Goal: Task Accomplishment & Management: Use online tool/utility

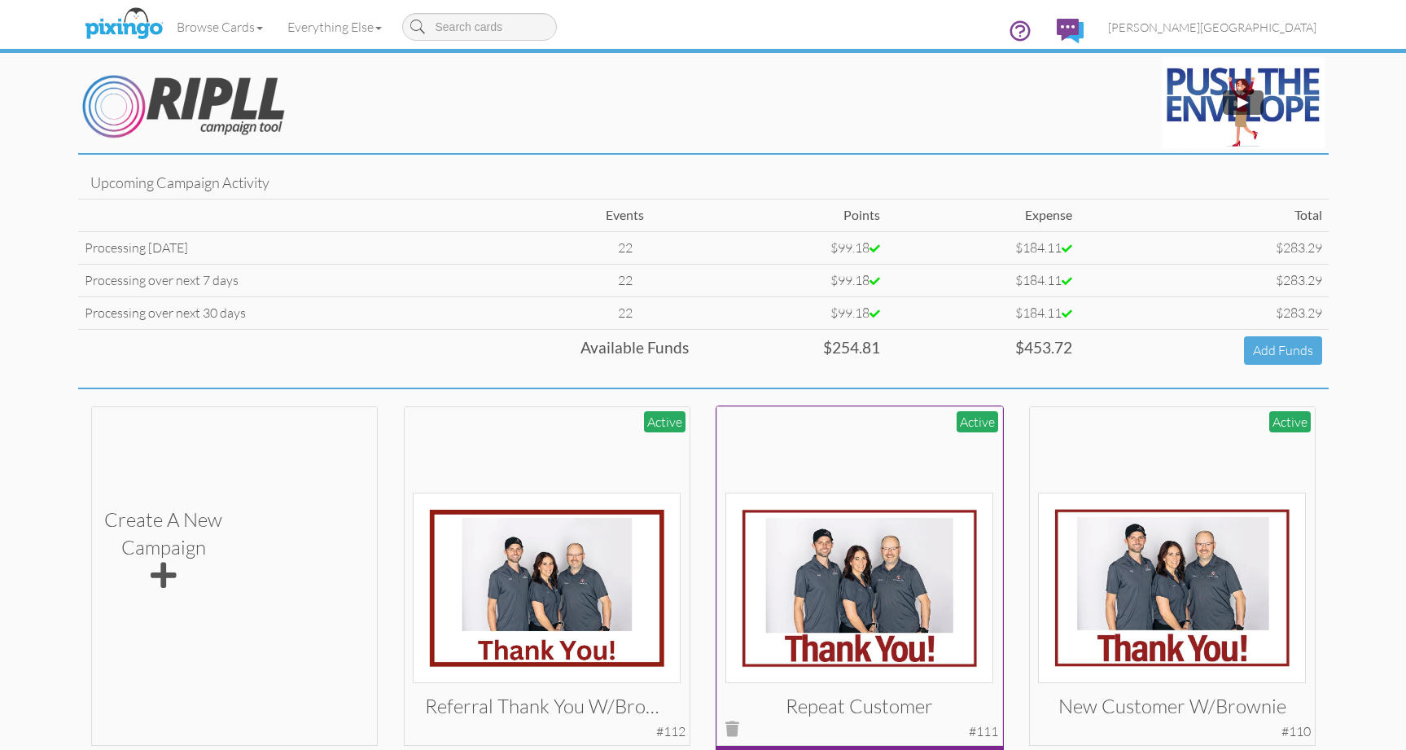
click at [894, 586] on img at bounding box center [860, 588] width 268 height 191
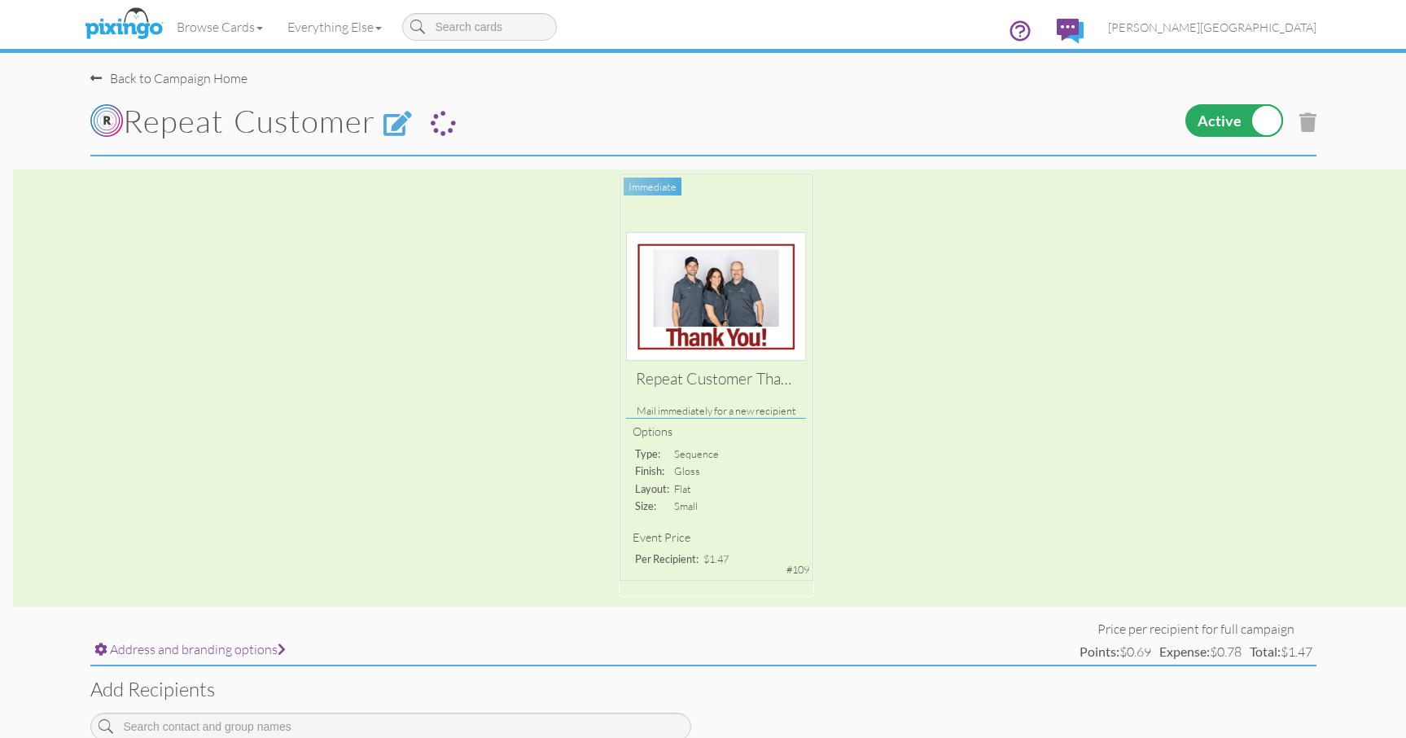
scroll to position [317, 0]
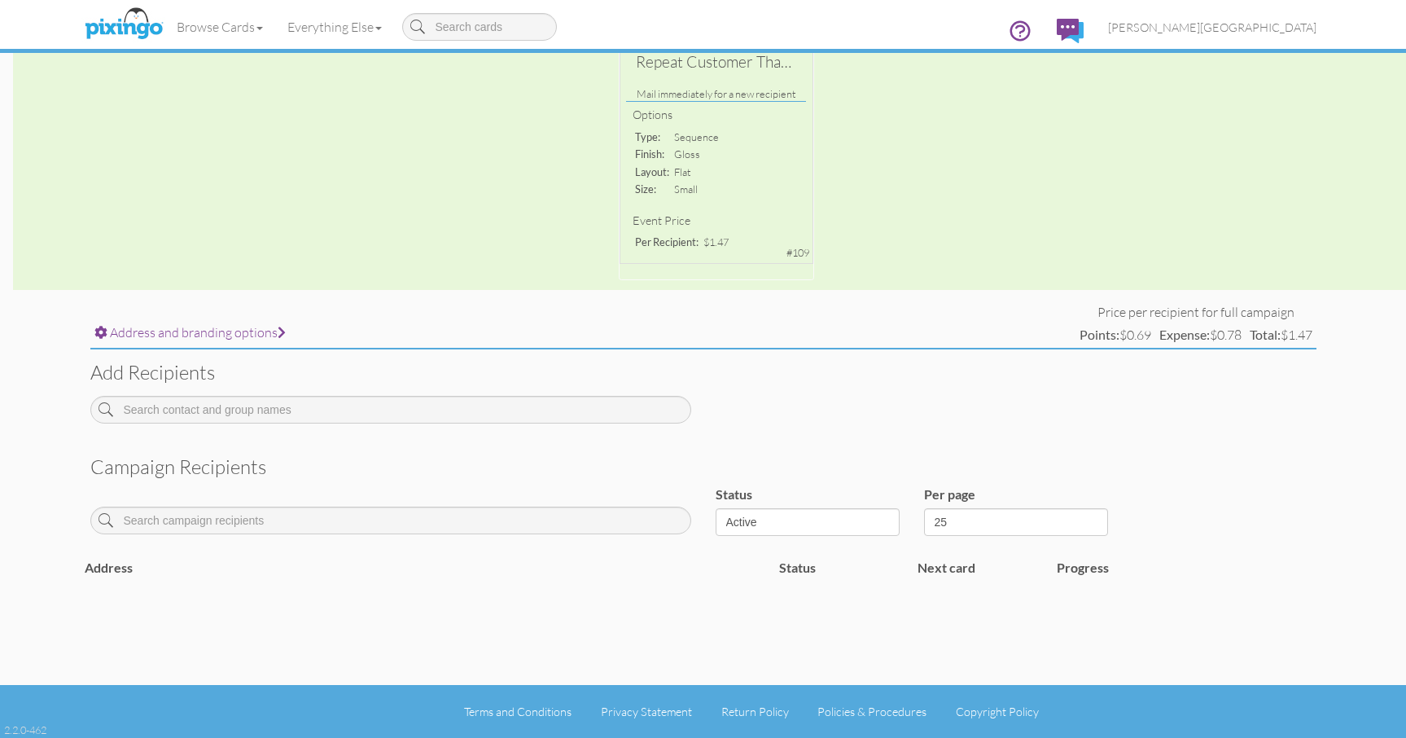
click at [413, 424] on div at bounding box center [390, 416] width 625 height 40
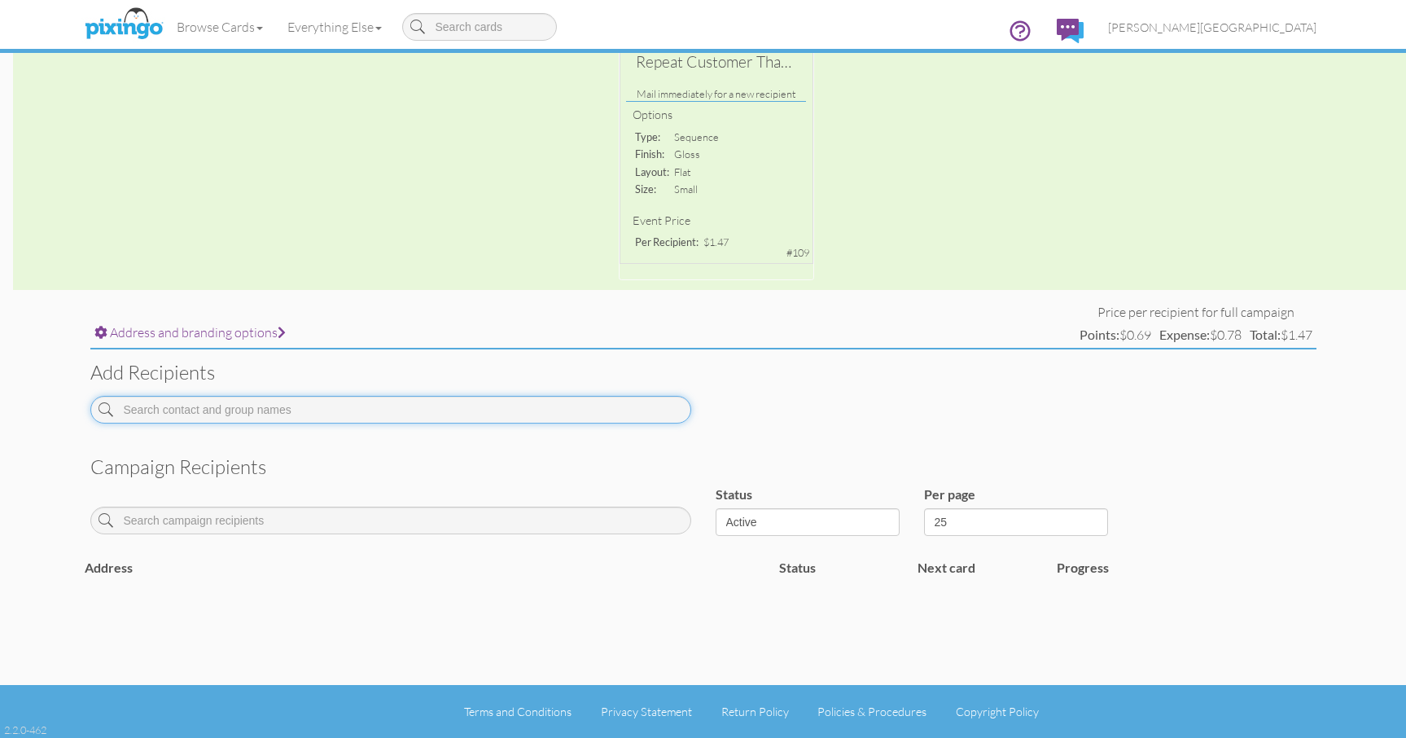
click at [393, 416] on input at bounding box center [390, 410] width 601 height 28
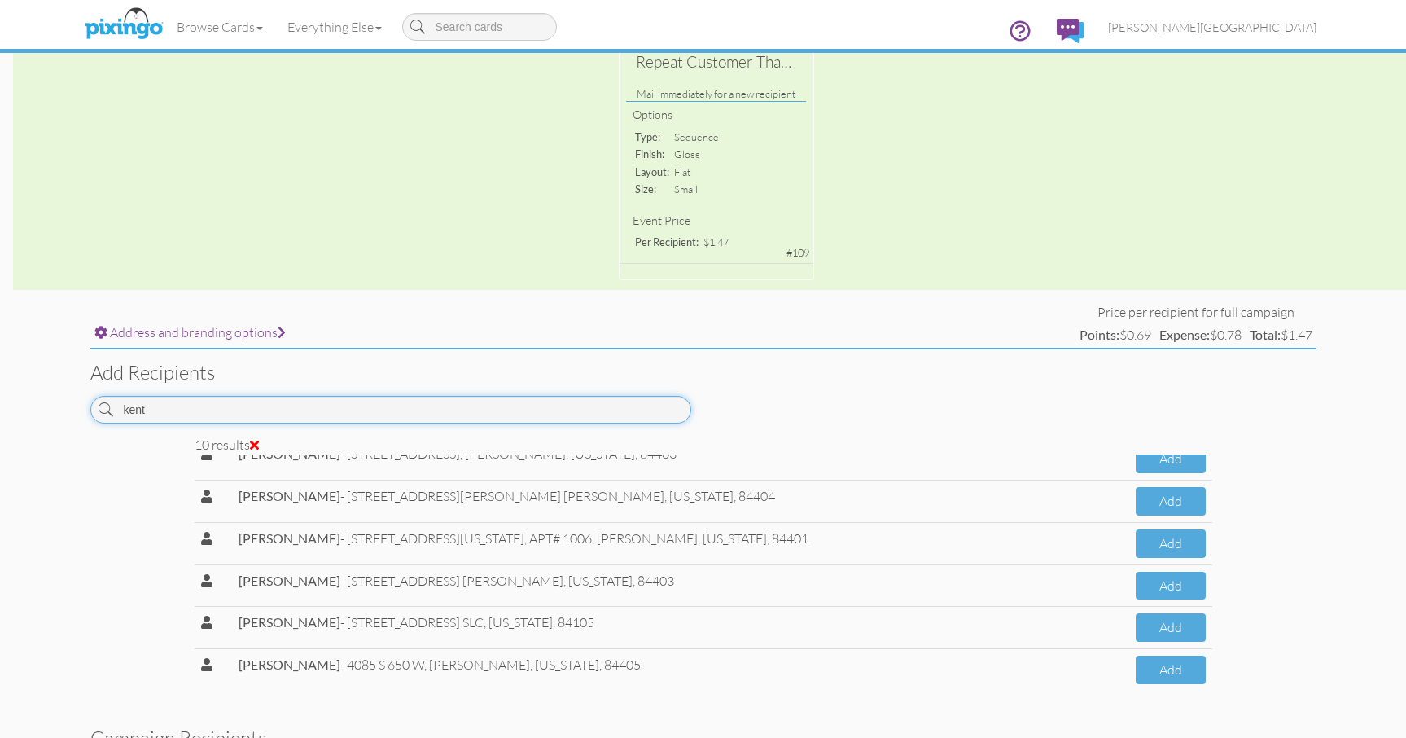
scroll to position [194, 0]
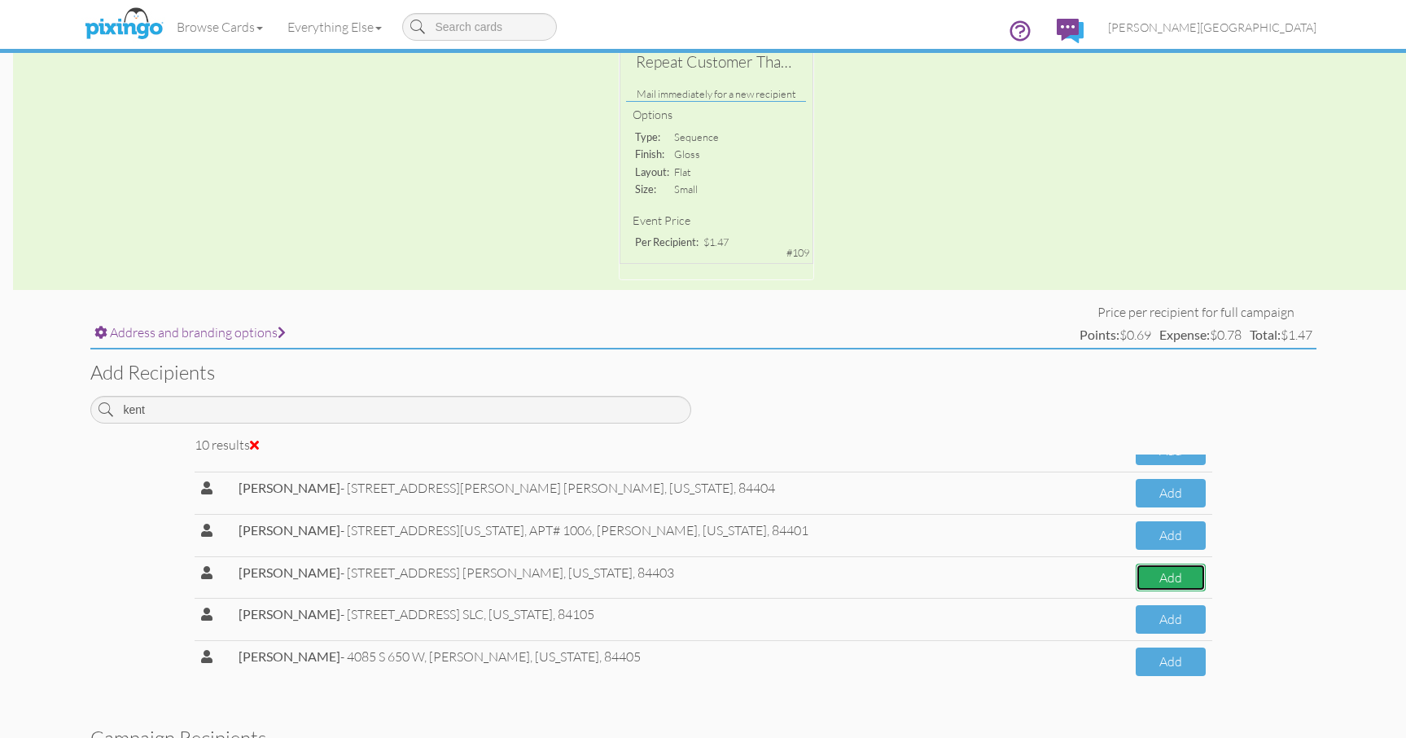
click at [1138, 584] on button "Add" at bounding box center [1171, 578] width 70 height 29
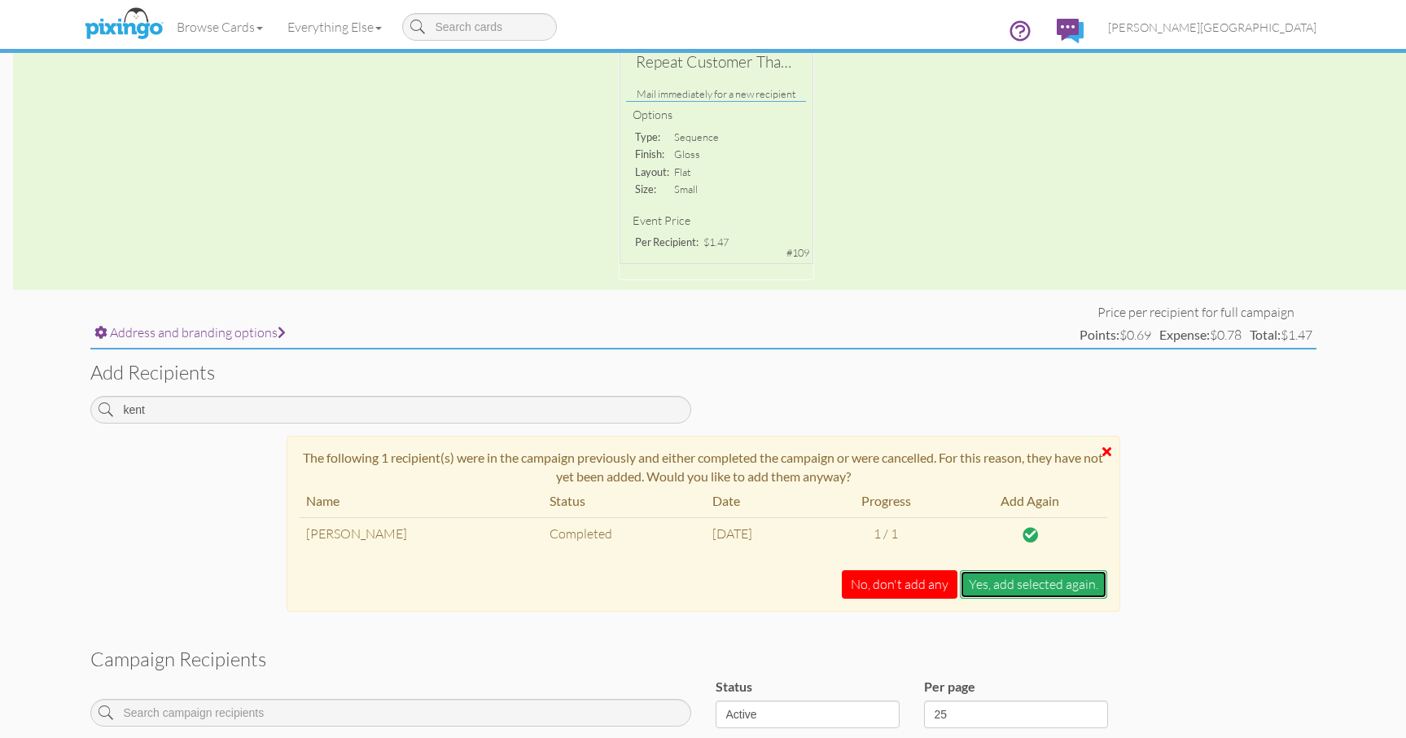
click at [1012, 588] on button "Yes, add selected again." at bounding box center [1033, 584] width 147 height 29
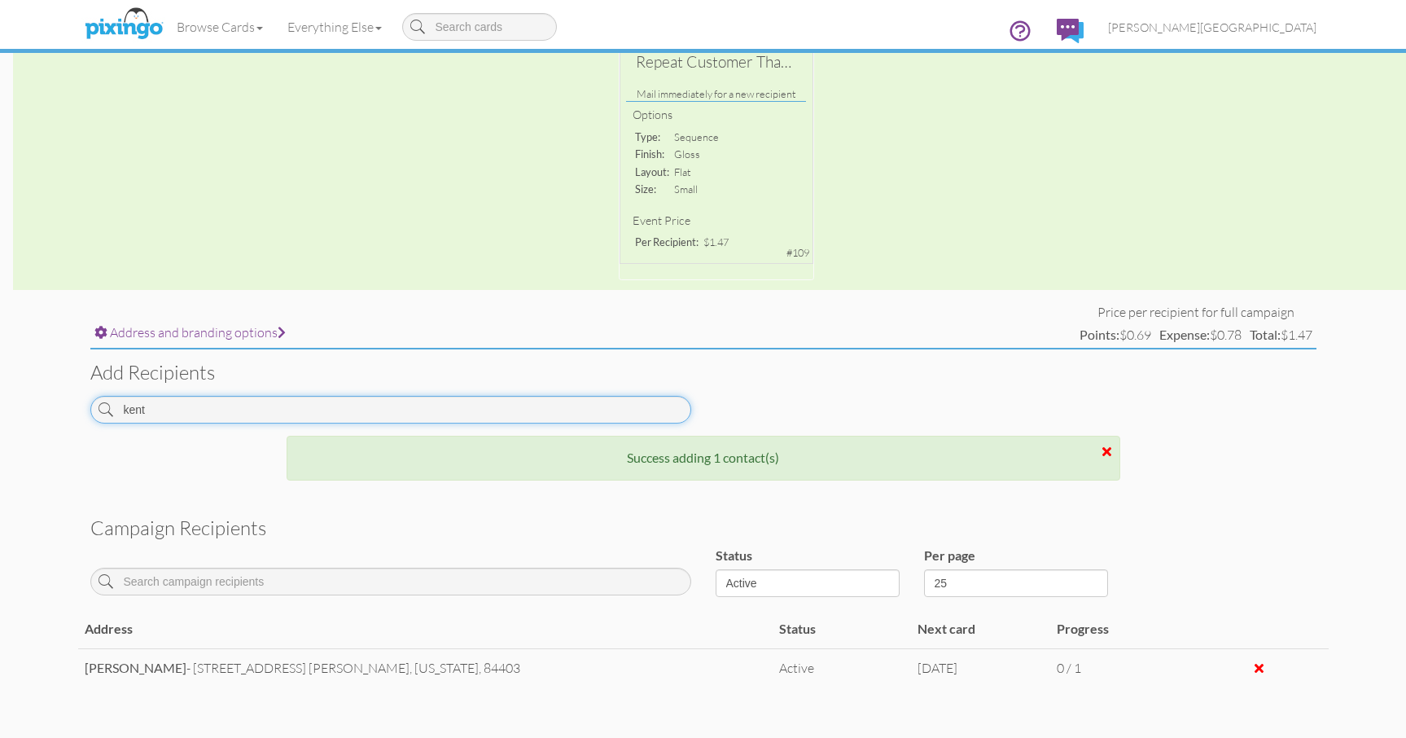
drag, startPoint x: 251, startPoint y: 406, endPoint x: -14, endPoint y: 413, distance: 264.8
click at [0, 413] on html "Toggle navigation Visit Pixingo Mobile Browse Cards Business Accounting Automot…" at bounding box center [703, 52] width 1406 height 738
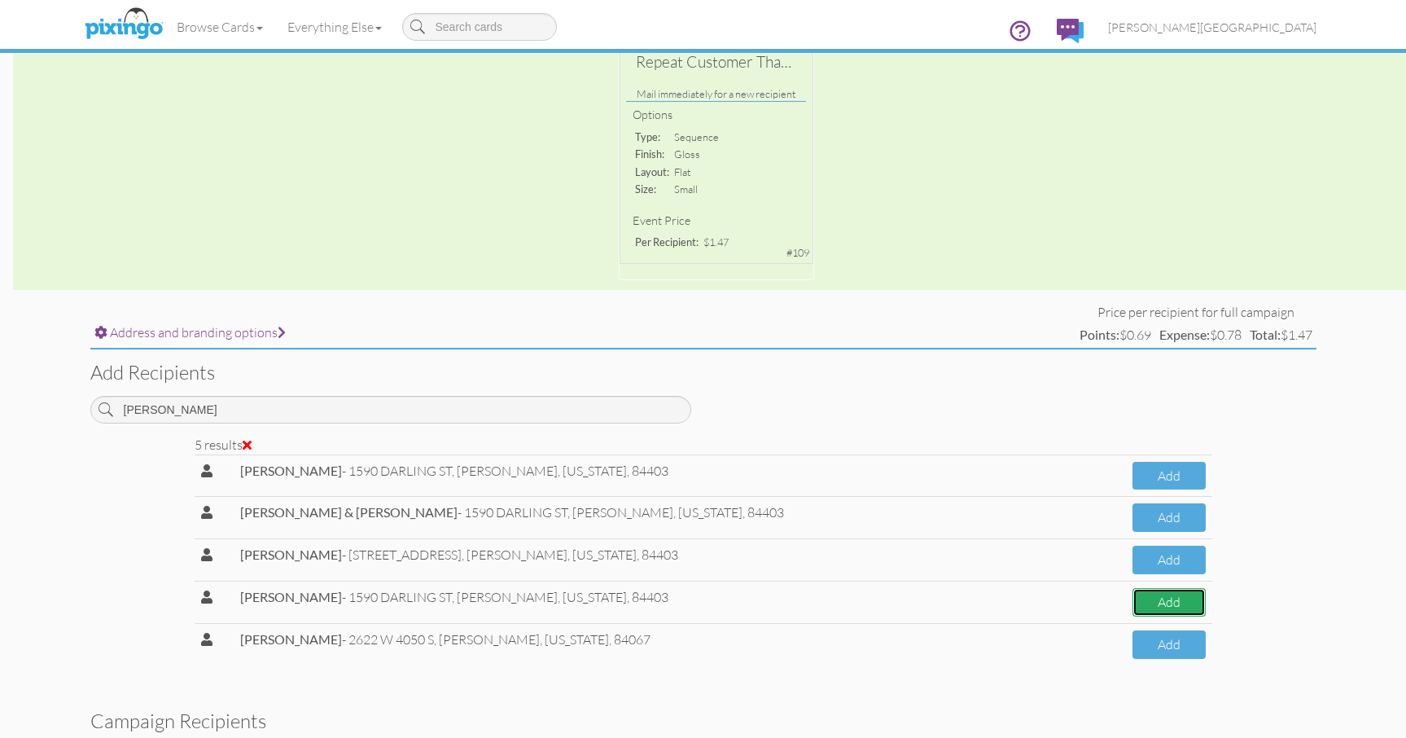
click at [1152, 612] on button "Add" at bounding box center [1169, 602] width 73 height 29
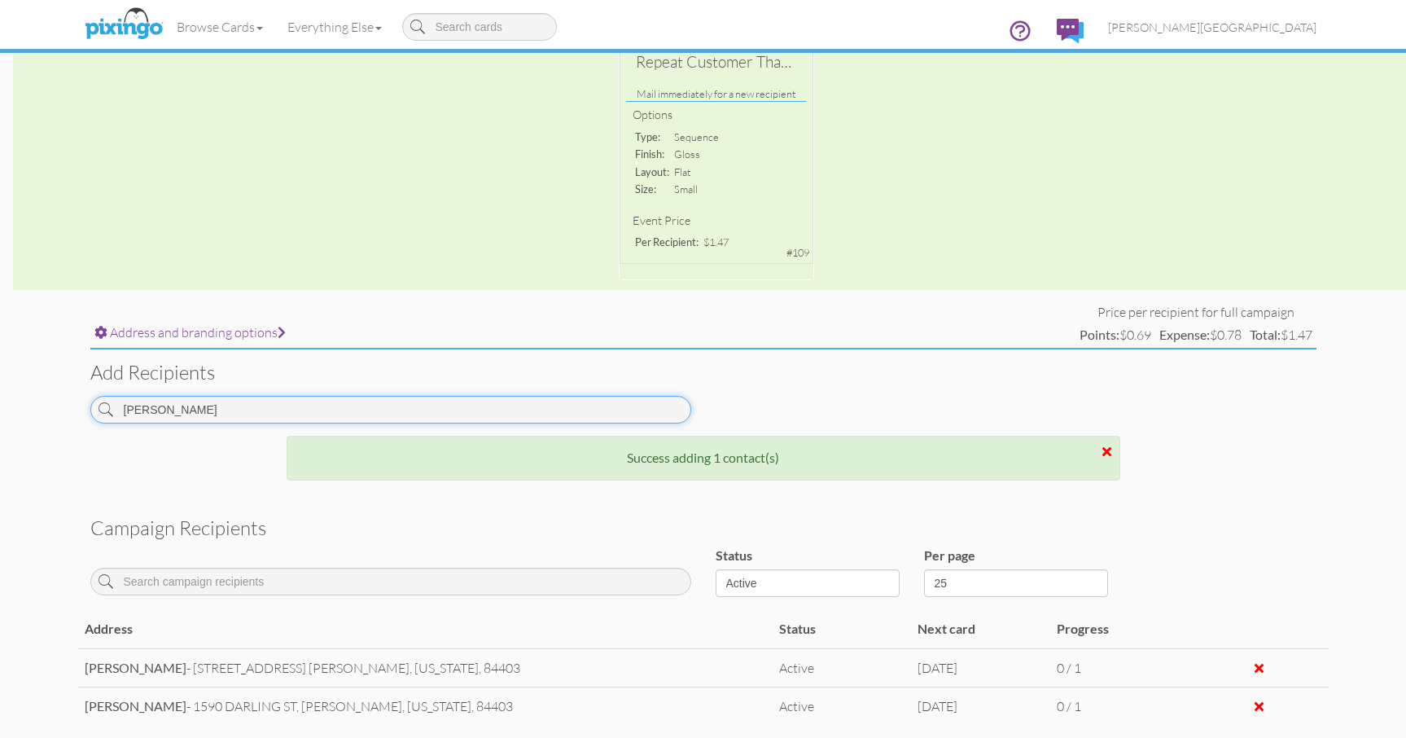
drag, startPoint x: 182, startPoint y: 406, endPoint x: -24, endPoint y: 406, distance: 206.0
click at [0, 406] on html "Toggle navigation Visit Pixingo Mobile Browse Cards Business Accounting Automot…" at bounding box center [703, 52] width 1406 height 738
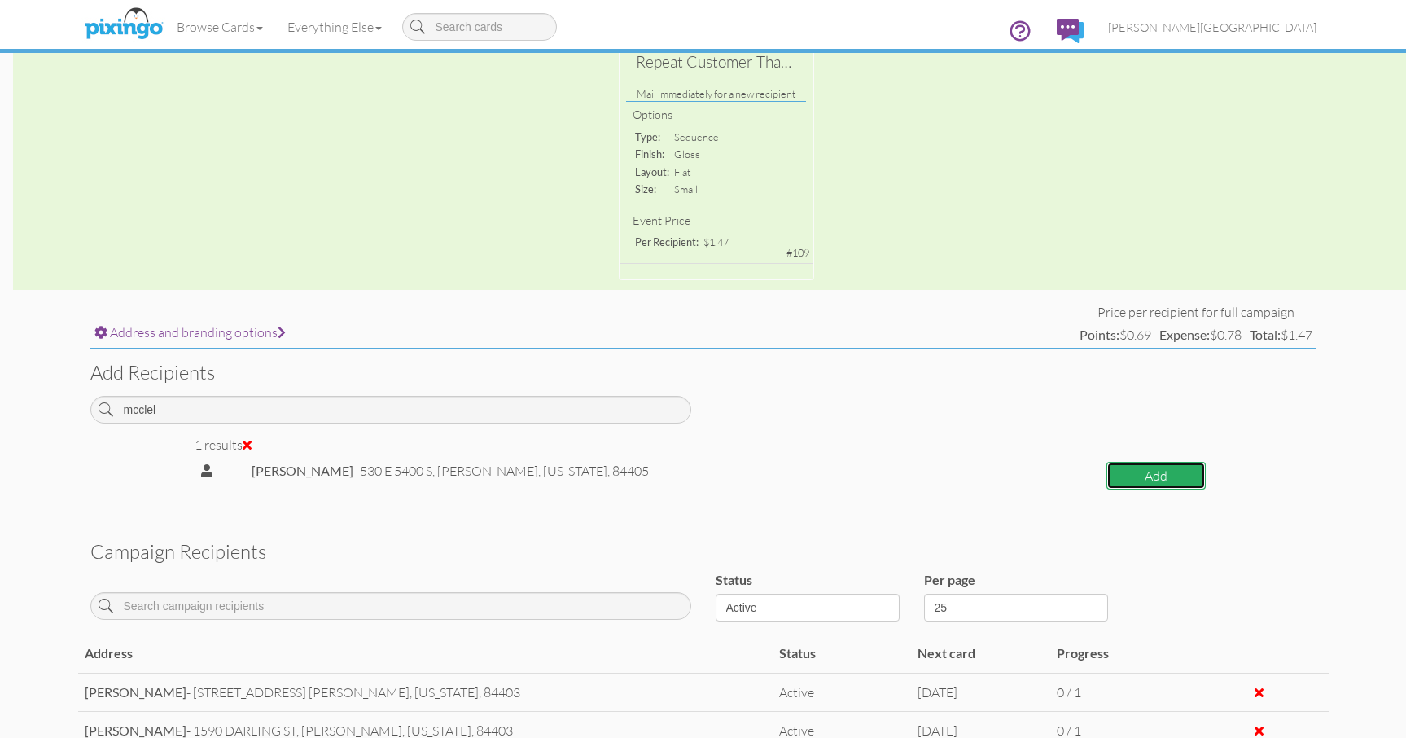
click at [1140, 480] on button "Add" at bounding box center [1156, 476] width 99 height 29
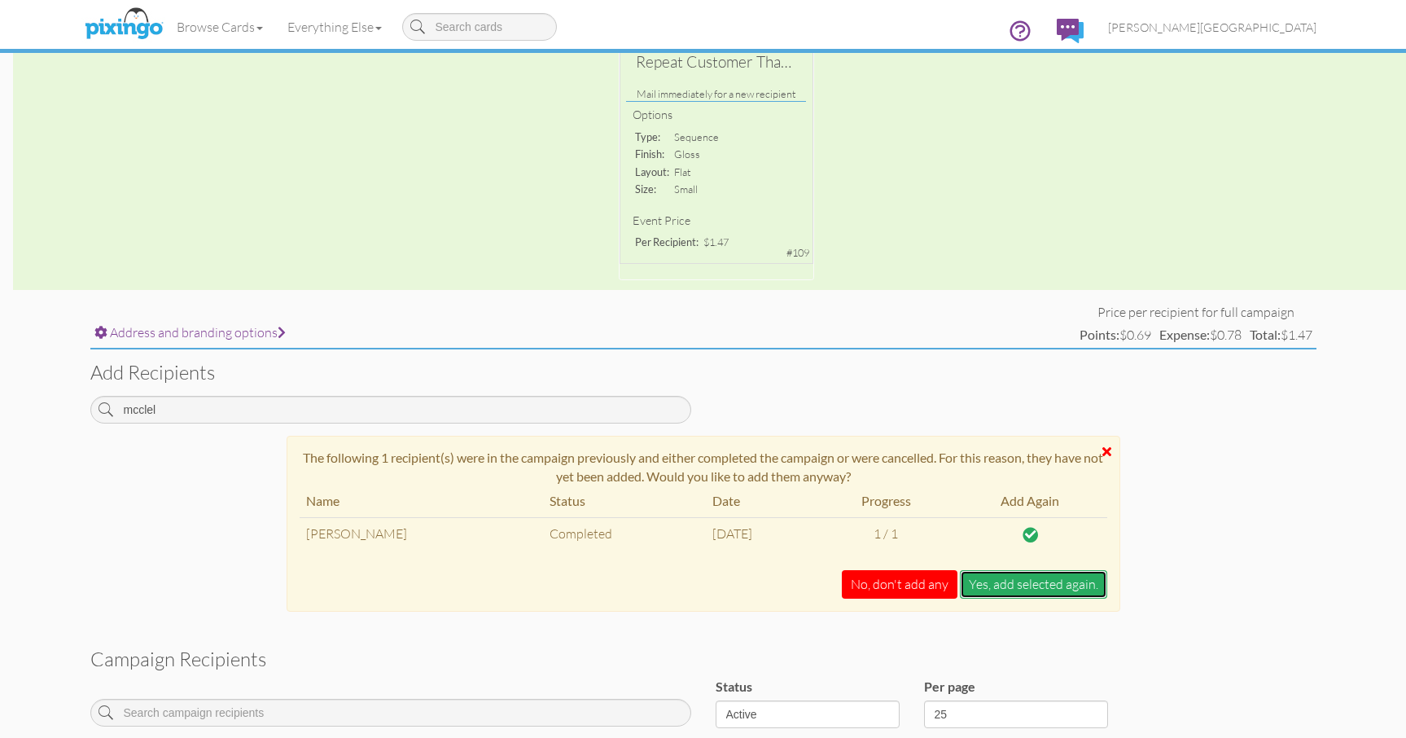
click at [1002, 580] on button "Yes, add selected again." at bounding box center [1033, 584] width 147 height 29
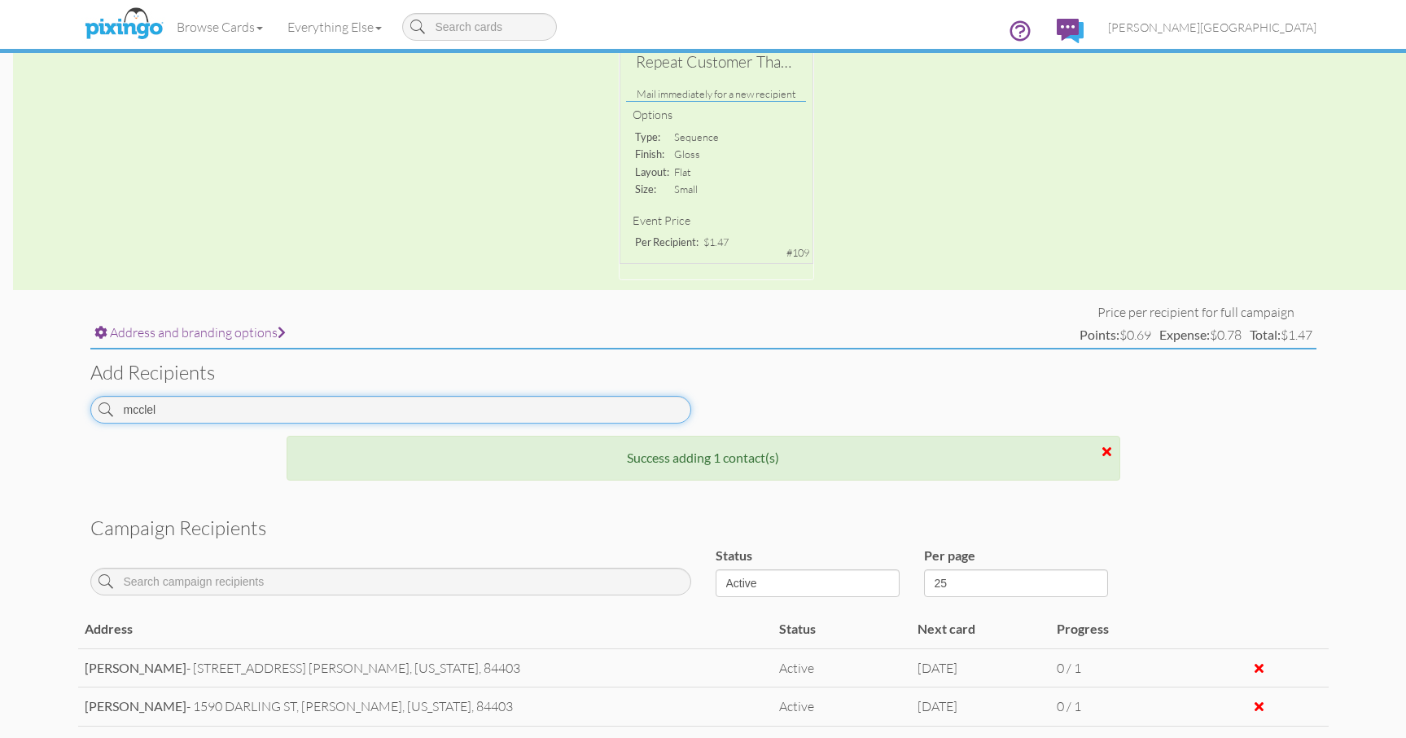
drag, startPoint x: 234, startPoint y: 413, endPoint x: 39, endPoint y: 416, distance: 194.7
click at [39, 416] on campaign-detail "Toggle navigation Visit Pixingo Mobile Browse Cards Business Accounting Automot…" at bounding box center [703, 298] width 1406 height 1231
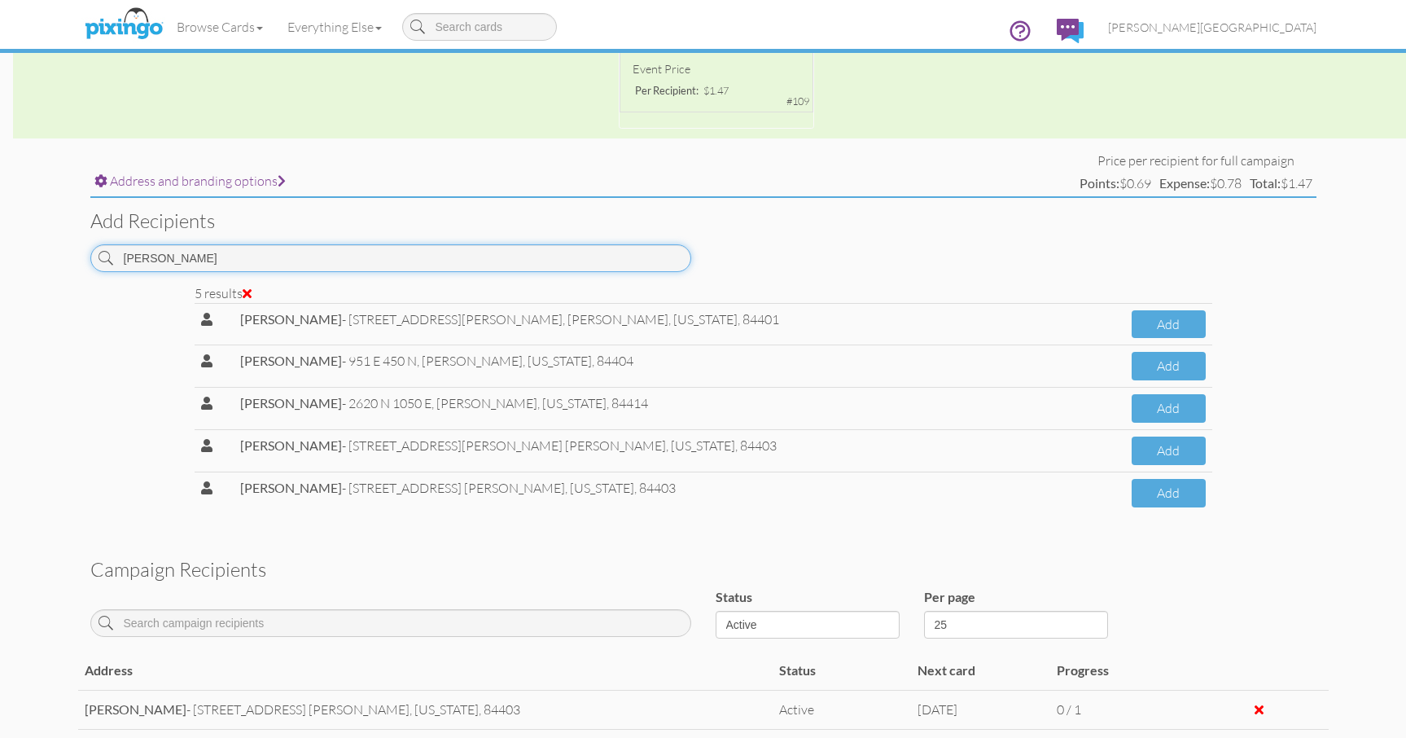
scroll to position [480, 0]
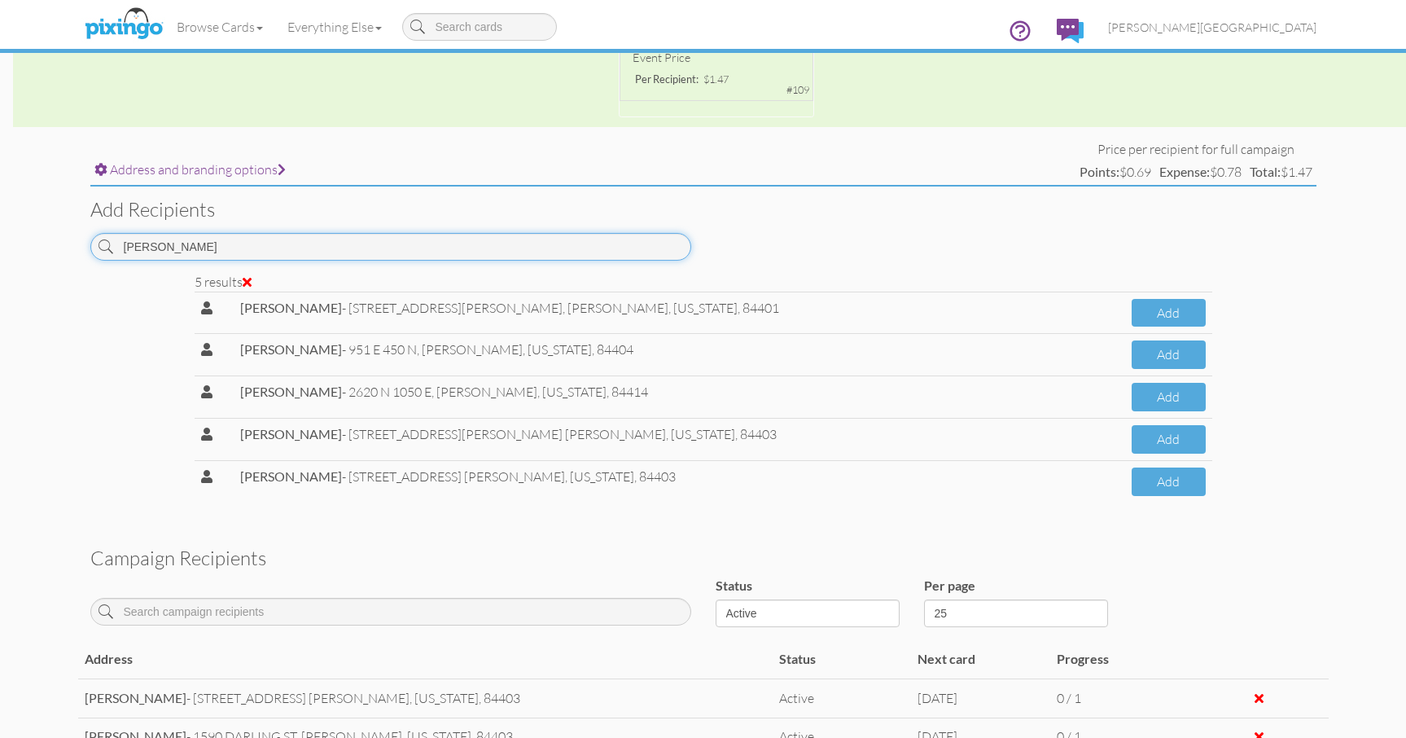
drag, startPoint x: 185, startPoint y: 255, endPoint x: -19, endPoint y: 245, distance: 203.8
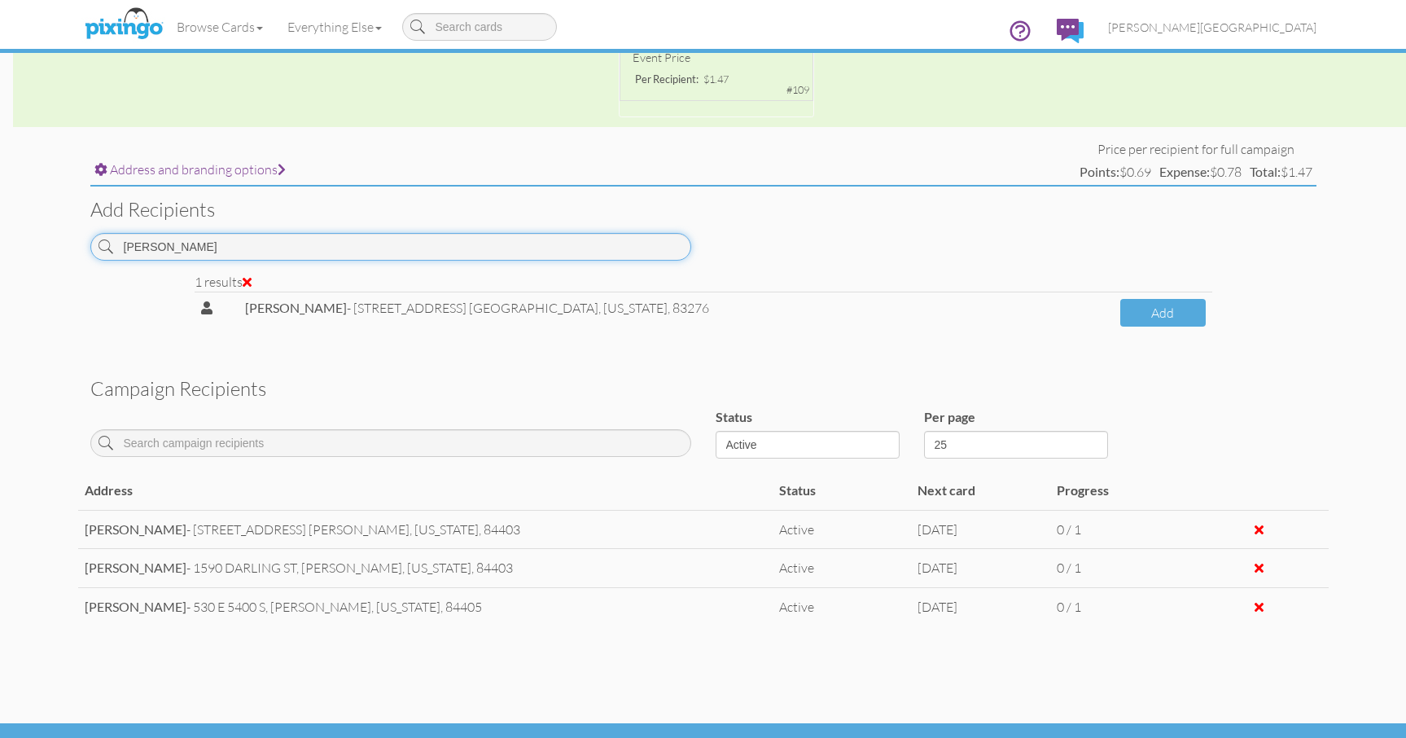
drag, startPoint x: 207, startPoint y: 248, endPoint x: 50, endPoint y: 260, distance: 156.8
click at [50, 260] on campaign-detail "Toggle navigation Visit Pixingo Mobile Browse Cards Business Accounting Automot…" at bounding box center [703, 148] width 1406 height 1256
type input "k"
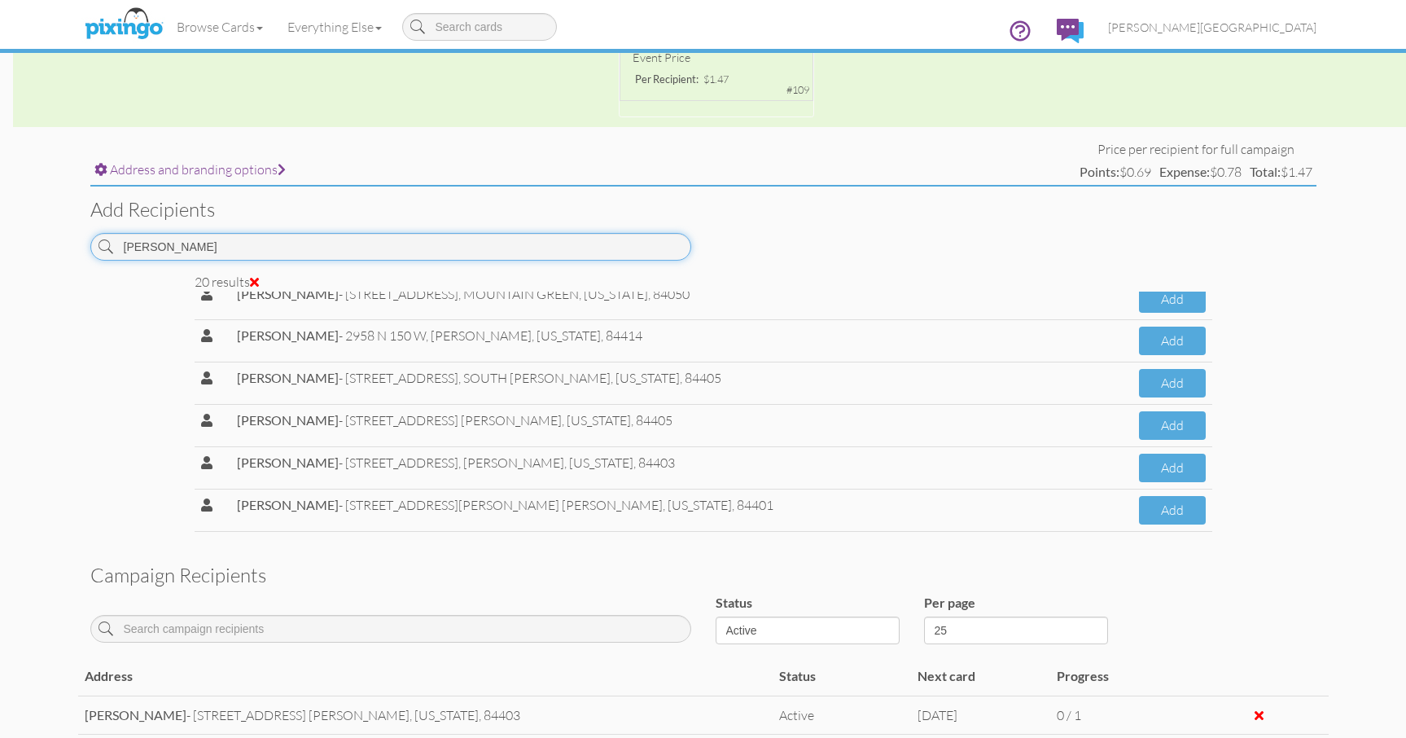
scroll to position [534, 0]
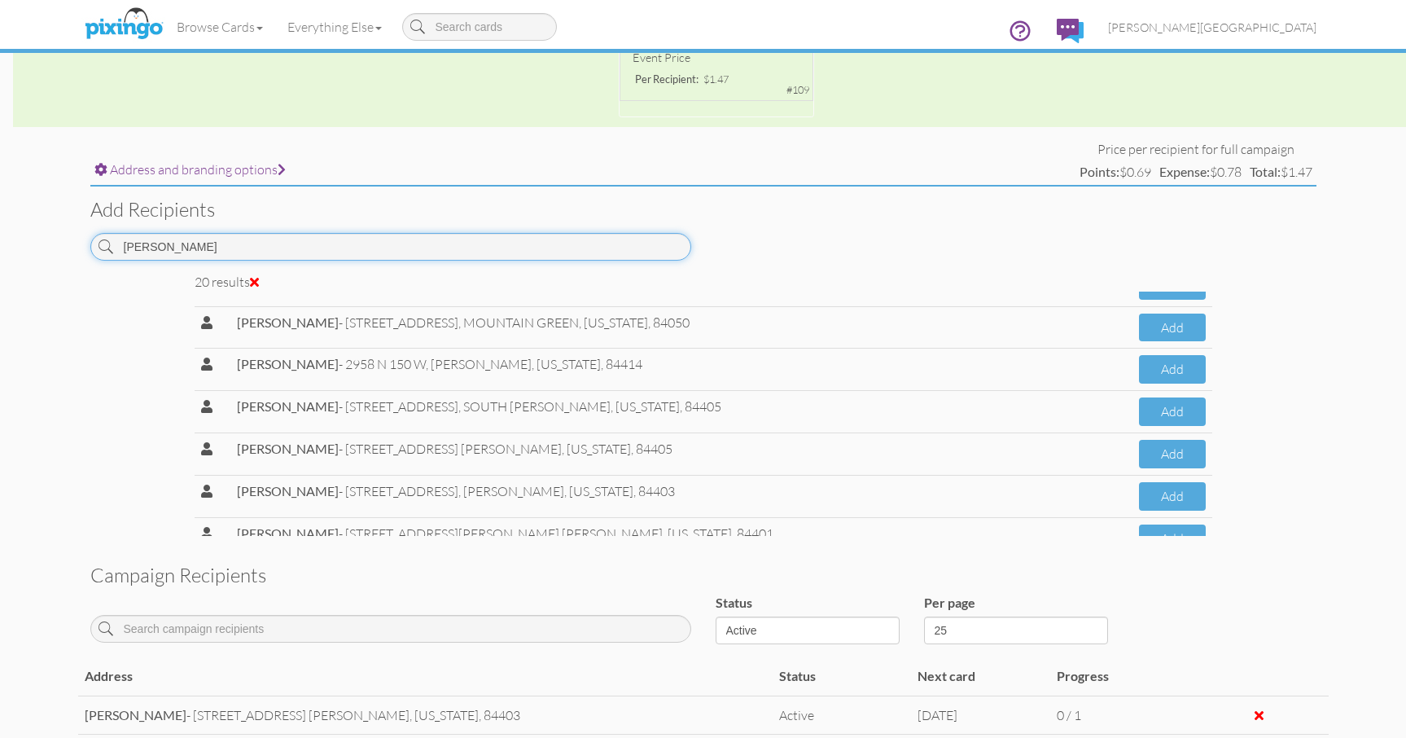
drag, startPoint x: 168, startPoint y: 249, endPoint x: 16, endPoint y: 249, distance: 151.5
click at [16, 249] on campaign-detail "Toggle navigation Visit Pixingo Mobile Browse Cards Business Accounting Automot…" at bounding box center [703, 240] width 1406 height 1441
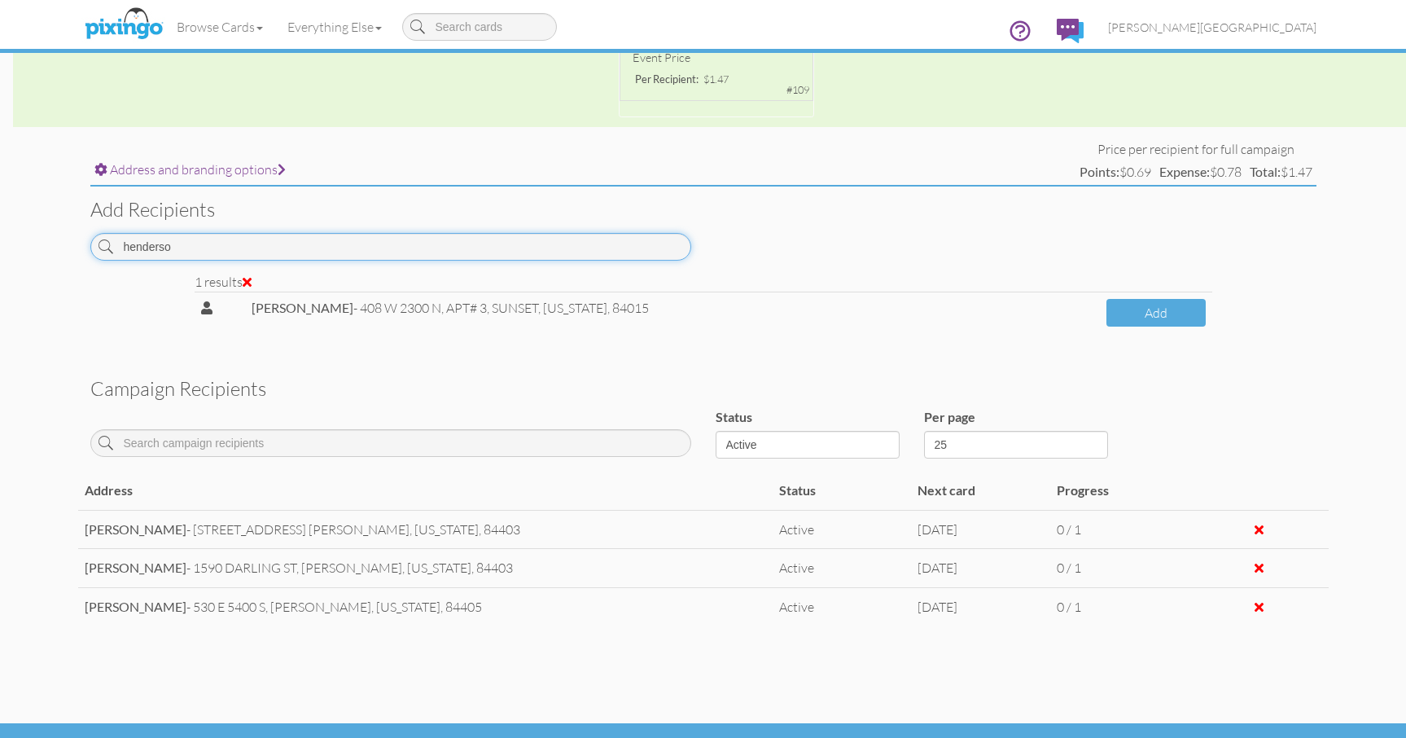
drag, startPoint x: 258, startPoint y: 259, endPoint x: 81, endPoint y: 263, distance: 176.8
click at [81, 263] on div "henderso" at bounding box center [390, 253] width 625 height 40
click at [216, 251] on input "henderso" at bounding box center [390, 247] width 601 height 28
drag, startPoint x: 216, startPoint y: 251, endPoint x: 89, endPoint y: 248, distance: 127.1
click at [89, 248] on div "henderso" at bounding box center [390, 253] width 625 height 40
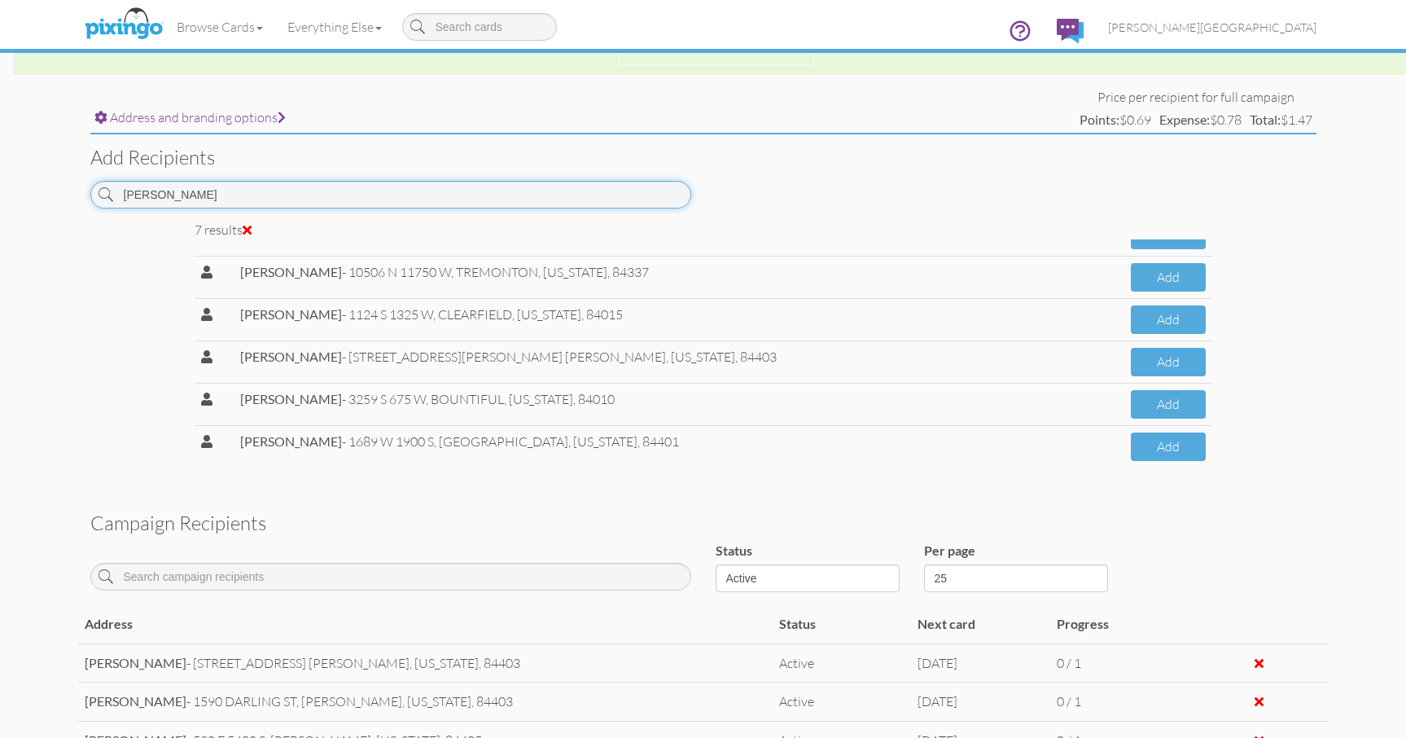
scroll to position [561, 0]
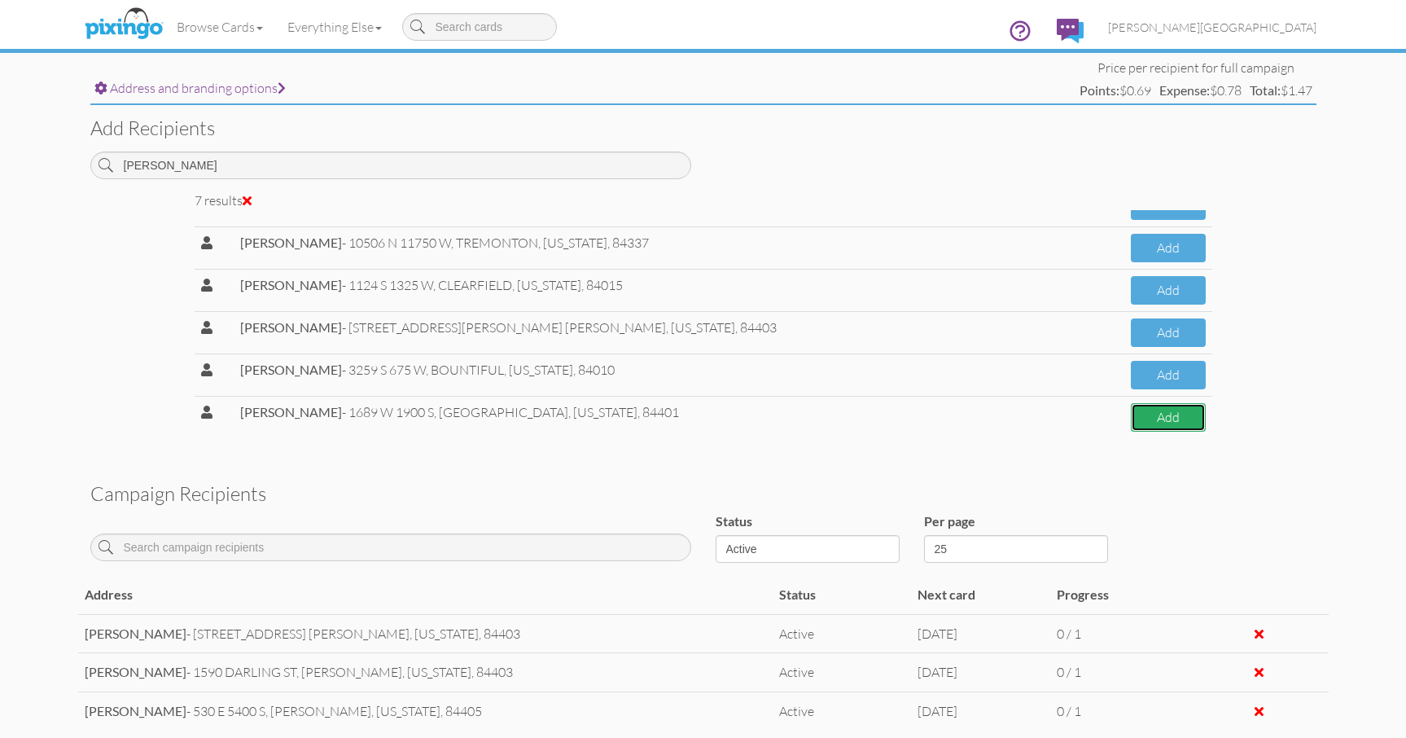
click at [1143, 419] on button "Add" at bounding box center [1168, 417] width 74 height 29
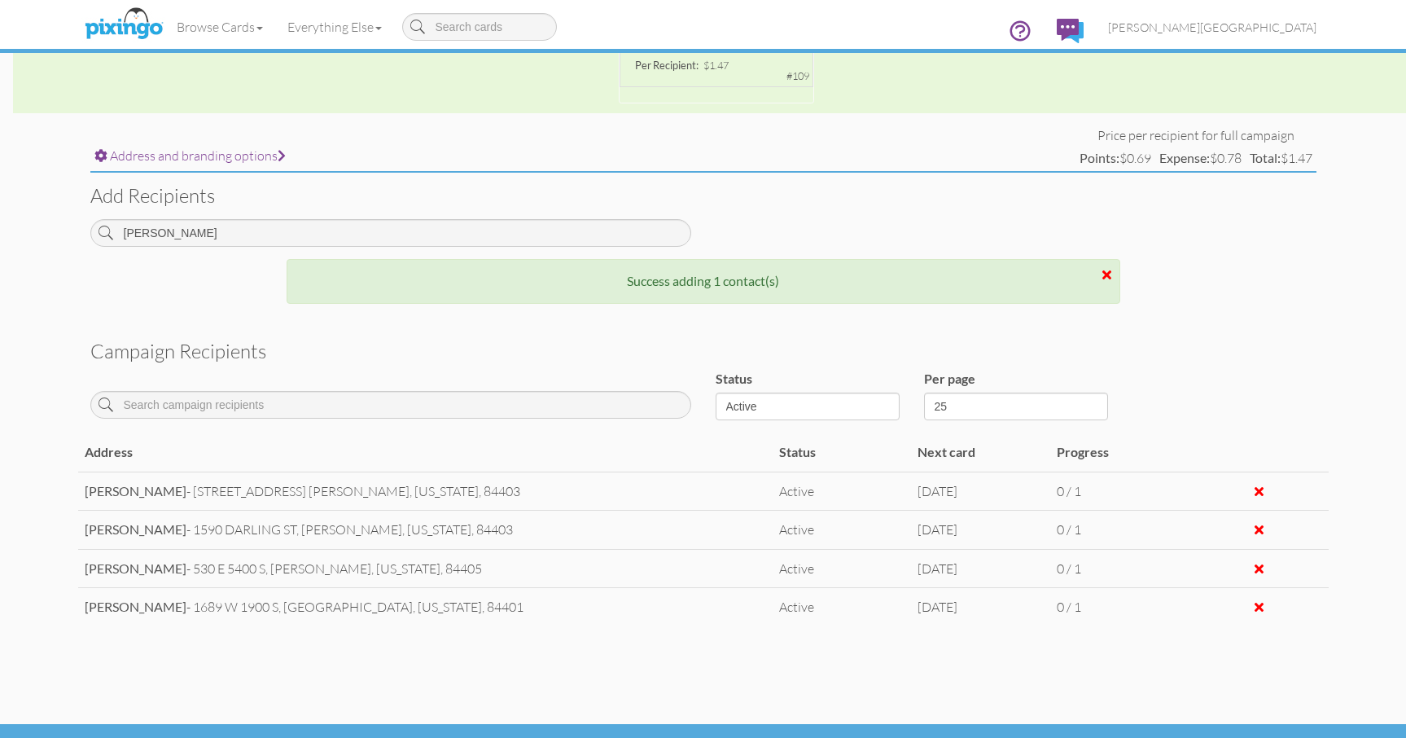
scroll to position [533, 0]
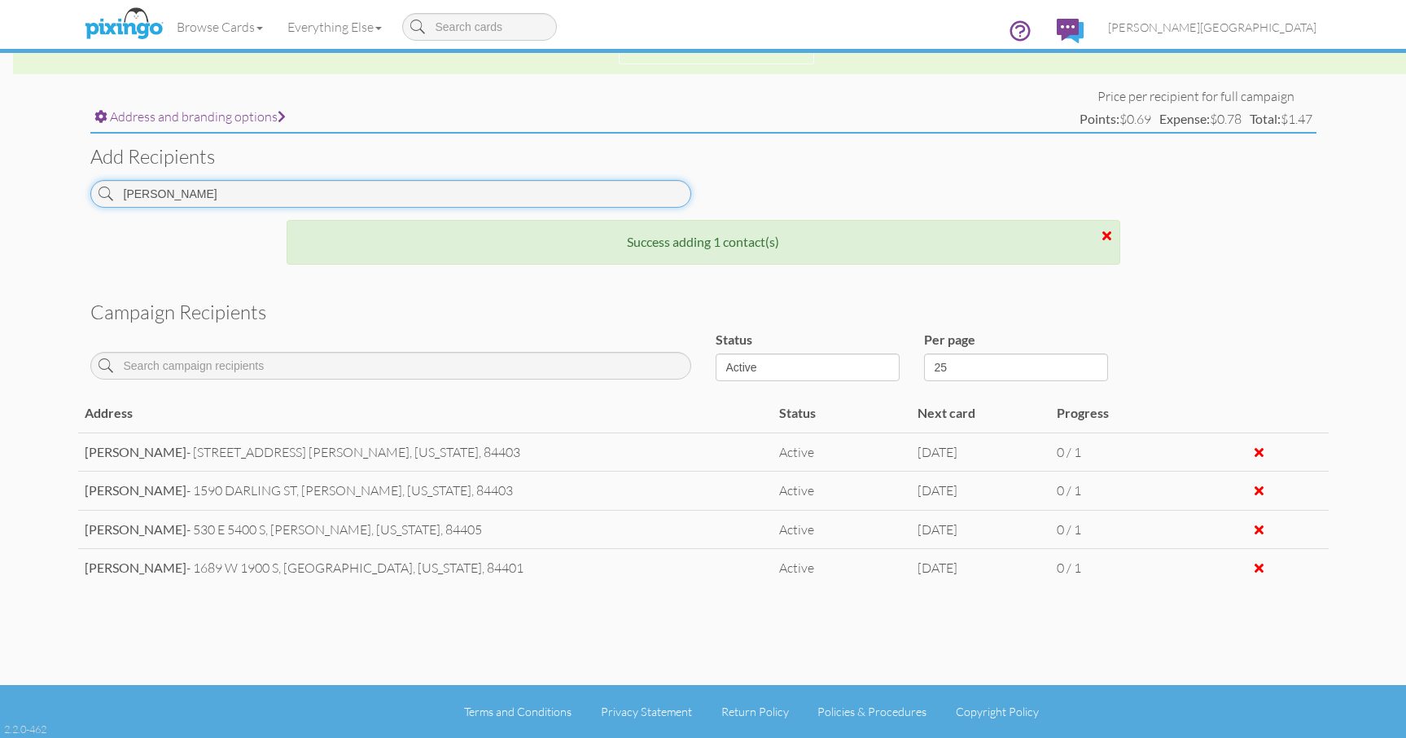
drag, startPoint x: 176, startPoint y: 197, endPoint x: 56, endPoint y: 194, distance: 119.8
click at [56, 194] on campaign-detail "Toggle navigation Visit Pixingo Mobile Browse Cards Business Accounting Automot…" at bounding box center [703, 102] width 1406 height 1270
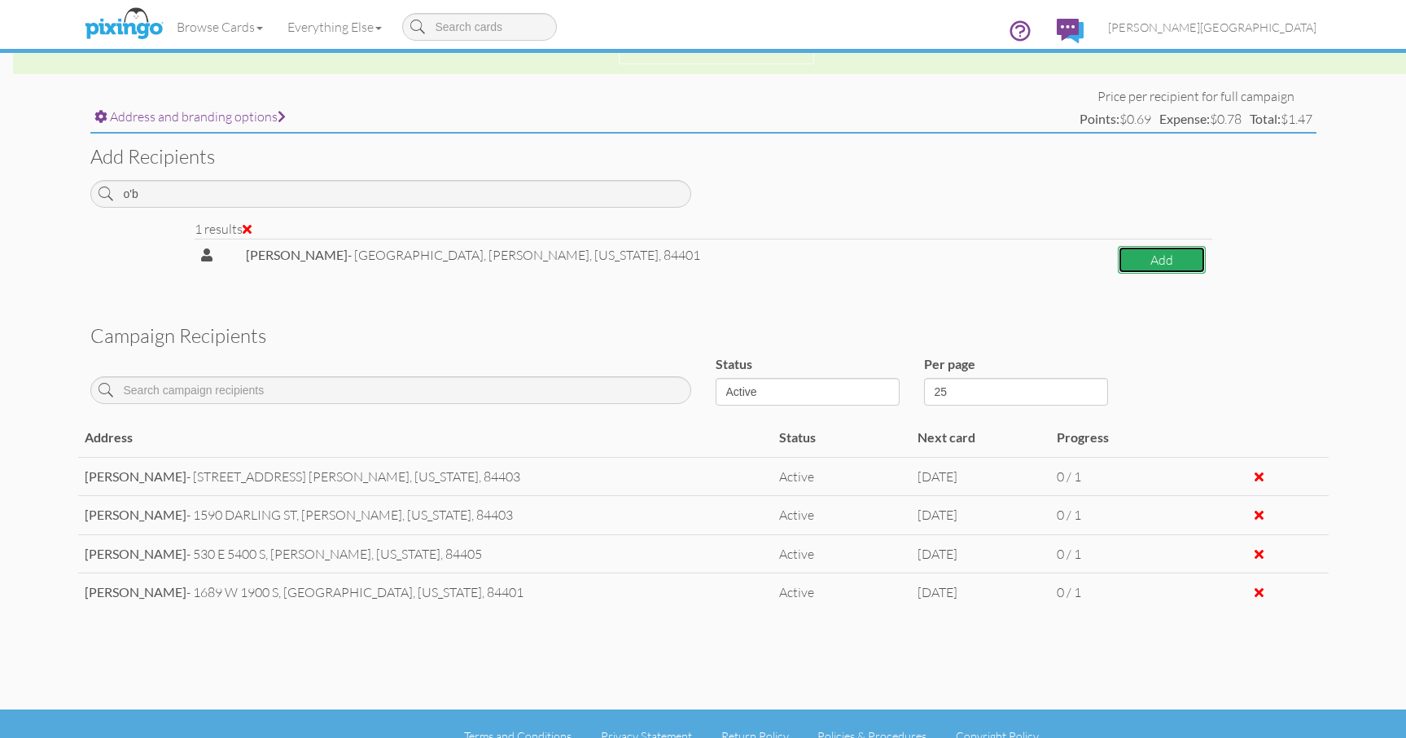
click at [1124, 270] on button "Add" at bounding box center [1161, 260] width 87 height 29
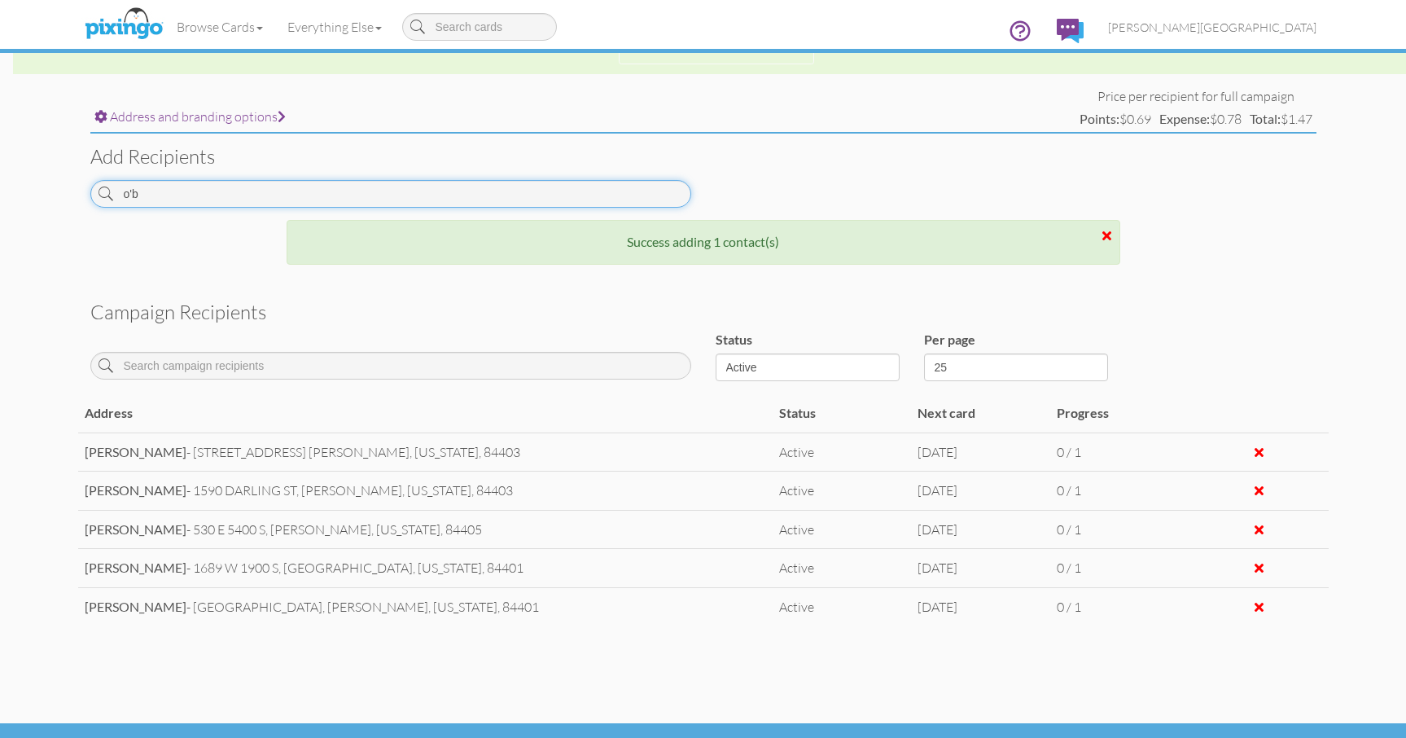
drag, startPoint x: 258, startPoint y: 192, endPoint x: 46, endPoint y: 182, distance: 212.8
click at [46, 182] on campaign-detail "Toggle navigation Visit Pixingo Mobile Browse Cards Business Accounting Automot…" at bounding box center [703, 121] width 1406 height 1309
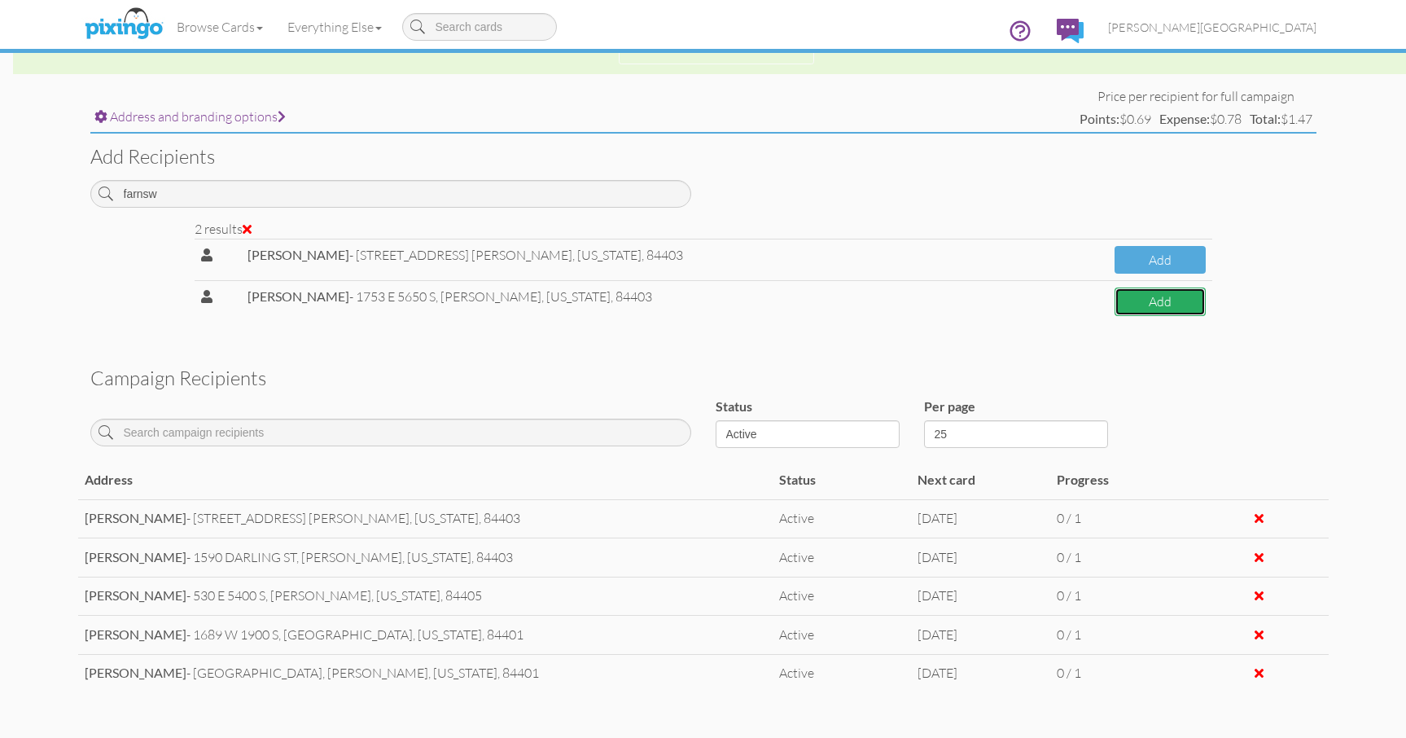
click at [1161, 304] on button "Add" at bounding box center [1160, 301] width 91 height 29
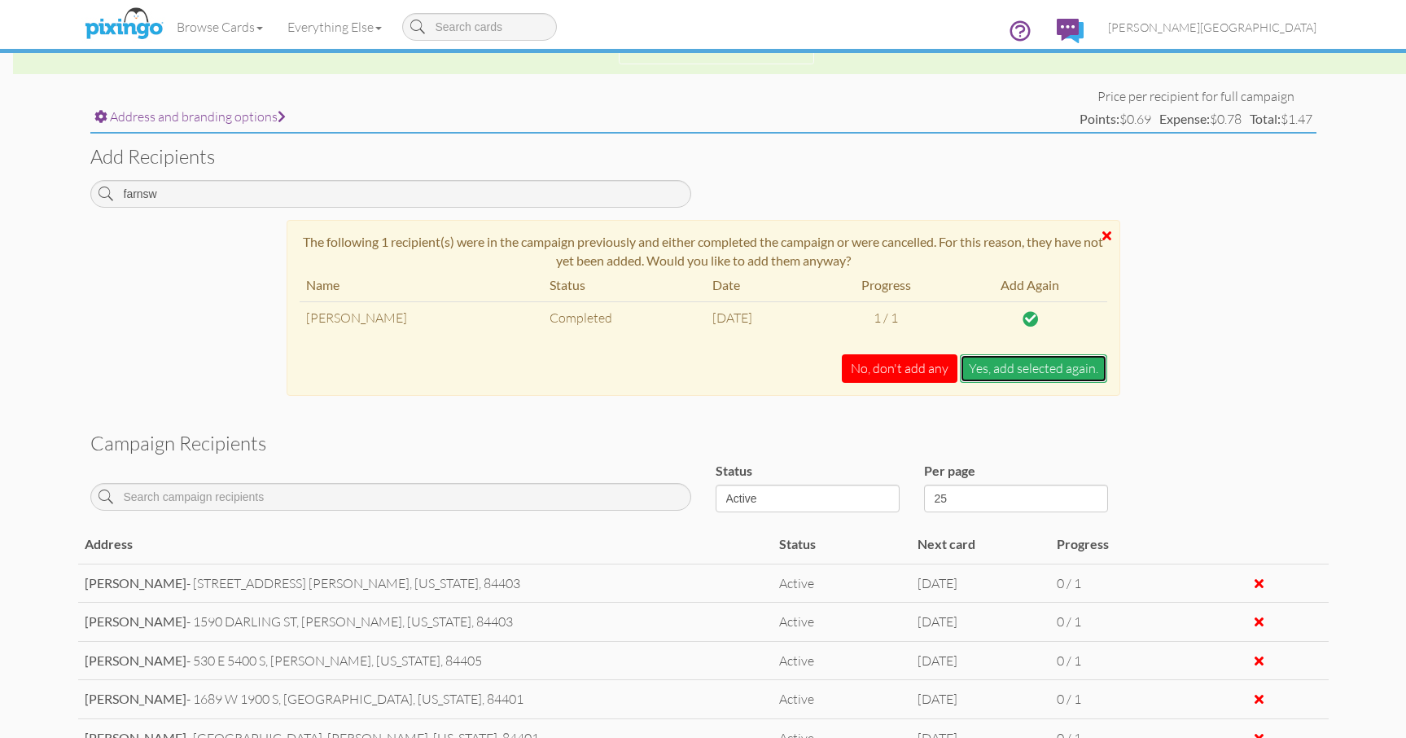
click at [1025, 368] on button "Yes, add selected again." at bounding box center [1033, 368] width 147 height 29
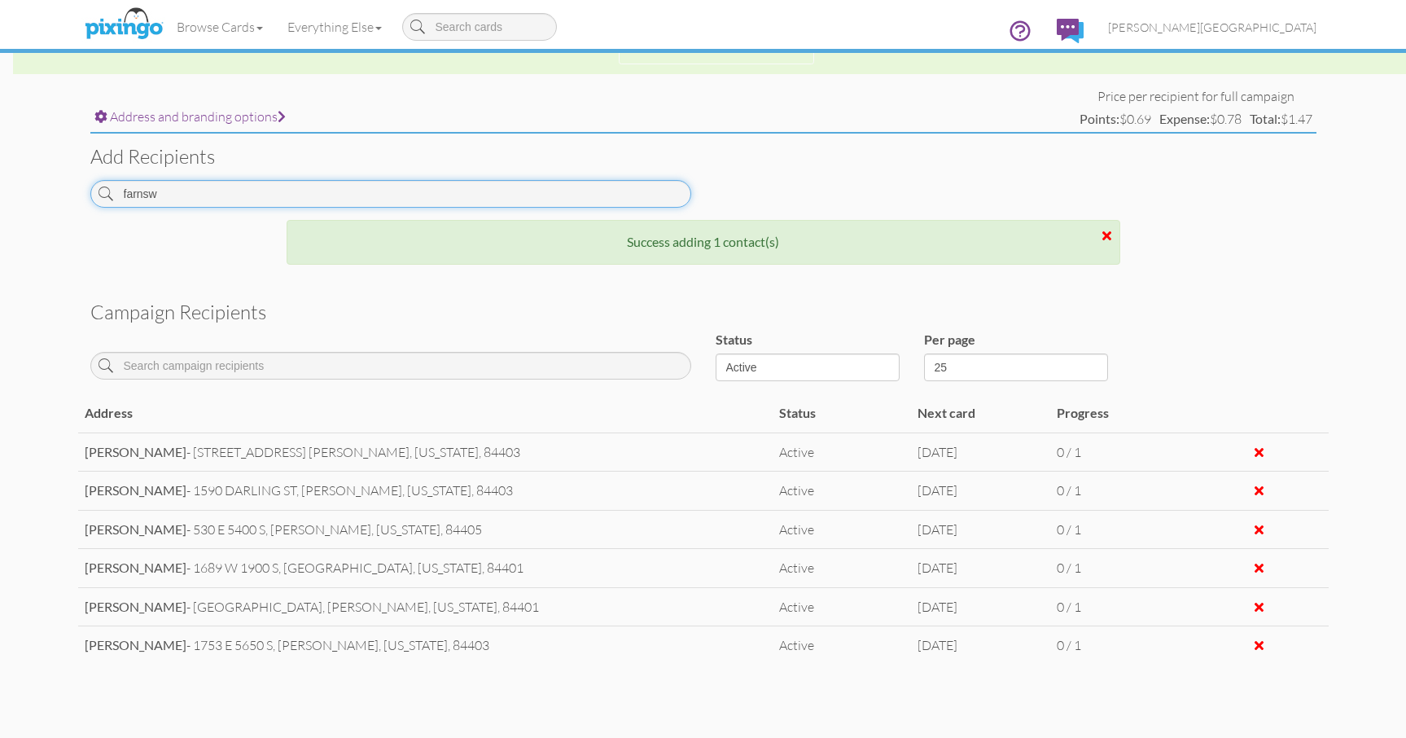
drag, startPoint x: 163, startPoint y: 191, endPoint x: -20, endPoint y: 193, distance: 182.4
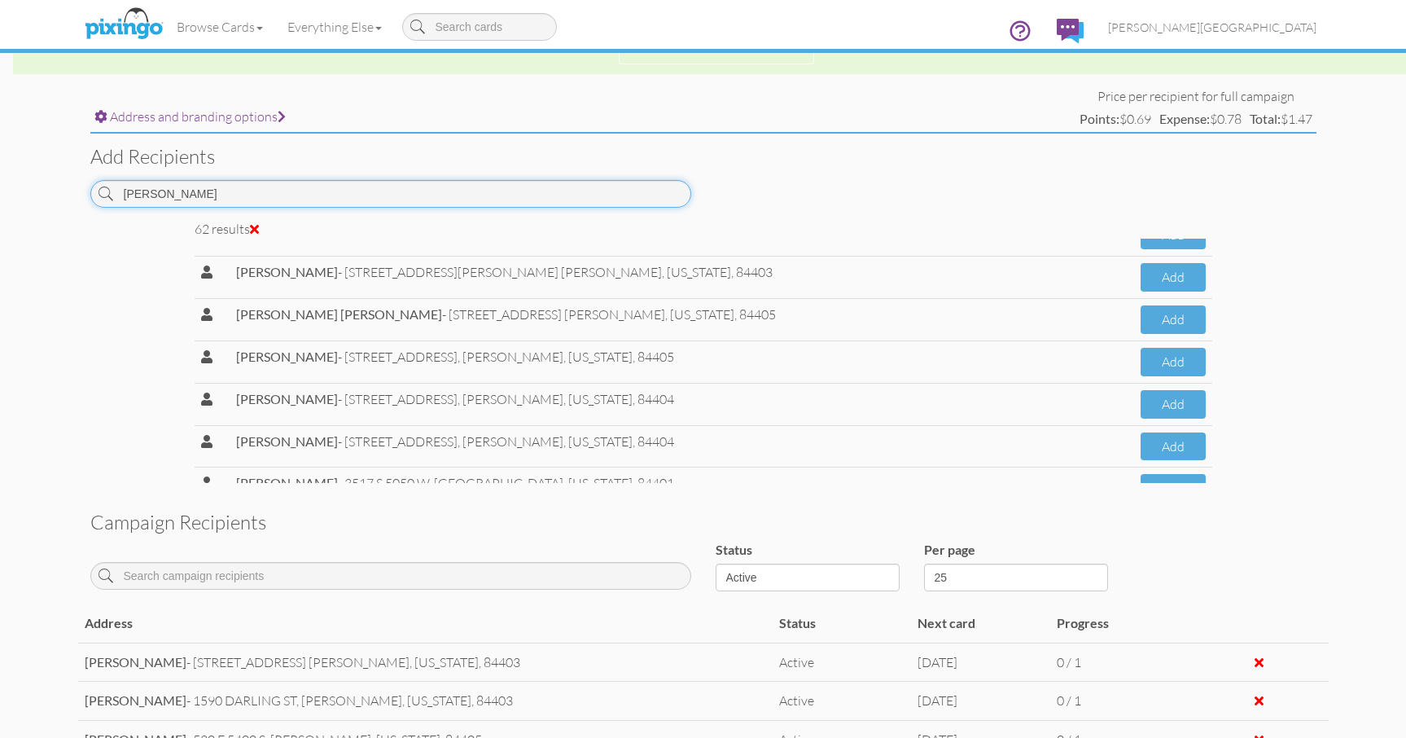
scroll to position [1140, 0]
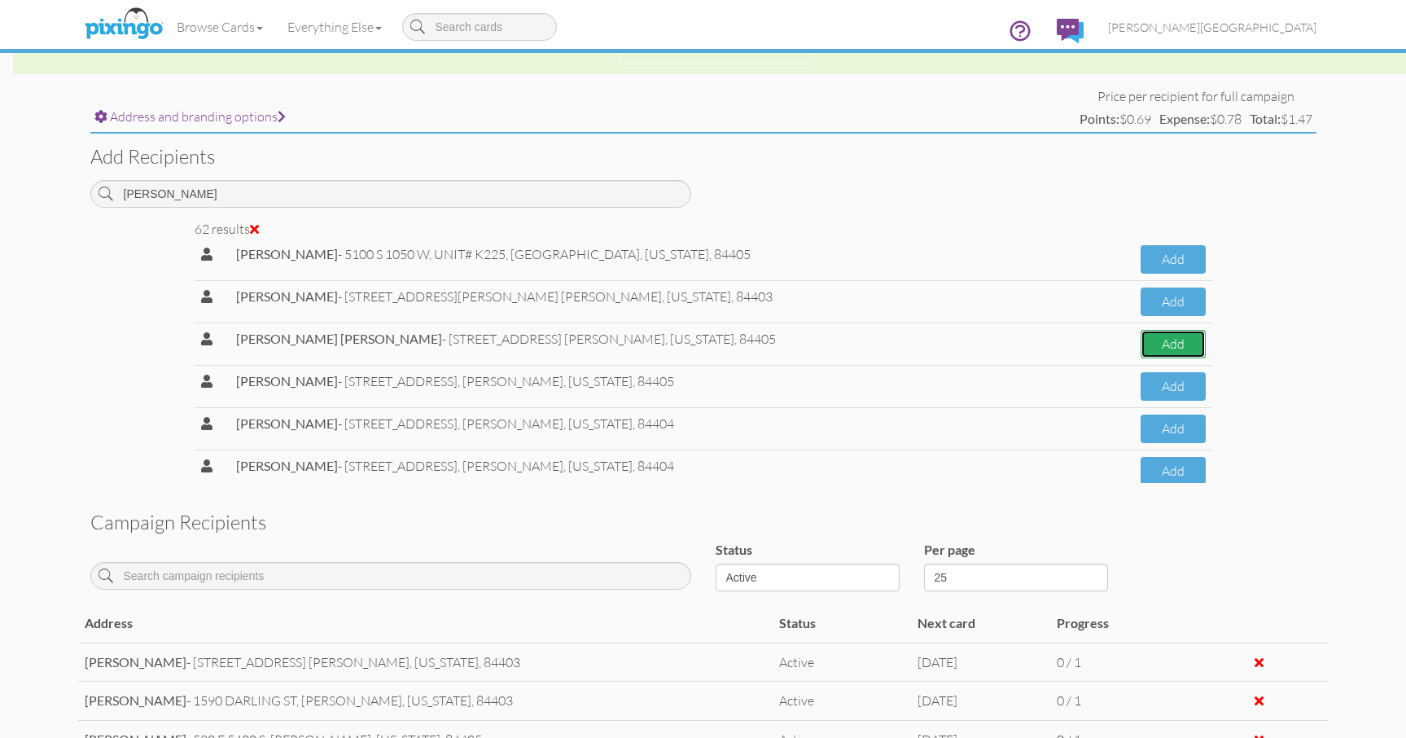
click at [1184, 355] on button "Add" at bounding box center [1173, 344] width 65 height 29
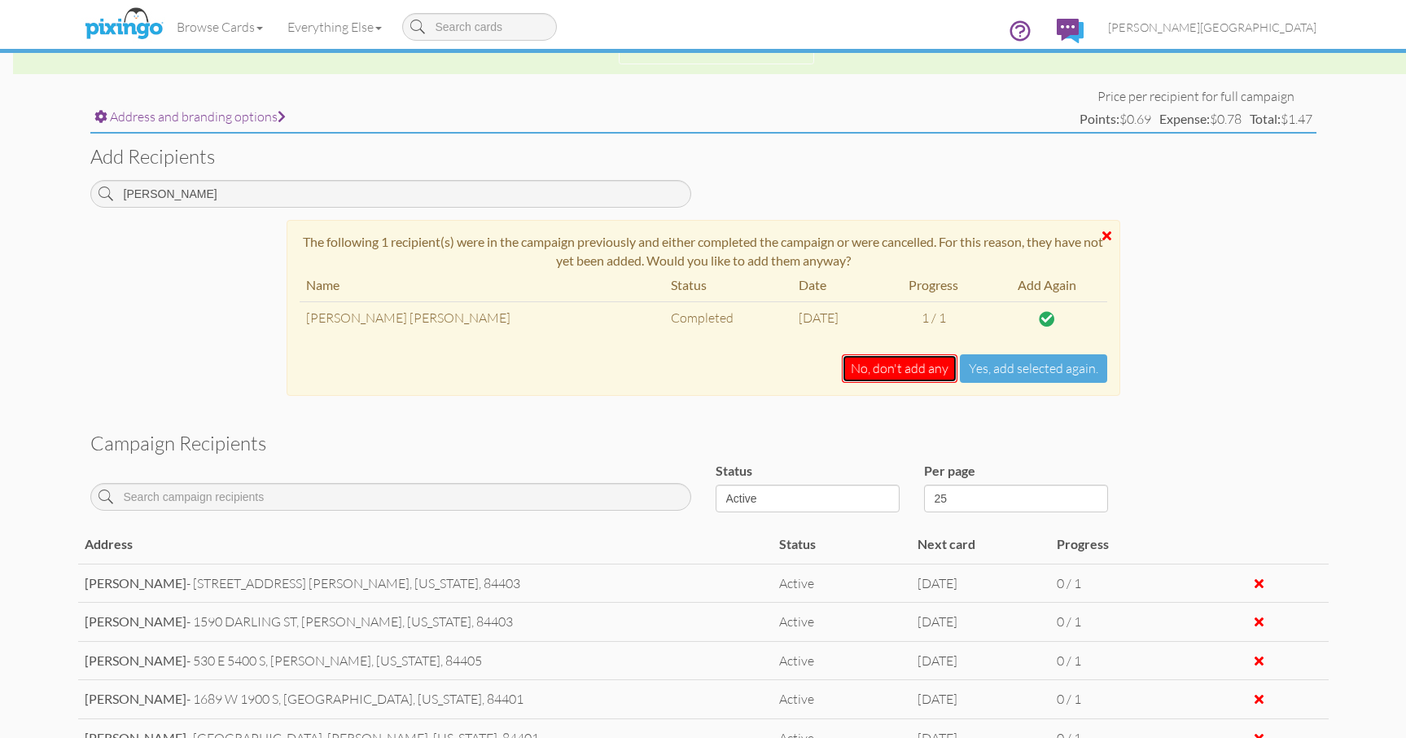
click at [908, 372] on button "No, don't add any" at bounding box center [900, 368] width 116 height 29
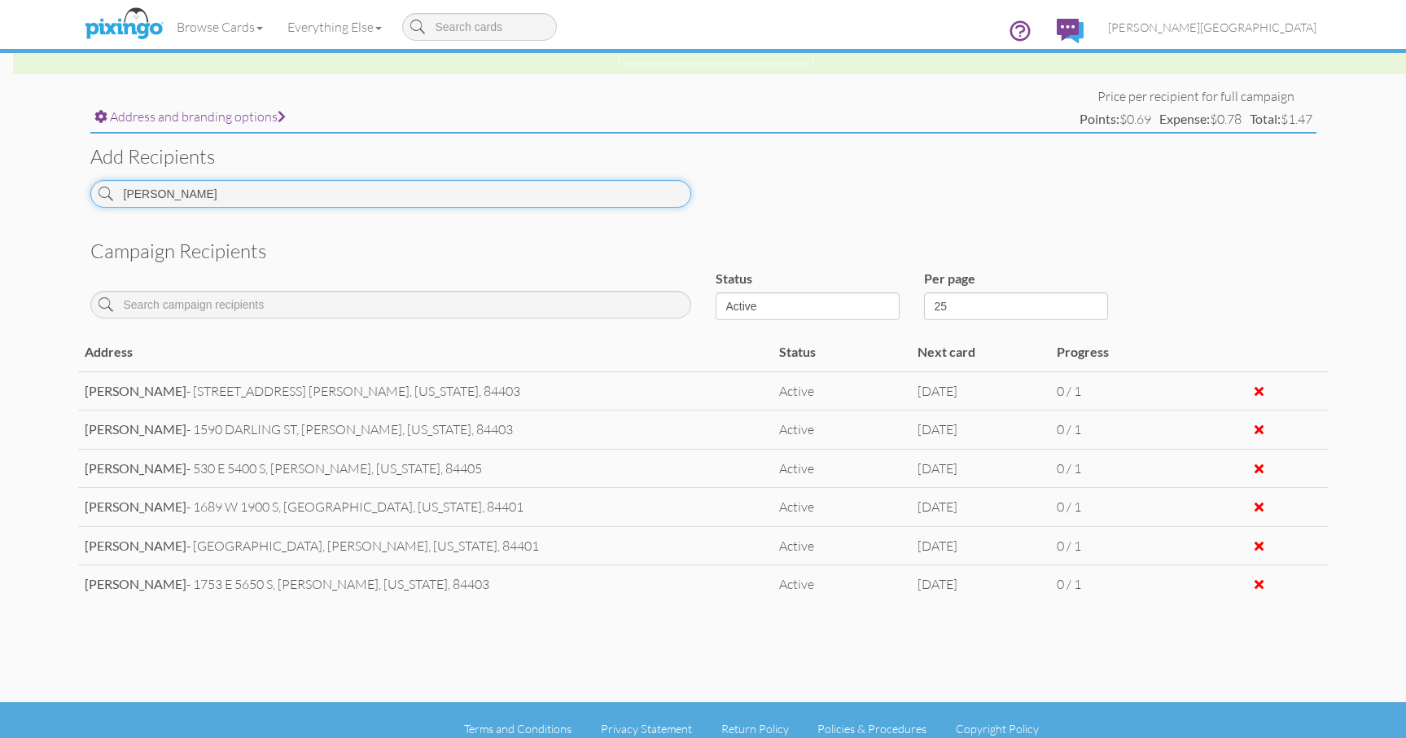
drag, startPoint x: 162, startPoint y: 179, endPoint x: 155, endPoint y: 186, distance: 10.4
click at [157, 182] on input "[PERSON_NAME]" at bounding box center [390, 194] width 601 height 28
drag, startPoint x: 112, startPoint y: 197, endPoint x: 86, endPoint y: 201, distance: 27.2
click at [86, 201] on div "[PERSON_NAME]" at bounding box center [390, 200] width 625 height 40
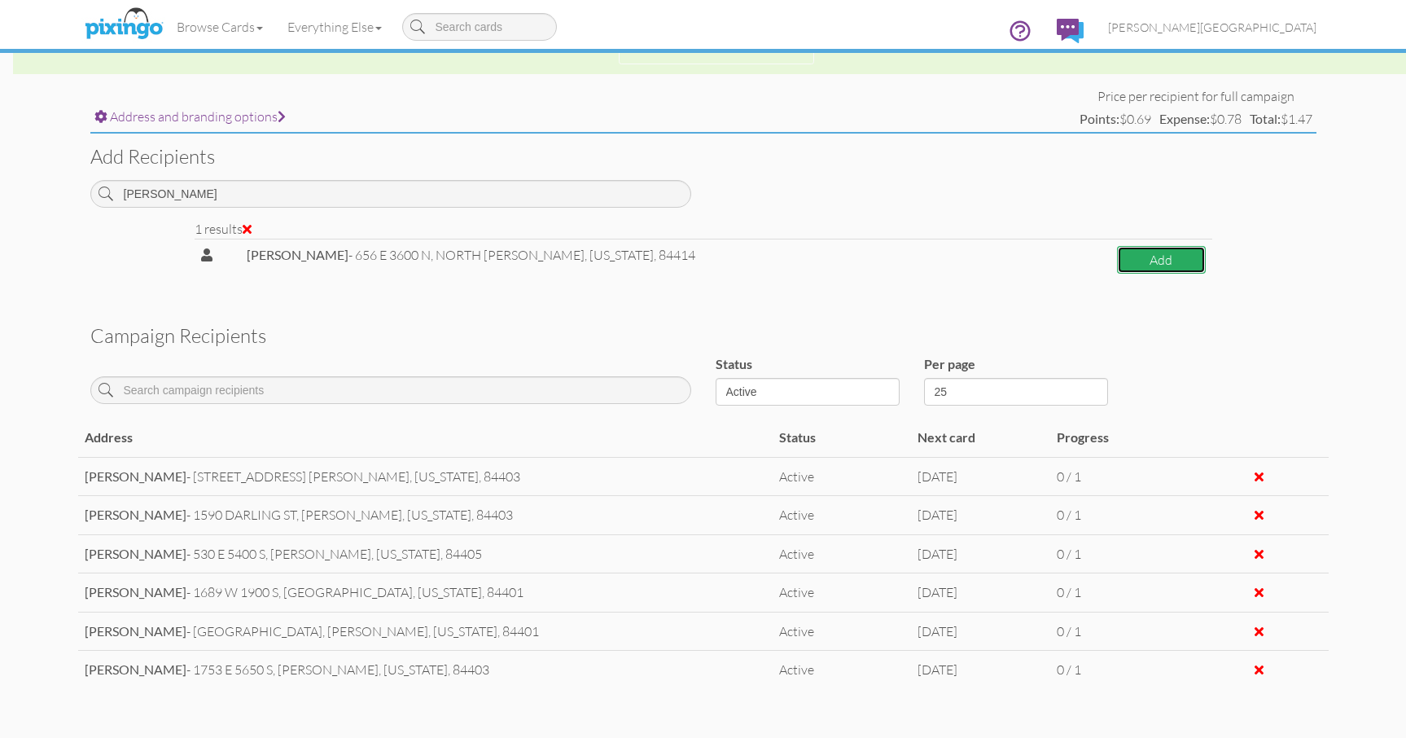
click at [1152, 257] on button "Add" at bounding box center [1161, 260] width 88 height 29
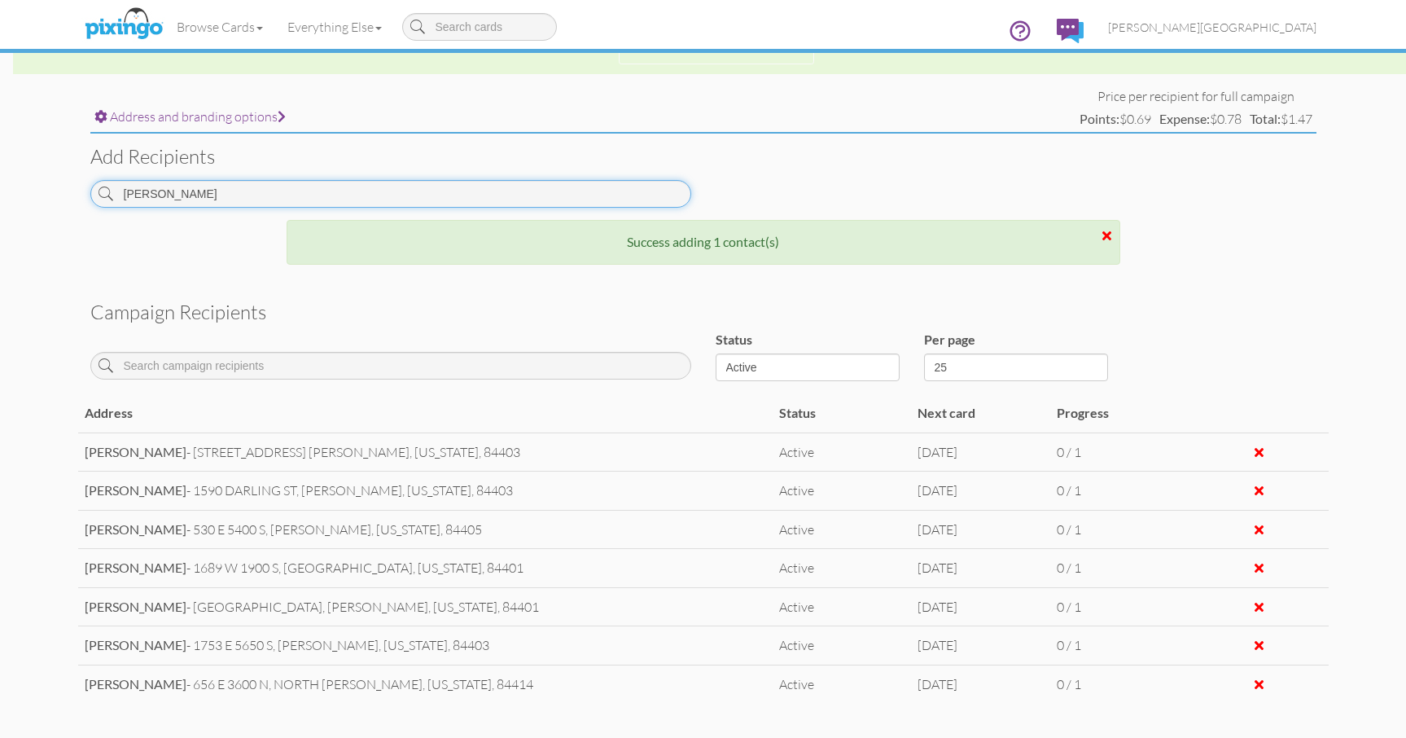
drag, startPoint x: 235, startPoint y: 195, endPoint x: -4, endPoint y: 169, distance: 240.8
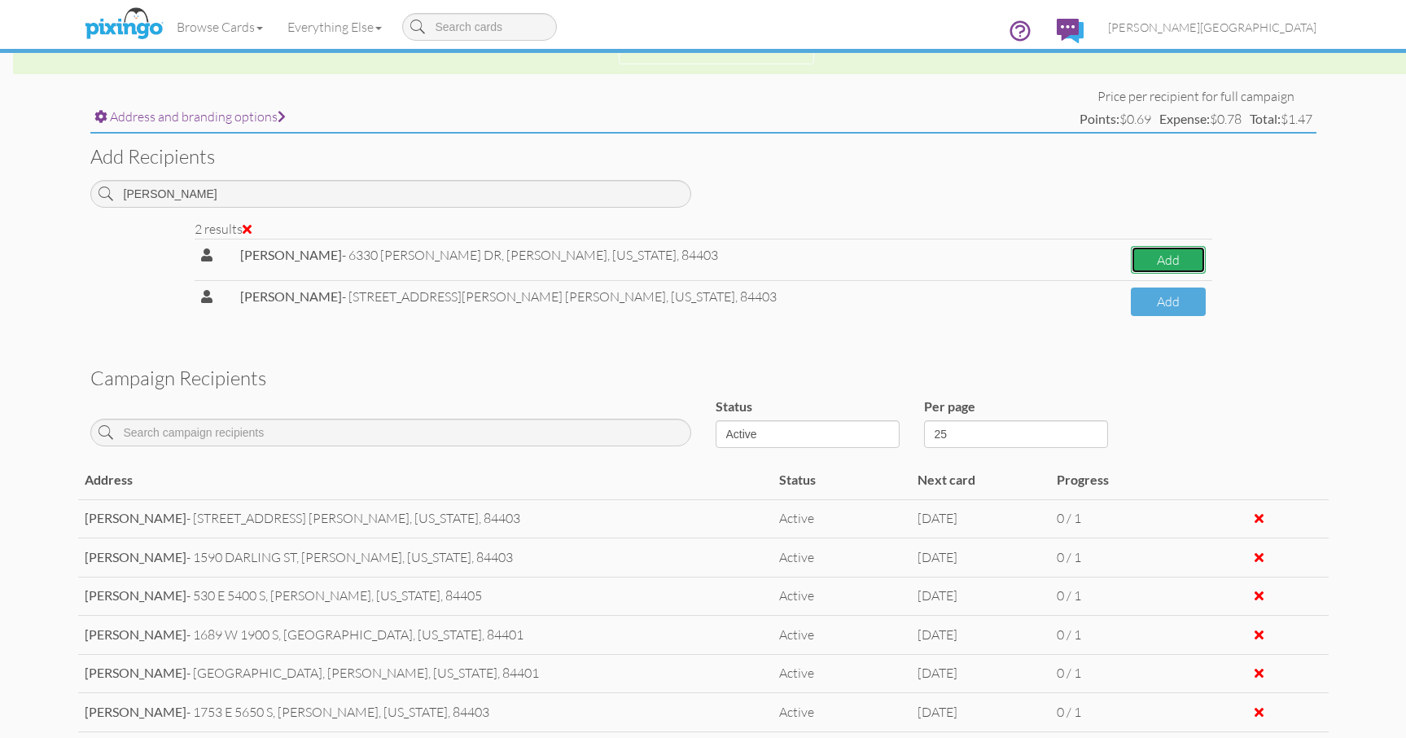
click at [1165, 262] on button "Add" at bounding box center [1168, 260] width 74 height 29
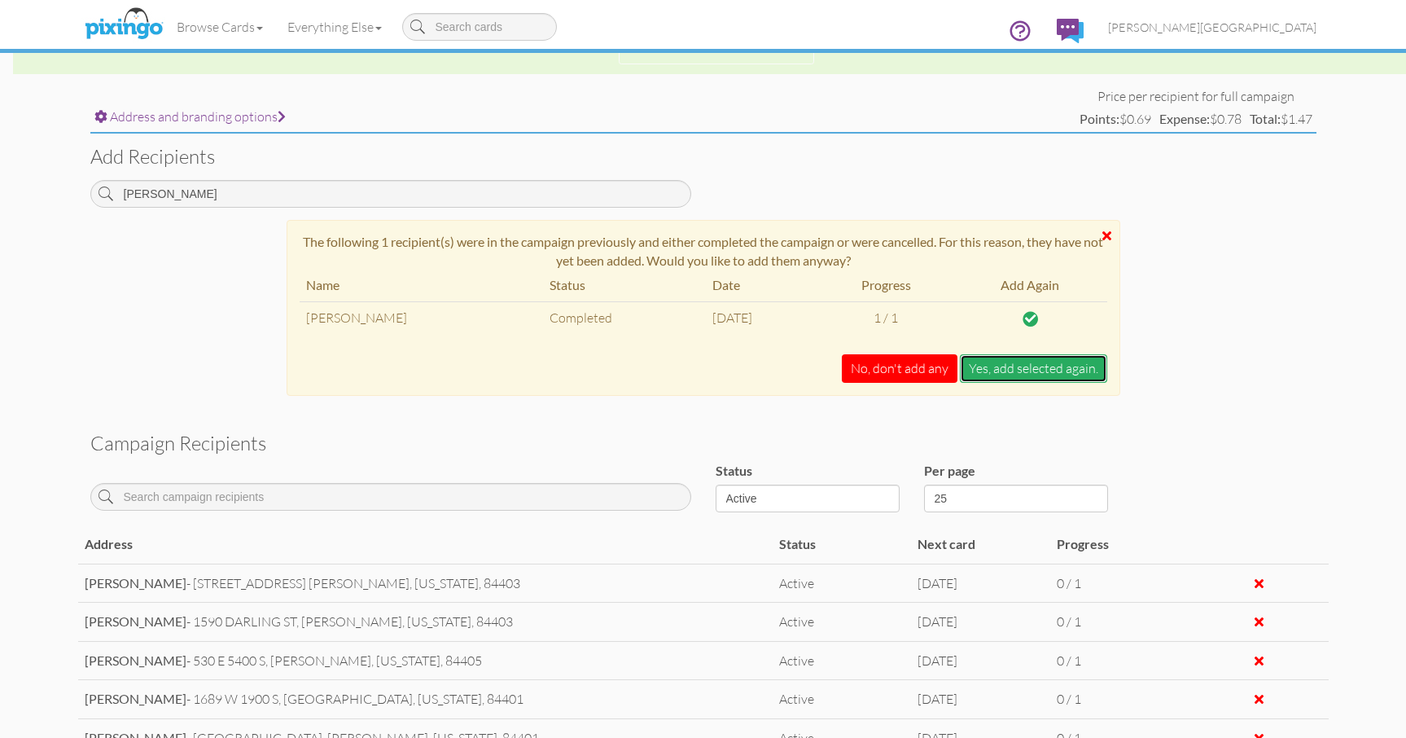
click at [1033, 367] on button "Yes, add selected again." at bounding box center [1033, 368] width 147 height 29
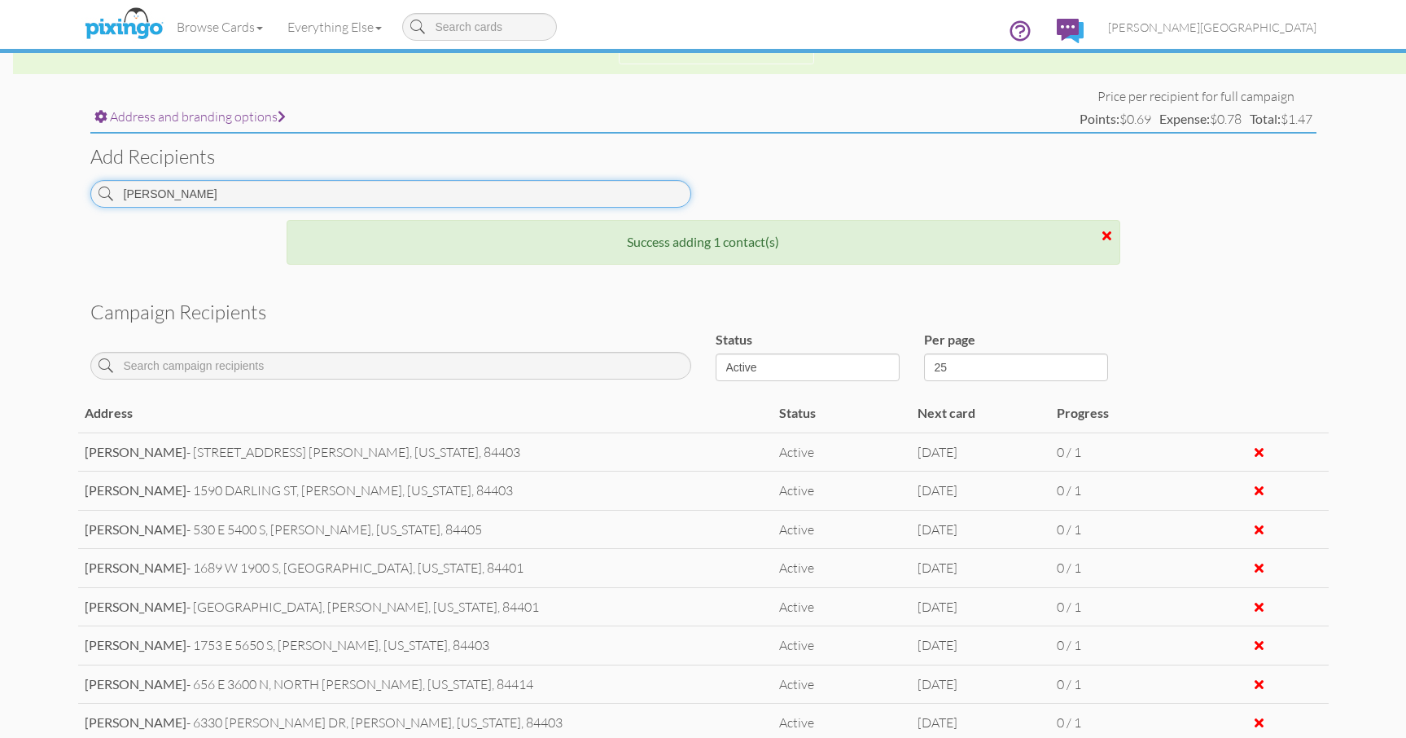
drag, startPoint x: 198, startPoint y: 200, endPoint x: 22, endPoint y: 200, distance: 175.9
click at [23, 200] on campaign-detail "Toggle navigation Visit Pixingo Mobile Browse Cards Business Accounting Automot…" at bounding box center [703, 180] width 1406 height 1426
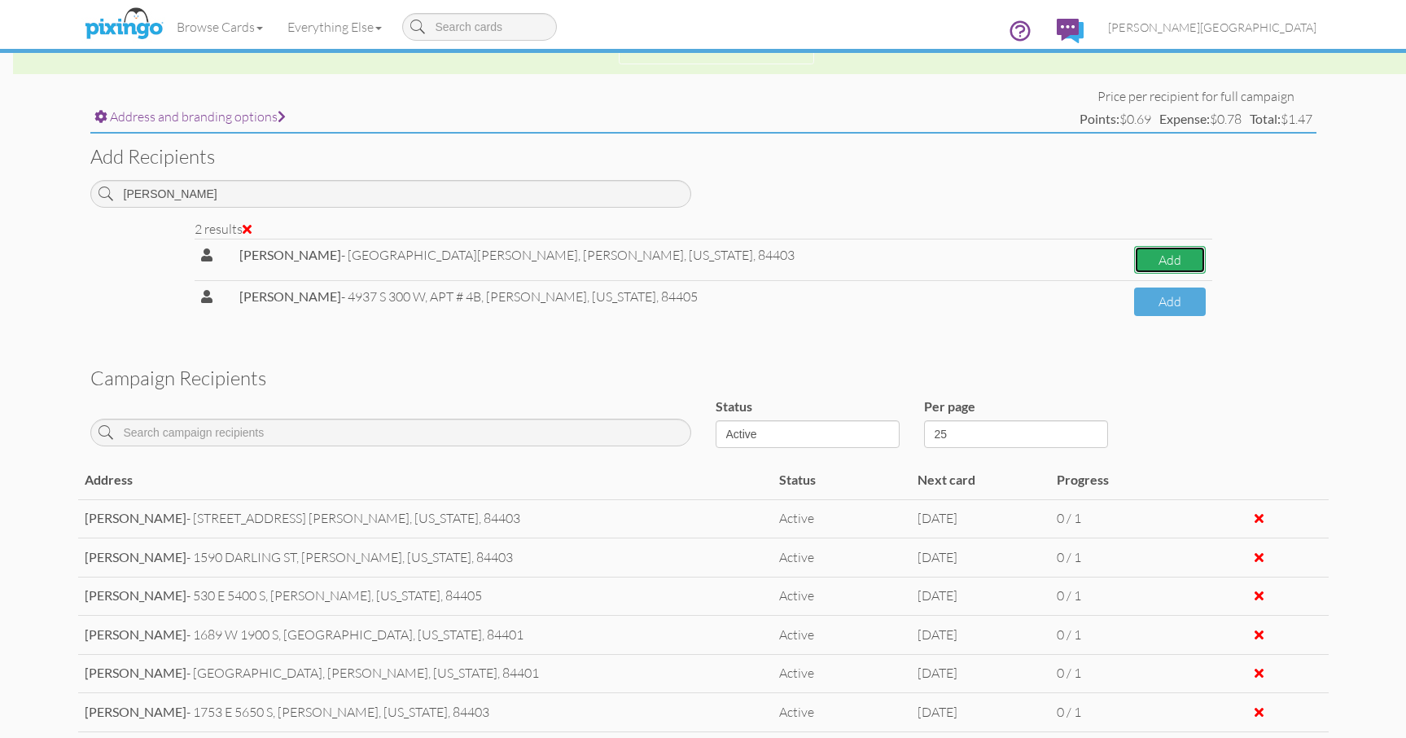
click at [1134, 257] on button "Add" at bounding box center [1170, 260] width 72 height 29
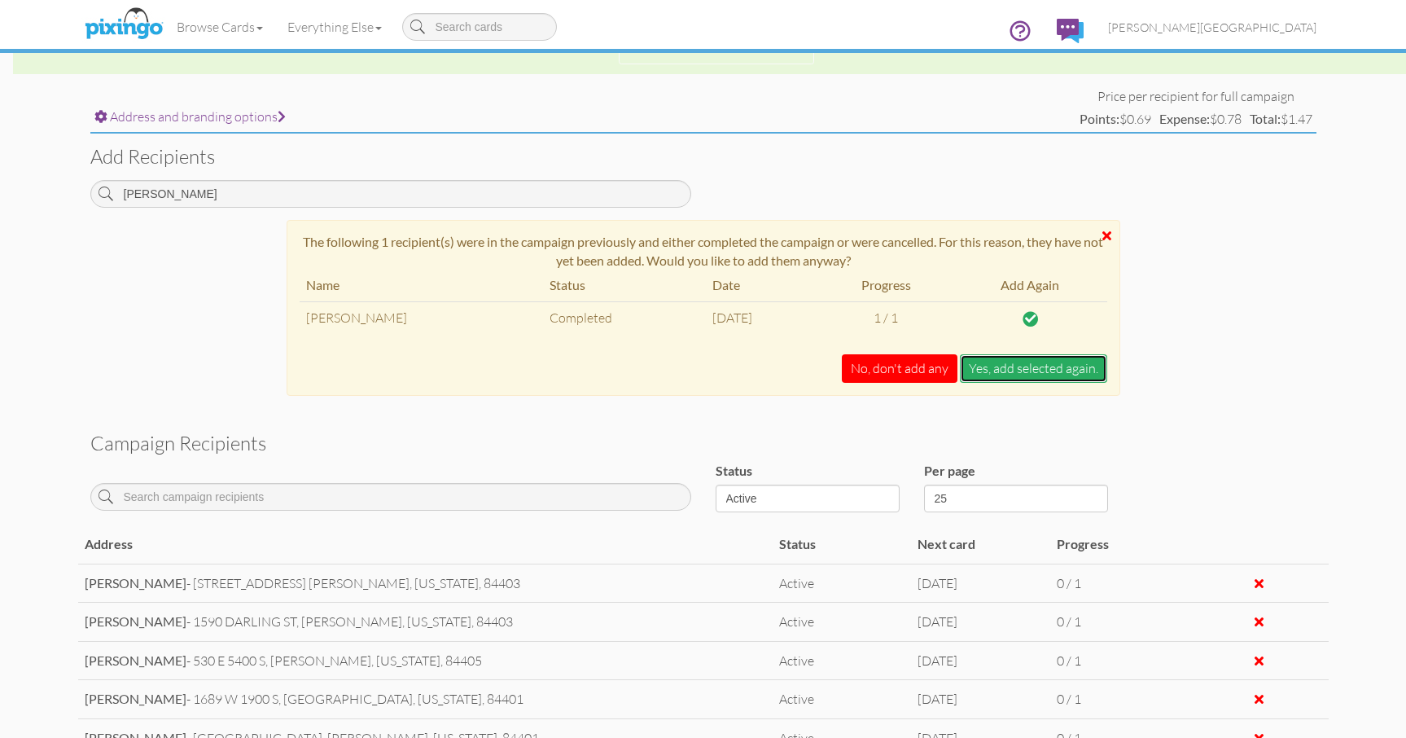
click at [997, 364] on button "Yes, add selected again." at bounding box center [1033, 368] width 147 height 29
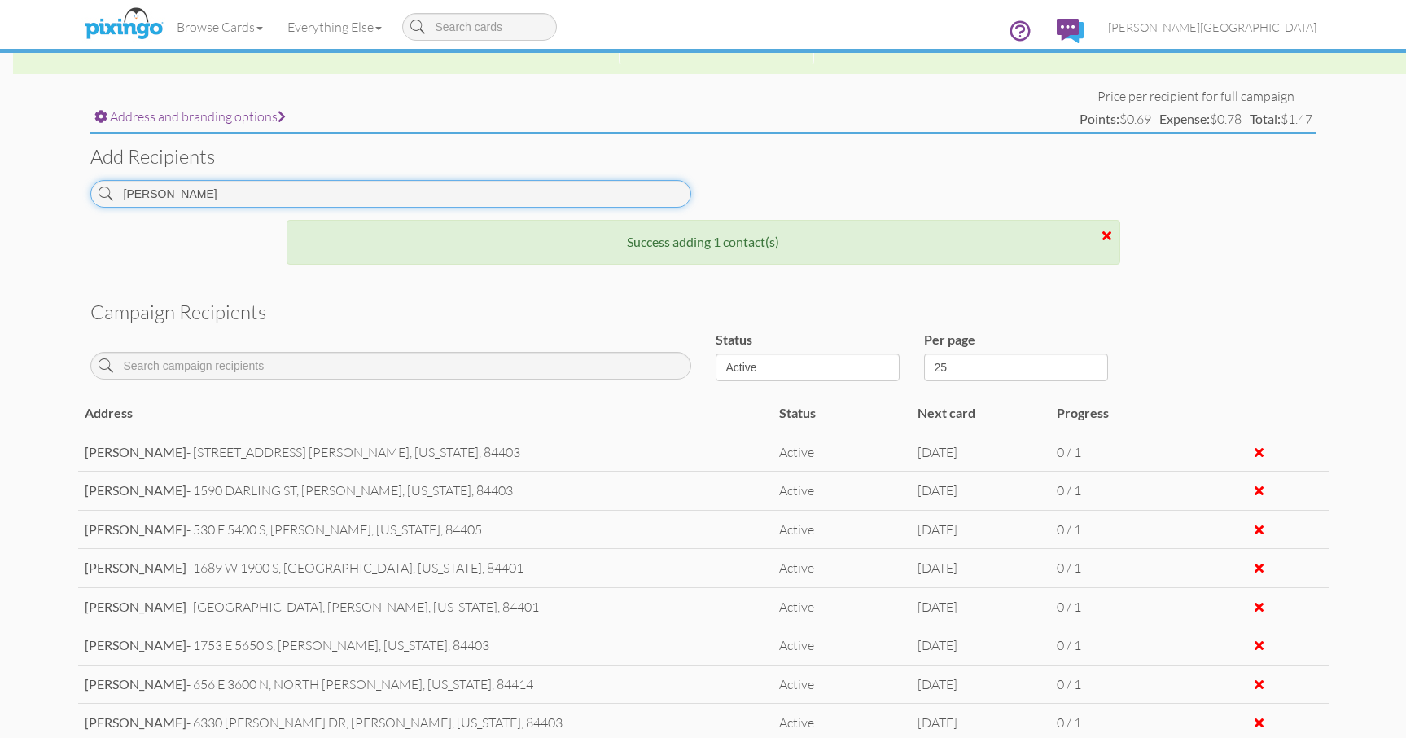
drag, startPoint x: 144, startPoint y: 190, endPoint x: 59, endPoint y: 185, distance: 84.8
click at [59, 185] on campaign-detail "Toggle navigation Visit Pixingo Mobile Browse Cards Business Accounting Automot…" at bounding box center [703, 199] width 1406 height 1464
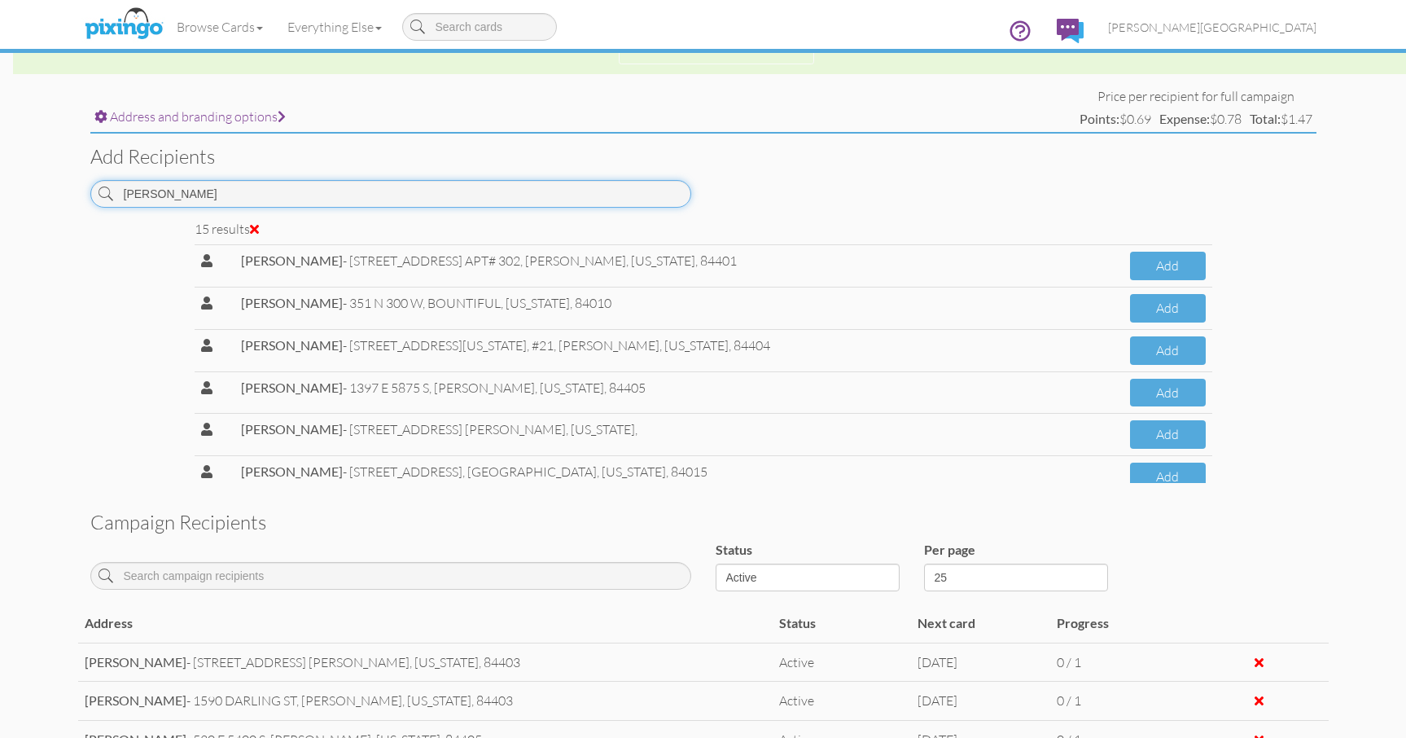
scroll to position [244, 0]
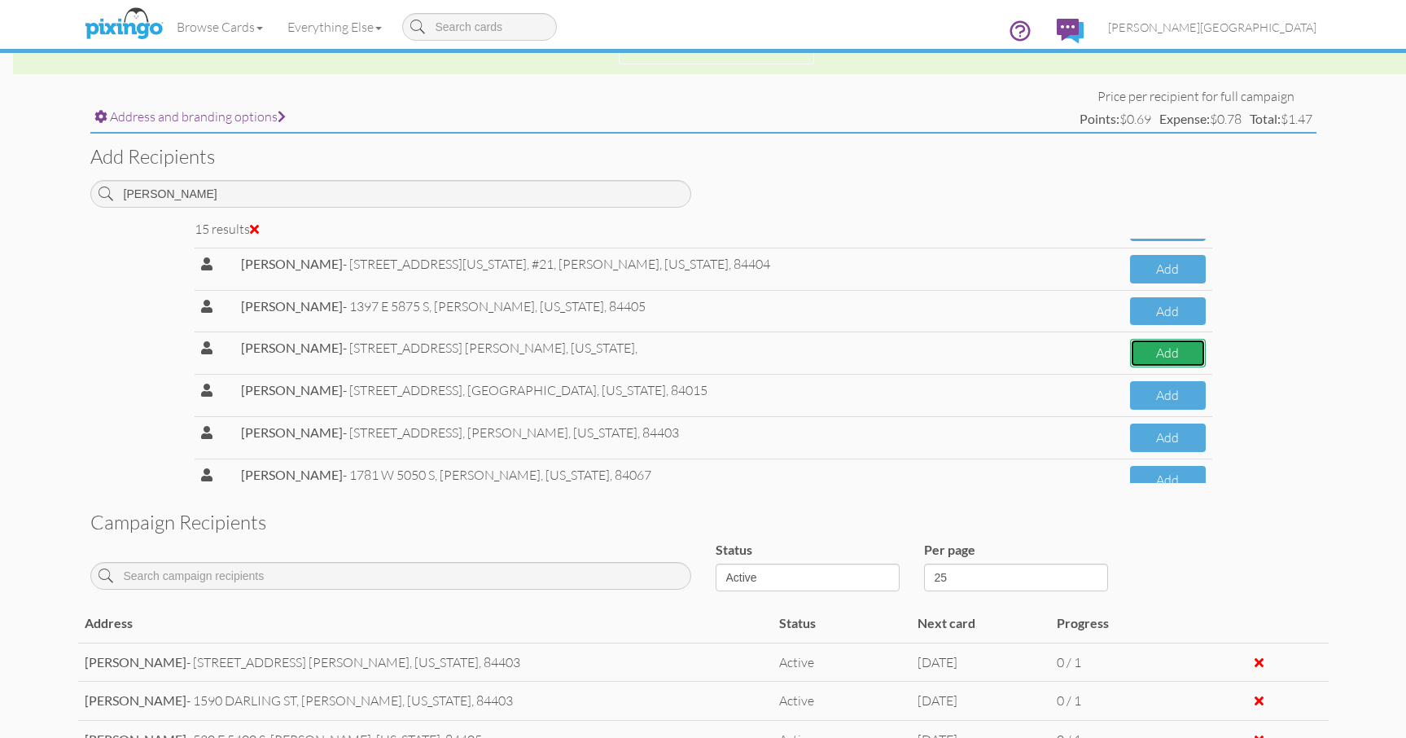
click at [1134, 347] on button "Add" at bounding box center [1167, 353] width 75 height 29
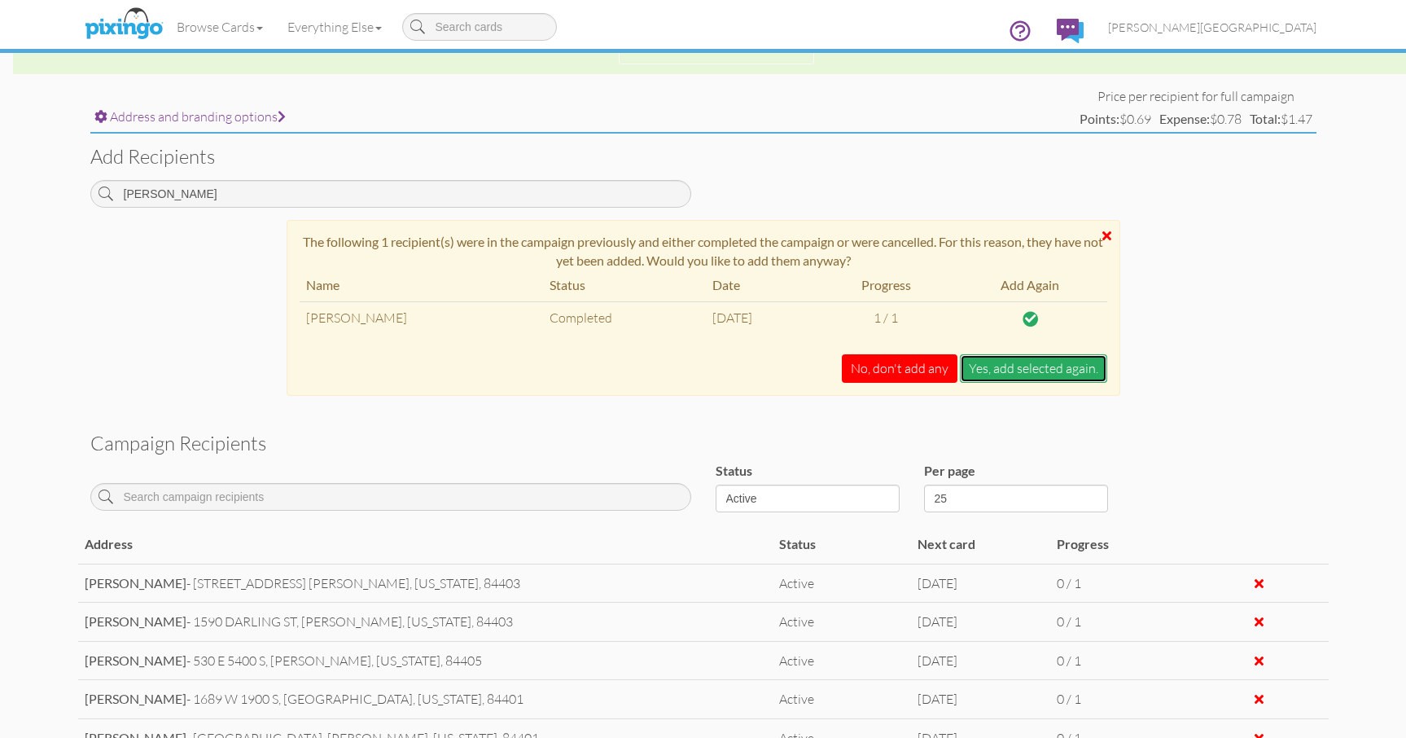
click at [1018, 373] on button "Yes, add selected again." at bounding box center [1033, 368] width 147 height 29
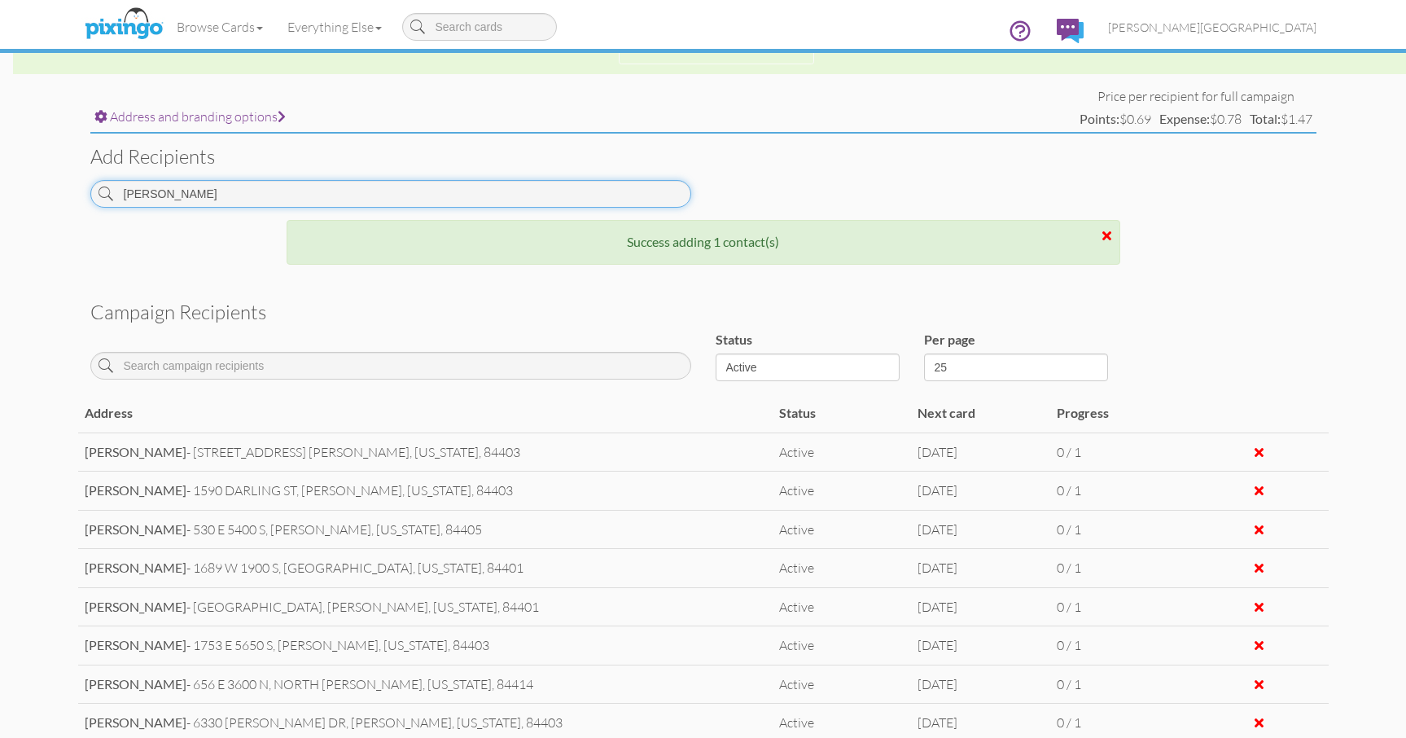
drag, startPoint x: 201, startPoint y: 187, endPoint x: -5, endPoint y: 182, distance: 206.1
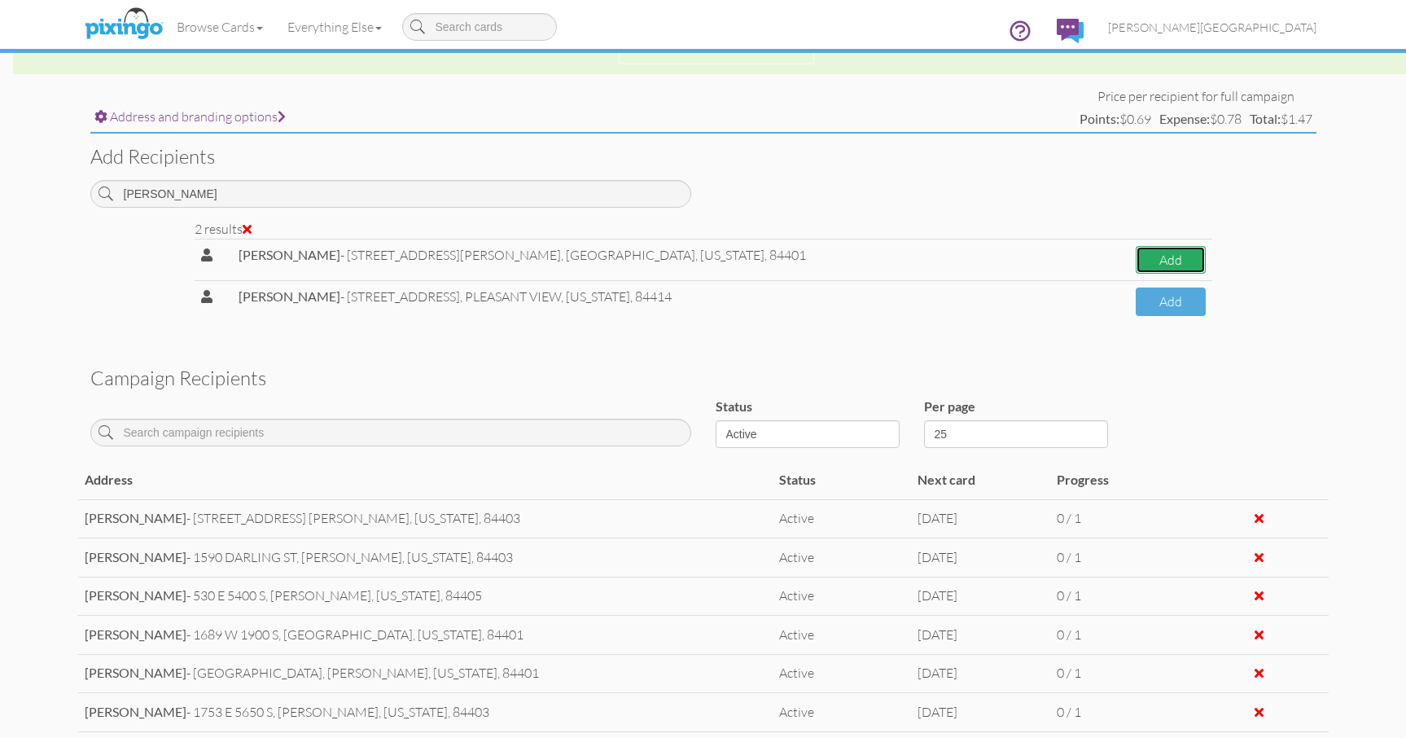
click at [1162, 252] on button "Add" at bounding box center [1171, 260] width 70 height 29
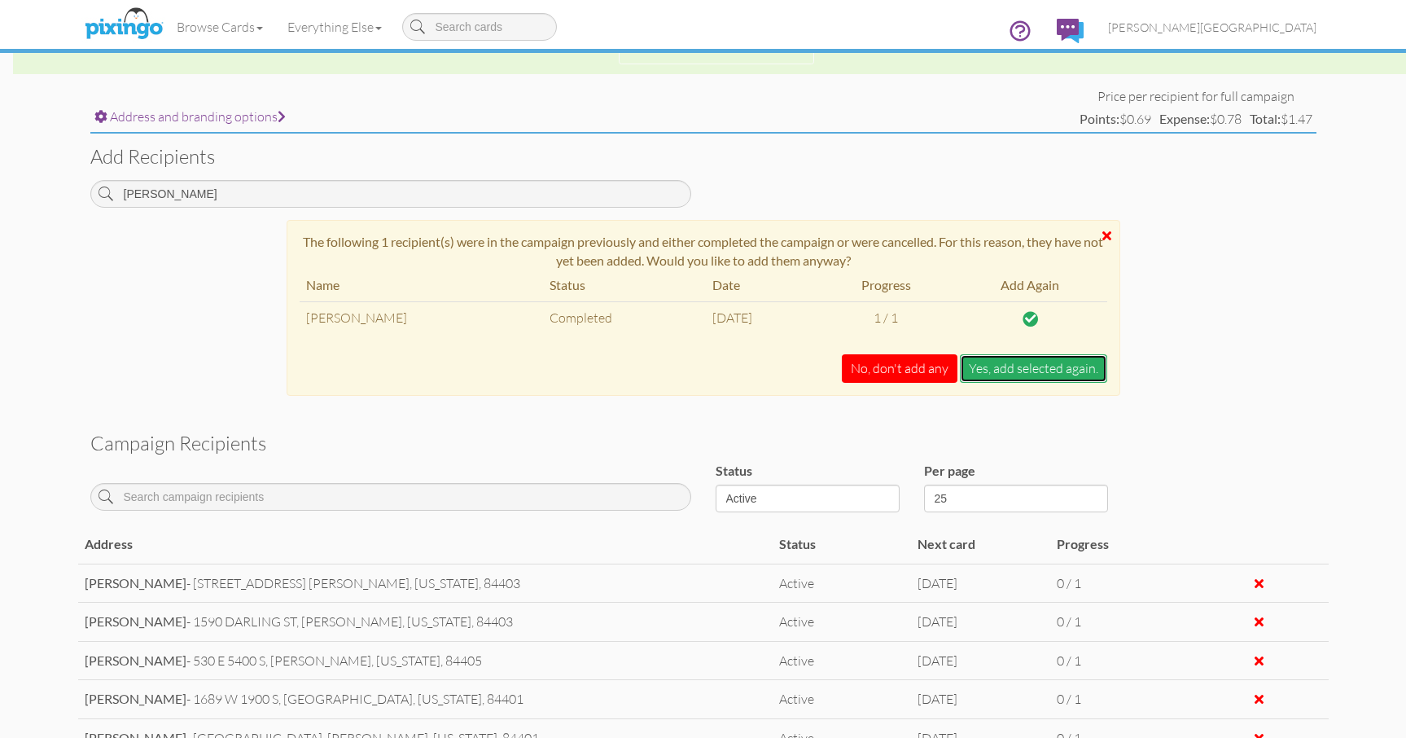
click at [1007, 368] on button "Yes, add selected again." at bounding box center [1033, 368] width 147 height 29
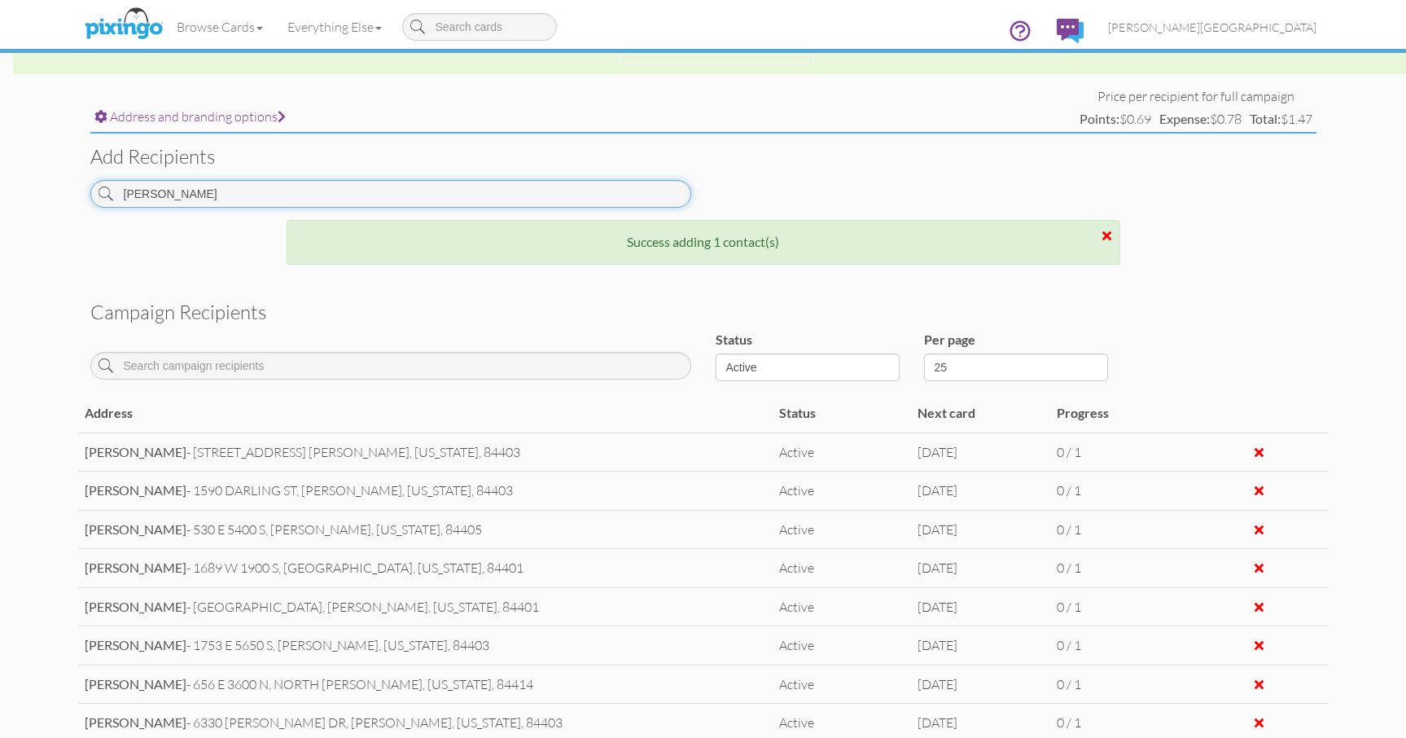
drag, startPoint x: 196, startPoint y: 200, endPoint x: 57, endPoint y: 195, distance: 139.3
click at [57, 195] on campaign-detail "Toggle navigation Visit Pixingo Mobile Browse Cards Business Accounting Automot…" at bounding box center [703, 238] width 1406 height 1542
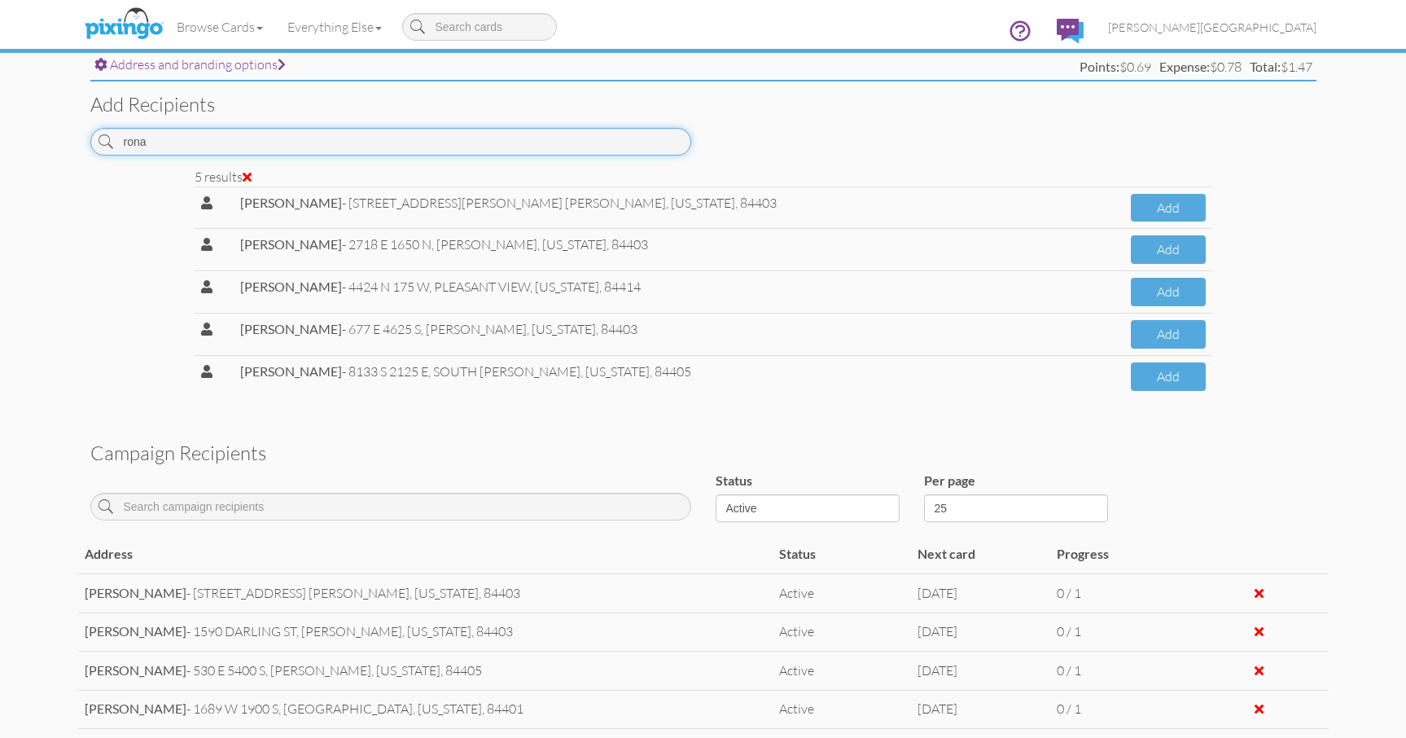
scroll to position [614, 0]
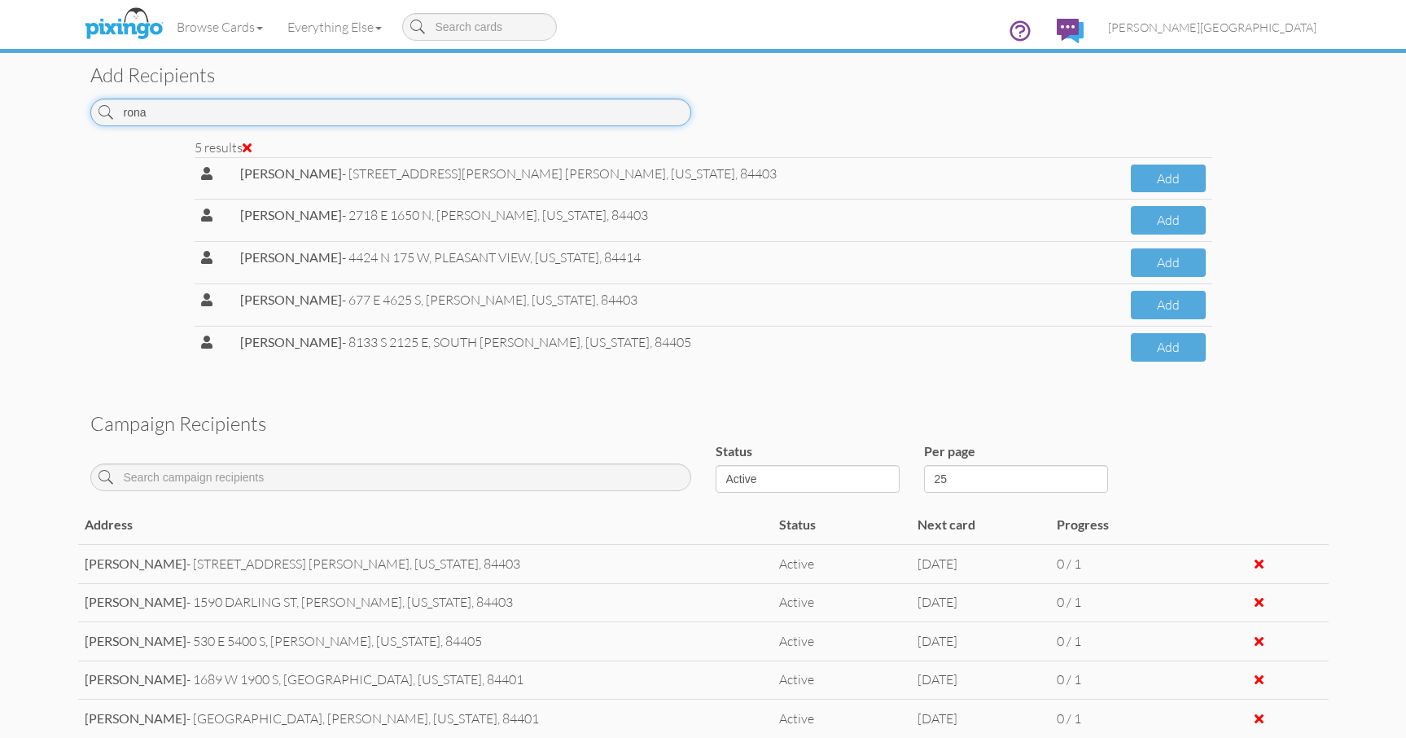
drag, startPoint x: 219, startPoint y: 121, endPoint x: -7, endPoint y: 113, distance: 225.7
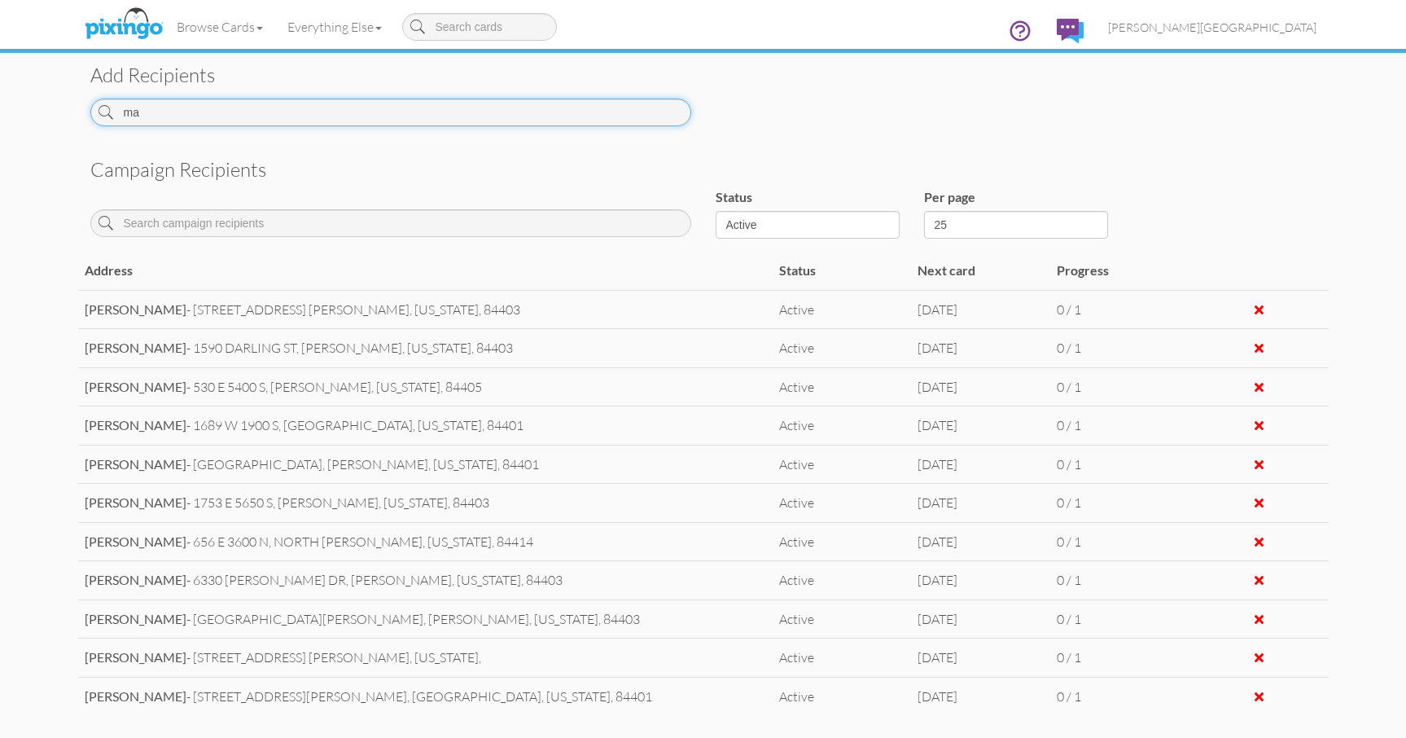
type input "m"
click at [222, 113] on input at bounding box center [390, 113] width 601 height 28
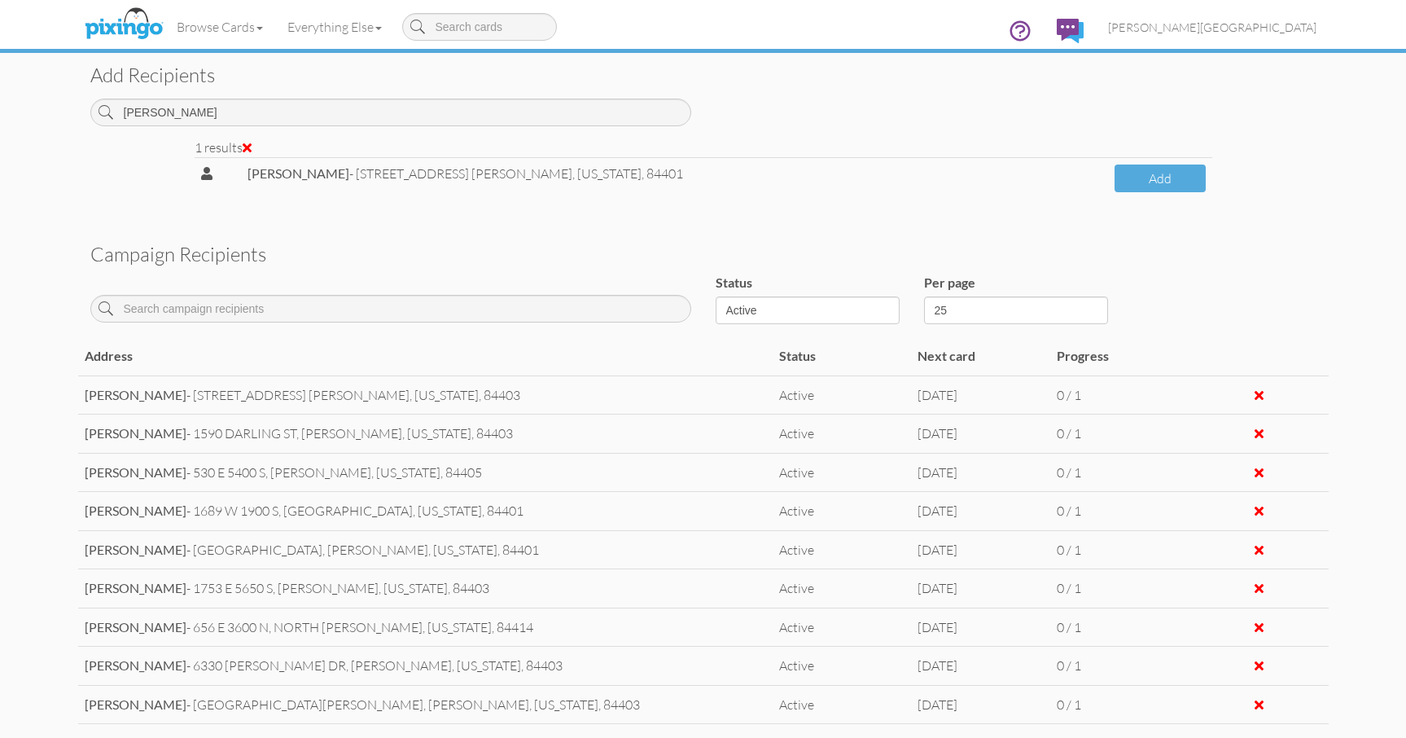
click at [1074, 176] on td "[PERSON_NAME] - [STREET_ADDRESS] [GEOGRAPHIC_DATA], [US_STATE], 84401" at bounding box center [674, 178] width 867 height 42
click at [1115, 176] on button "Add" at bounding box center [1160, 179] width 91 height 29
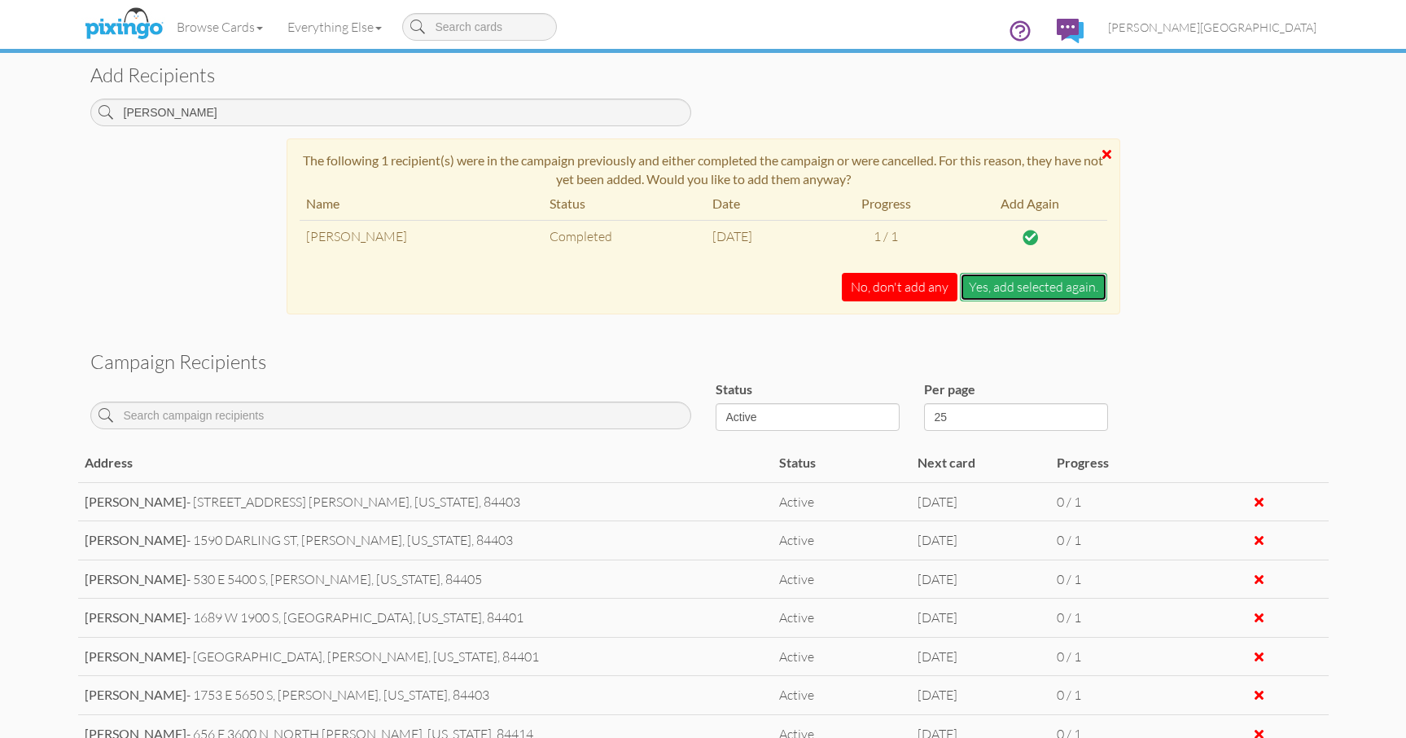
click at [1045, 281] on button "Yes, add selected again." at bounding box center [1033, 287] width 147 height 29
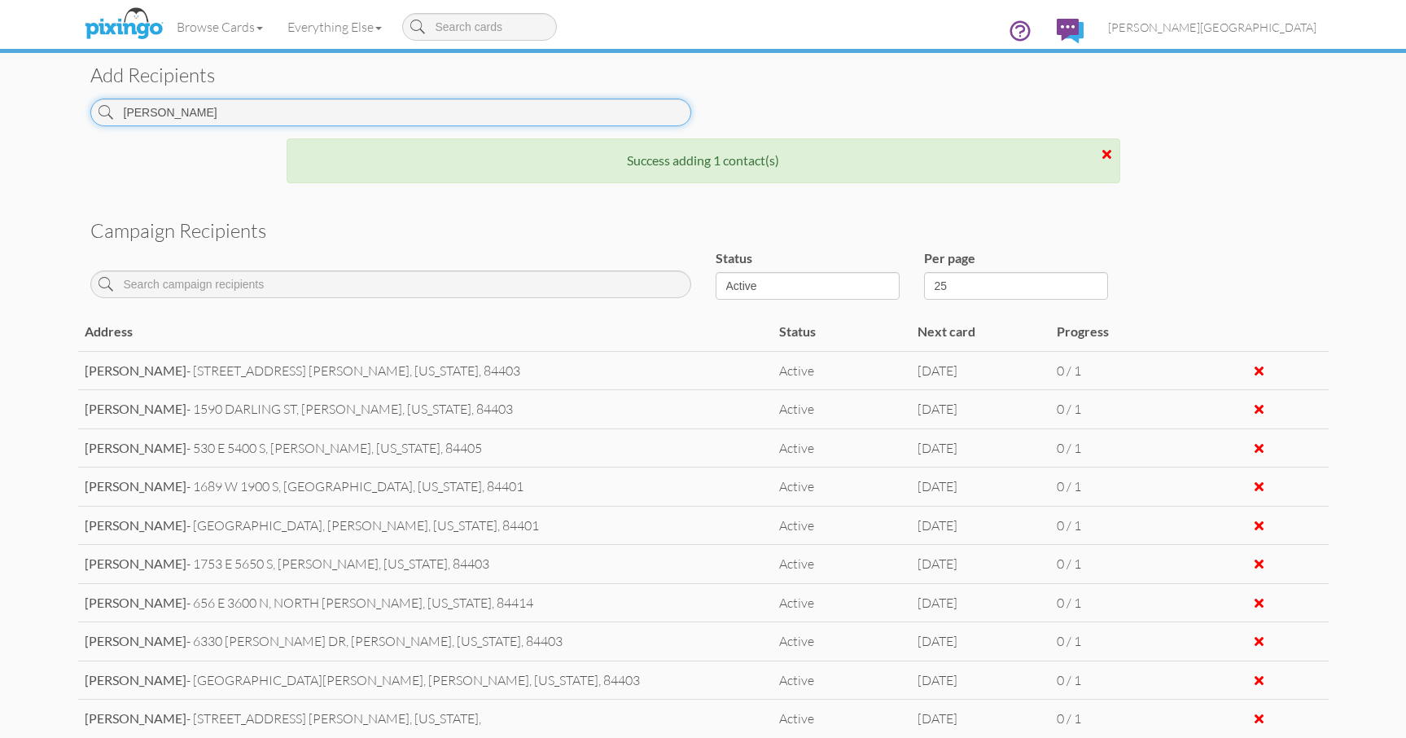
drag, startPoint x: 199, startPoint y: 114, endPoint x: 73, endPoint y: 114, distance: 125.4
click at [73, 114] on campaign-detail "Toggle navigation Visit Pixingo Mobile Browse Cards Business Accounting Automot…" at bounding box center [703, 176] width 1406 height 1581
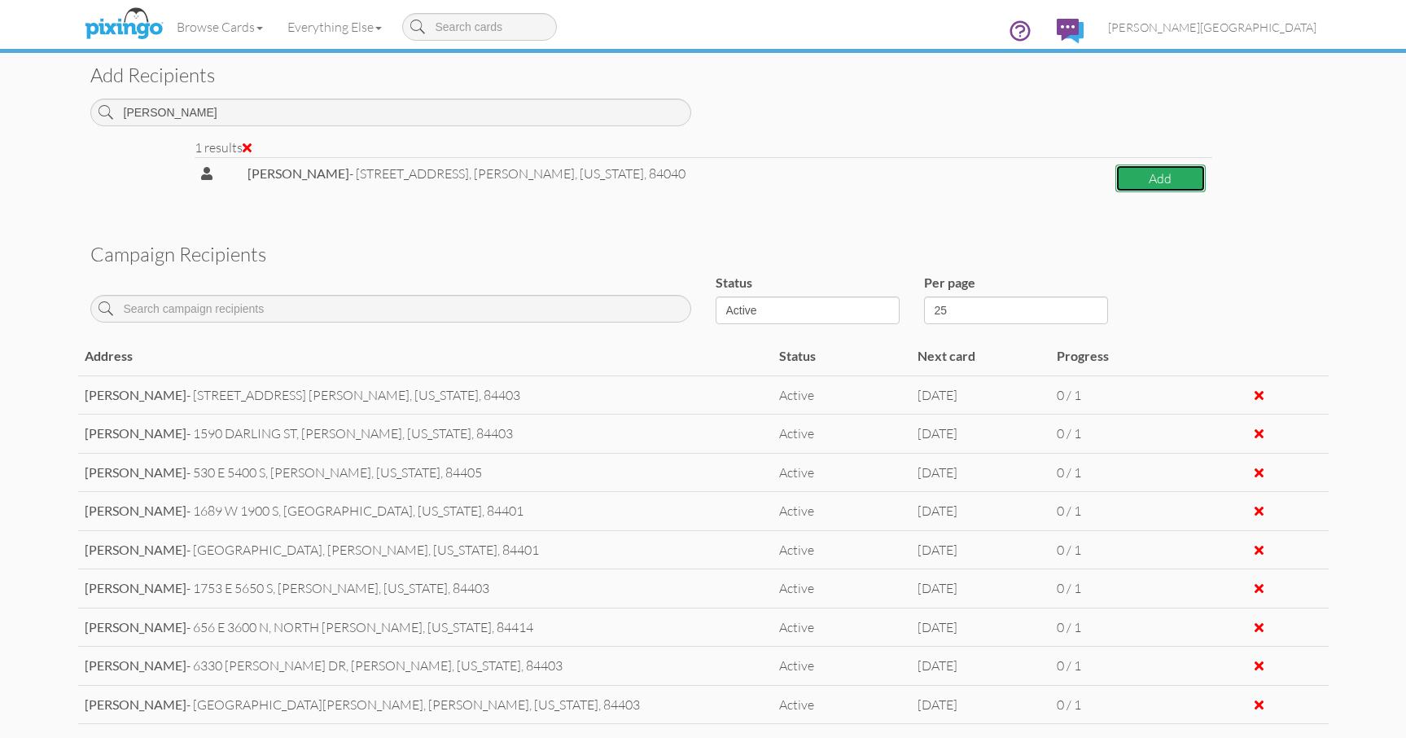
click at [1132, 191] on button "Add" at bounding box center [1161, 179] width 90 height 29
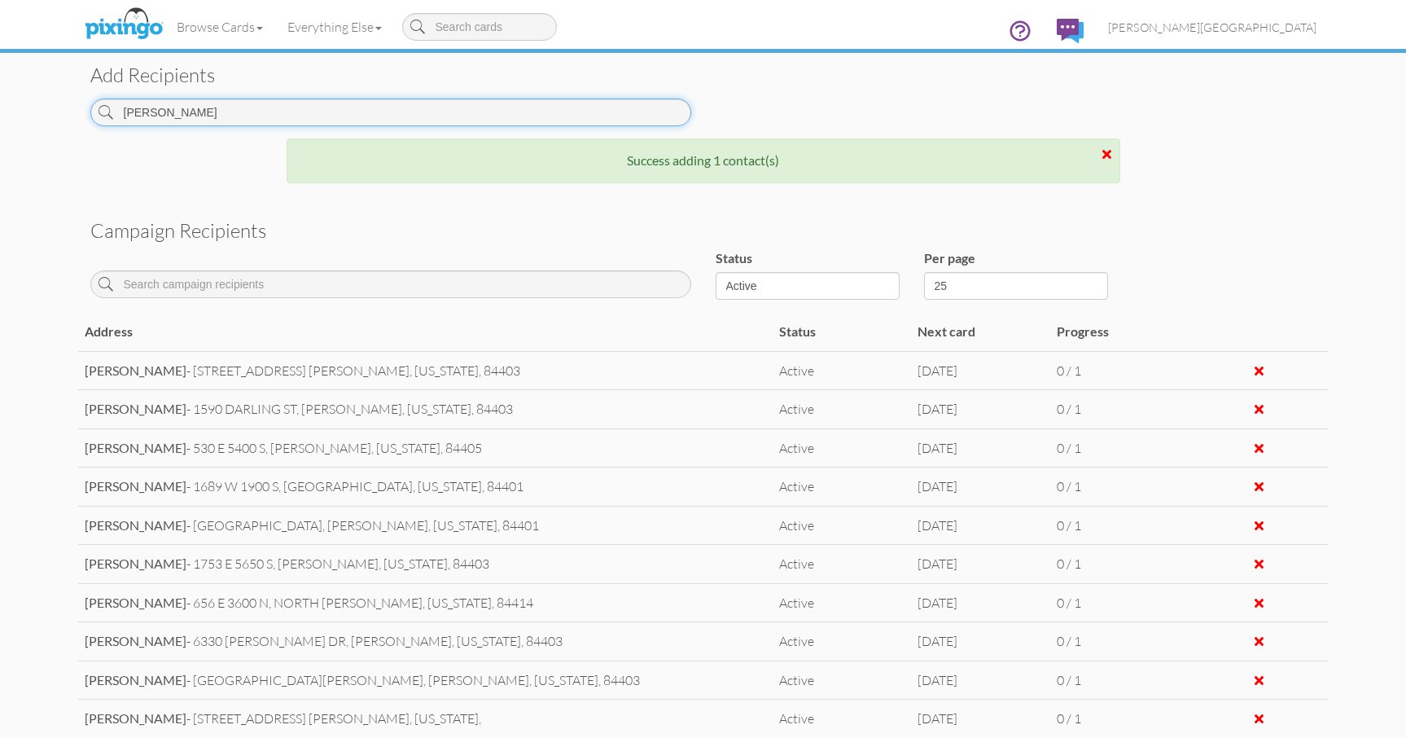
drag, startPoint x: 228, startPoint y: 121, endPoint x: 21, endPoint y: 117, distance: 206.9
click at [21, 118] on campaign-detail "Toggle navigation Visit Pixingo Mobile Browse Cards Business Accounting Automot…" at bounding box center [703, 188] width 1406 height 1605
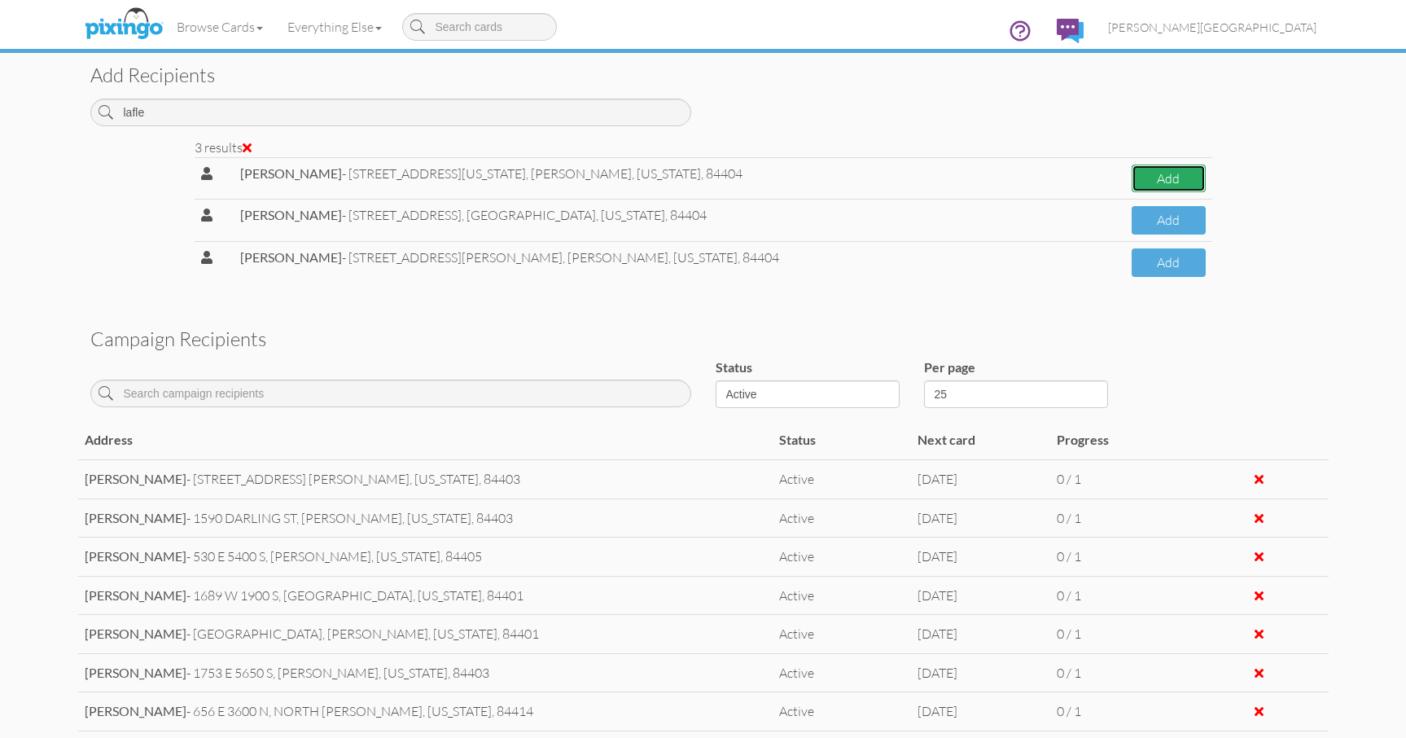
click at [1143, 170] on button "Add" at bounding box center [1169, 179] width 74 height 29
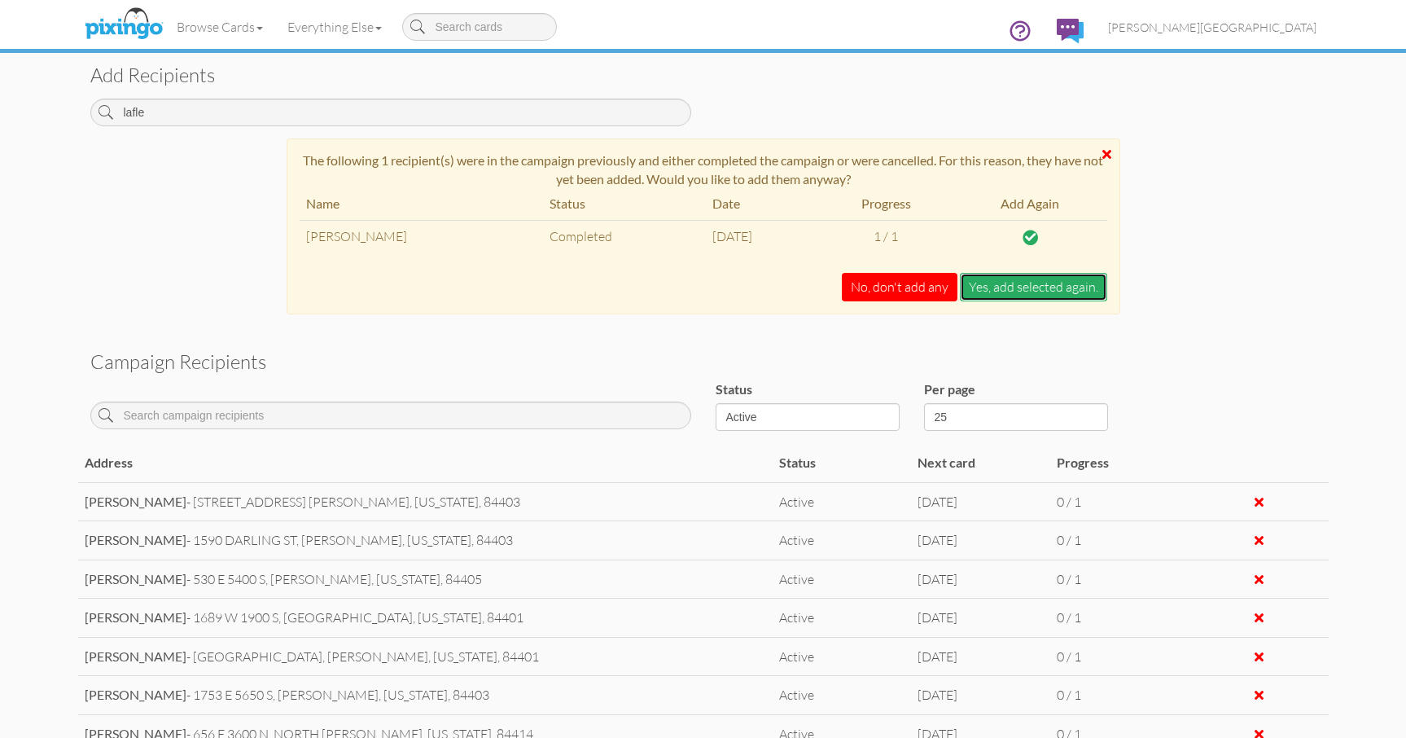
click at [980, 283] on button "Yes, add selected again." at bounding box center [1033, 287] width 147 height 29
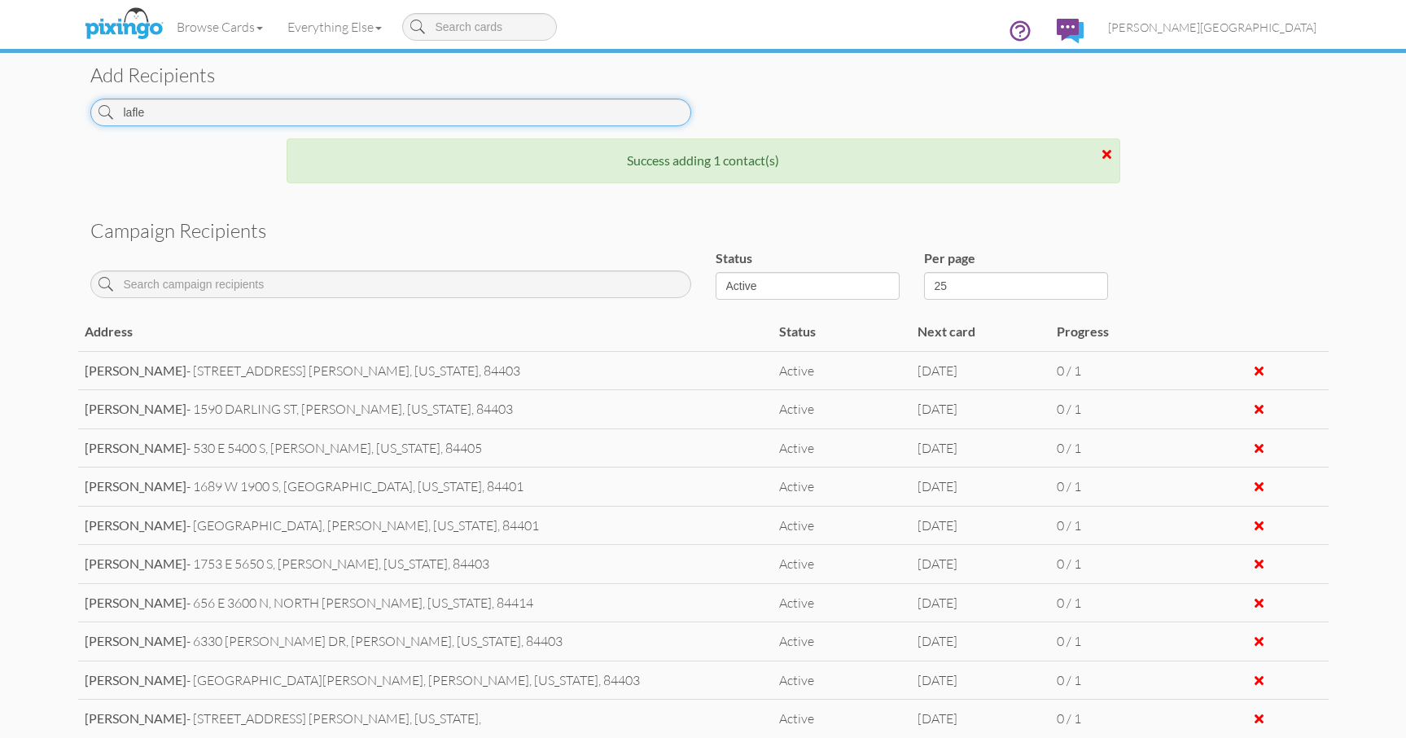
drag, startPoint x: 200, startPoint y: 122, endPoint x: 5, endPoint y: 131, distance: 195.7
click at [5, 131] on campaign-detail "Toggle navigation Visit Pixingo Mobile Browse Cards Business Accounting Automot…" at bounding box center [703, 188] width 1406 height 1605
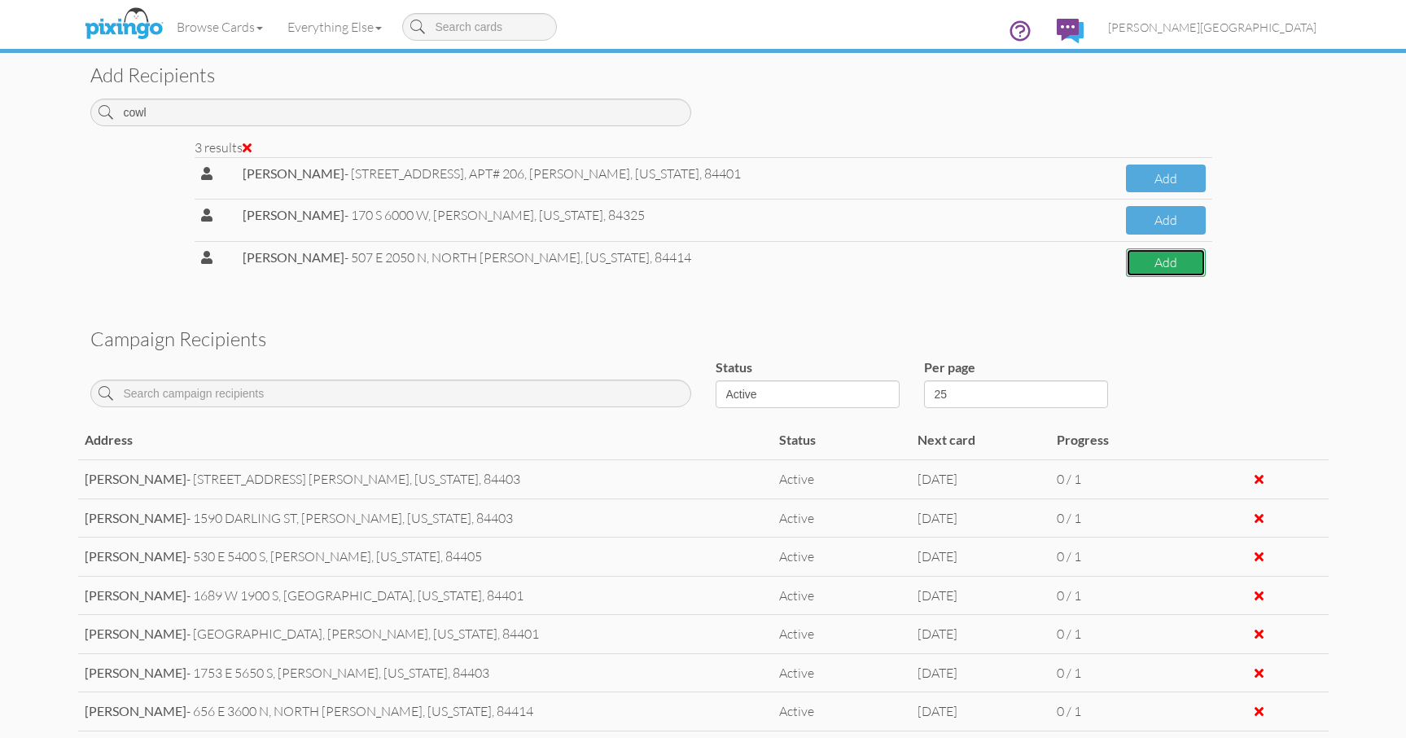
click at [1148, 265] on button "Add" at bounding box center [1166, 262] width 80 height 29
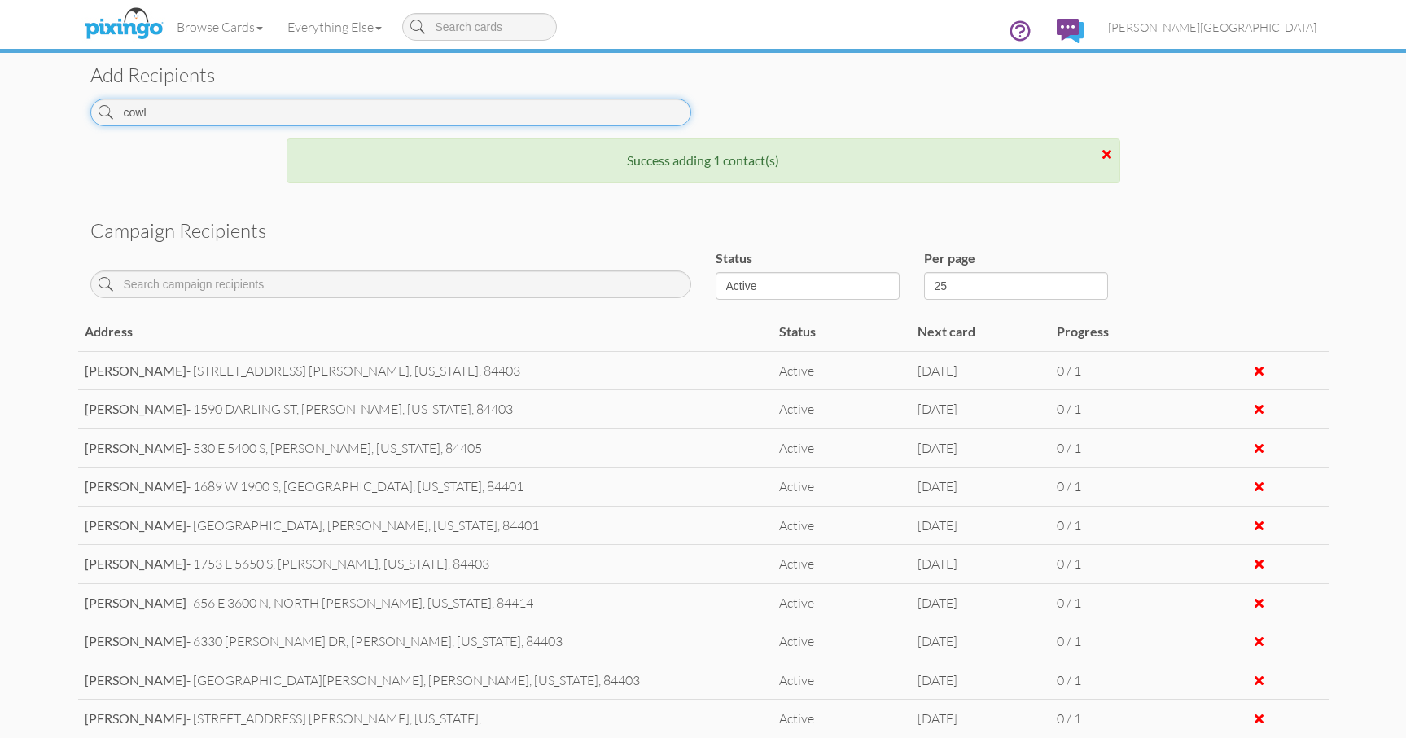
drag, startPoint x: 182, startPoint y: 110, endPoint x: 40, endPoint y: 121, distance: 143.0
click at [51, 121] on campaign-detail "Toggle navigation Visit Pixingo Mobile Browse Cards Business Accounting Automot…" at bounding box center [703, 188] width 1406 height 1605
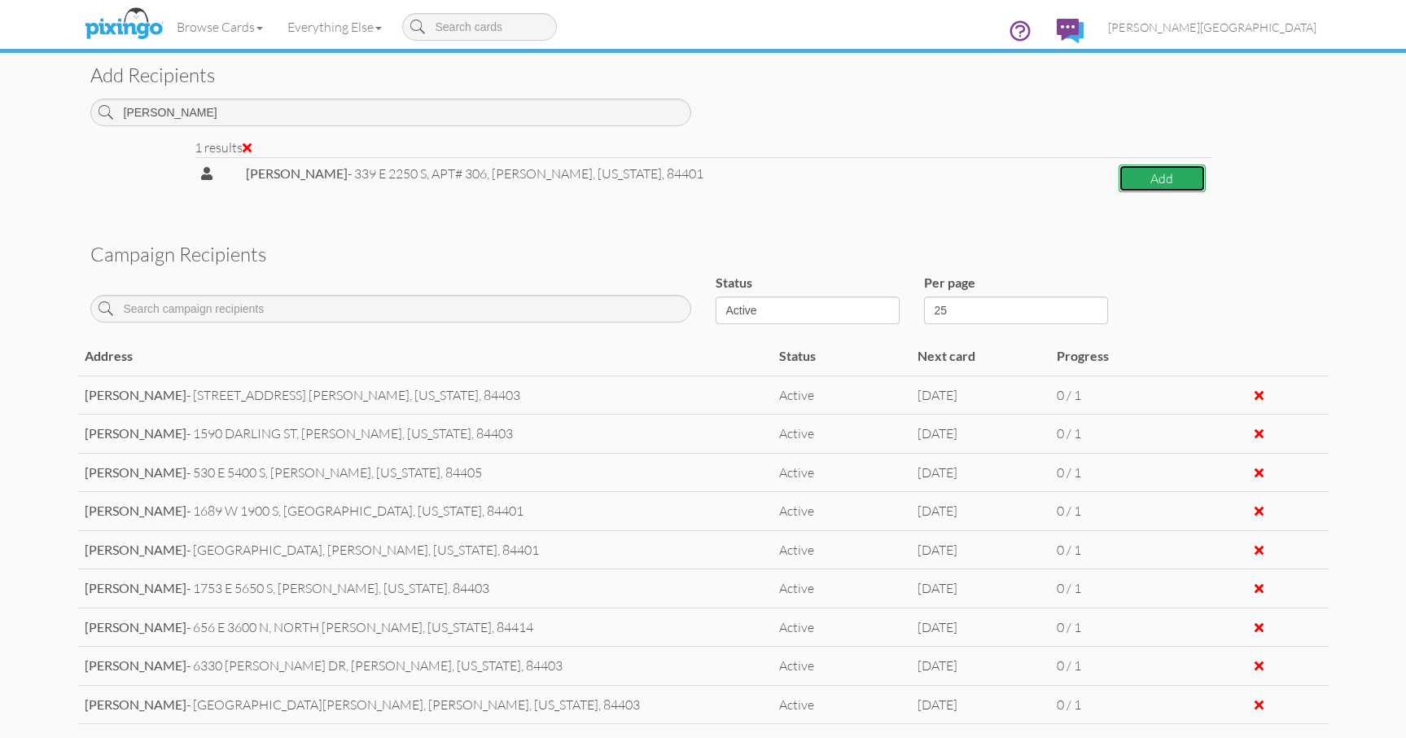
click at [1144, 187] on button "Add" at bounding box center [1162, 179] width 86 height 29
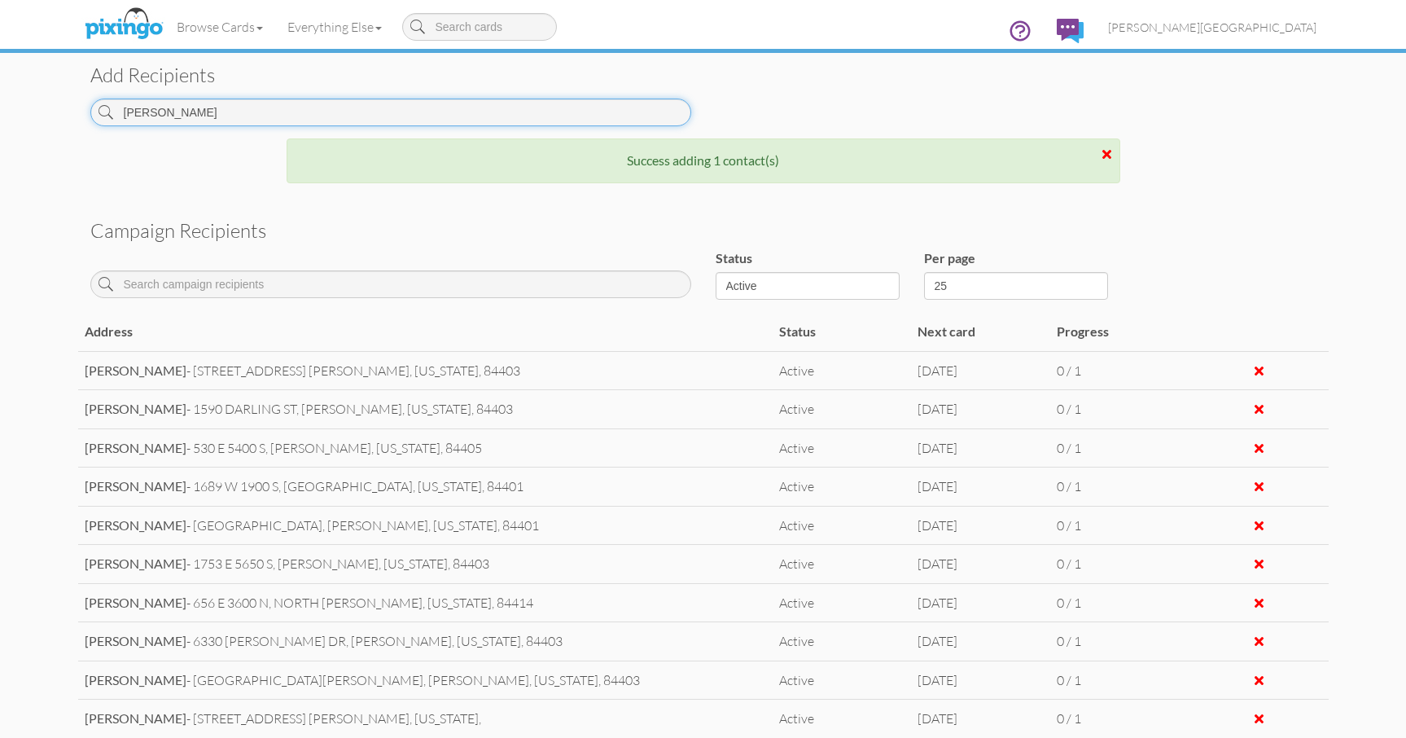
drag, startPoint x: 232, startPoint y: 112, endPoint x: -2, endPoint y: 111, distance: 233.7
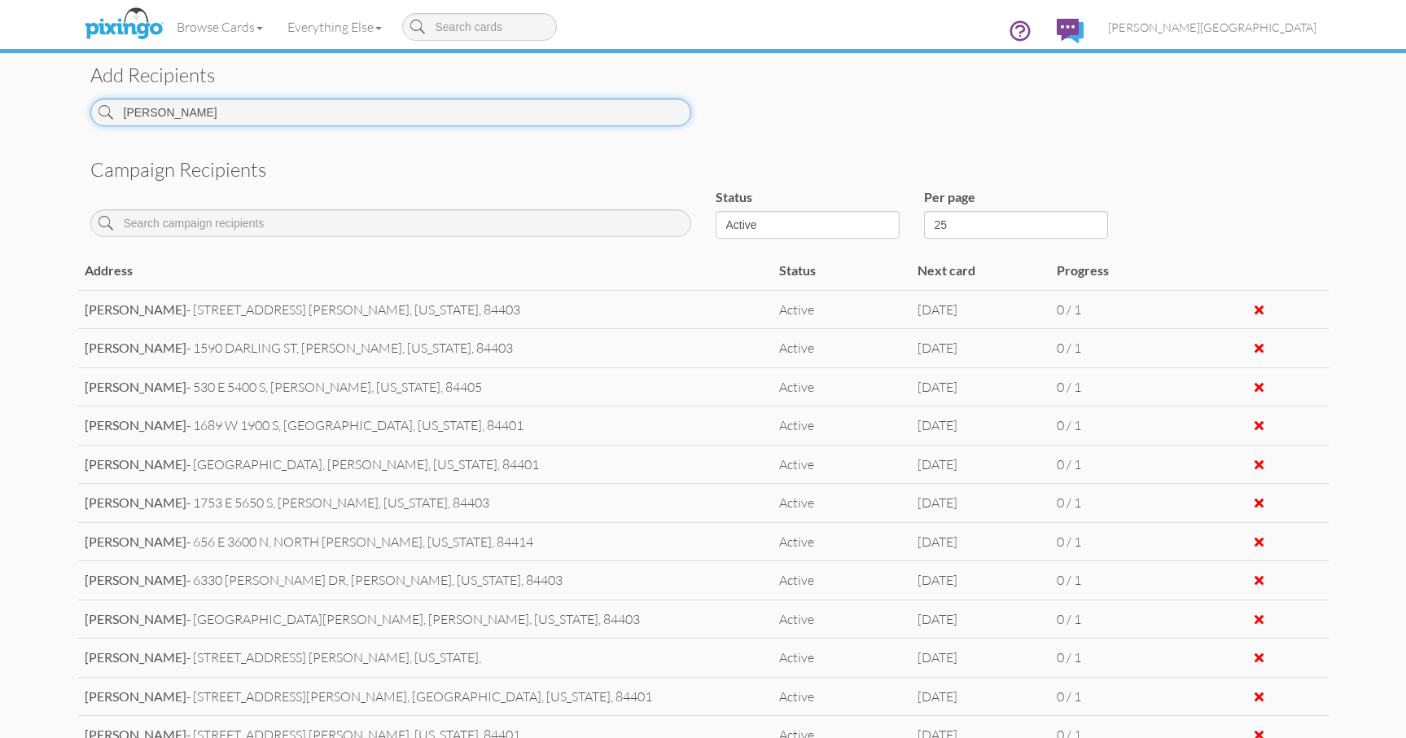
drag, startPoint x: 207, startPoint y: 120, endPoint x: 46, endPoint y: 112, distance: 160.6
click at [46, 112] on campaign-detail "Toggle navigation Visit Pixingo Mobile Browse Cards Business Accounting Automot…" at bounding box center [703, 158] width 1406 height 1544
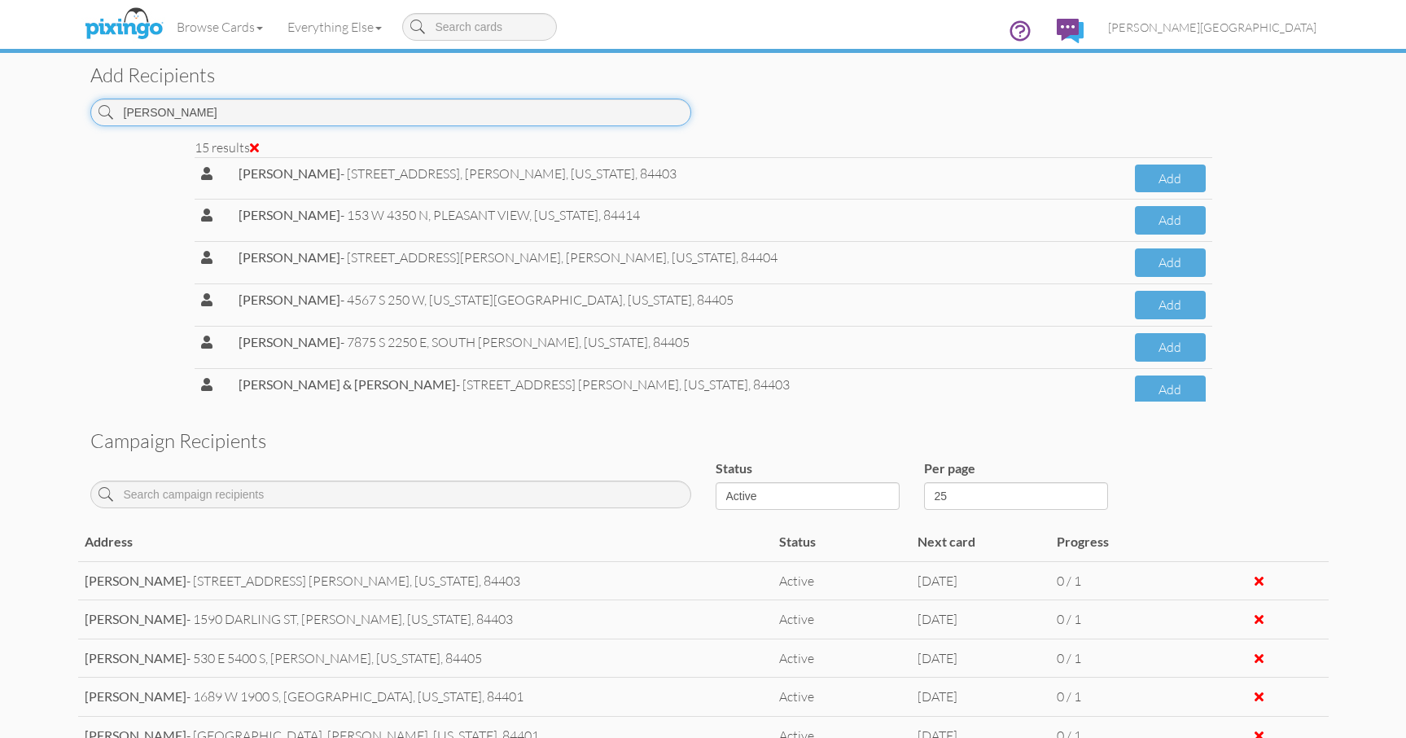
drag, startPoint x: 191, startPoint y: 118, endPoint x: 71, endPoint y: 121, distance: 120.6
click at [71, 121] on campaign-detail "Toggle navigation Visit Pixingo Mobile Browse Cards Business Accounting Automot…" at bounding box center [703, 293] width 1406 height 1815
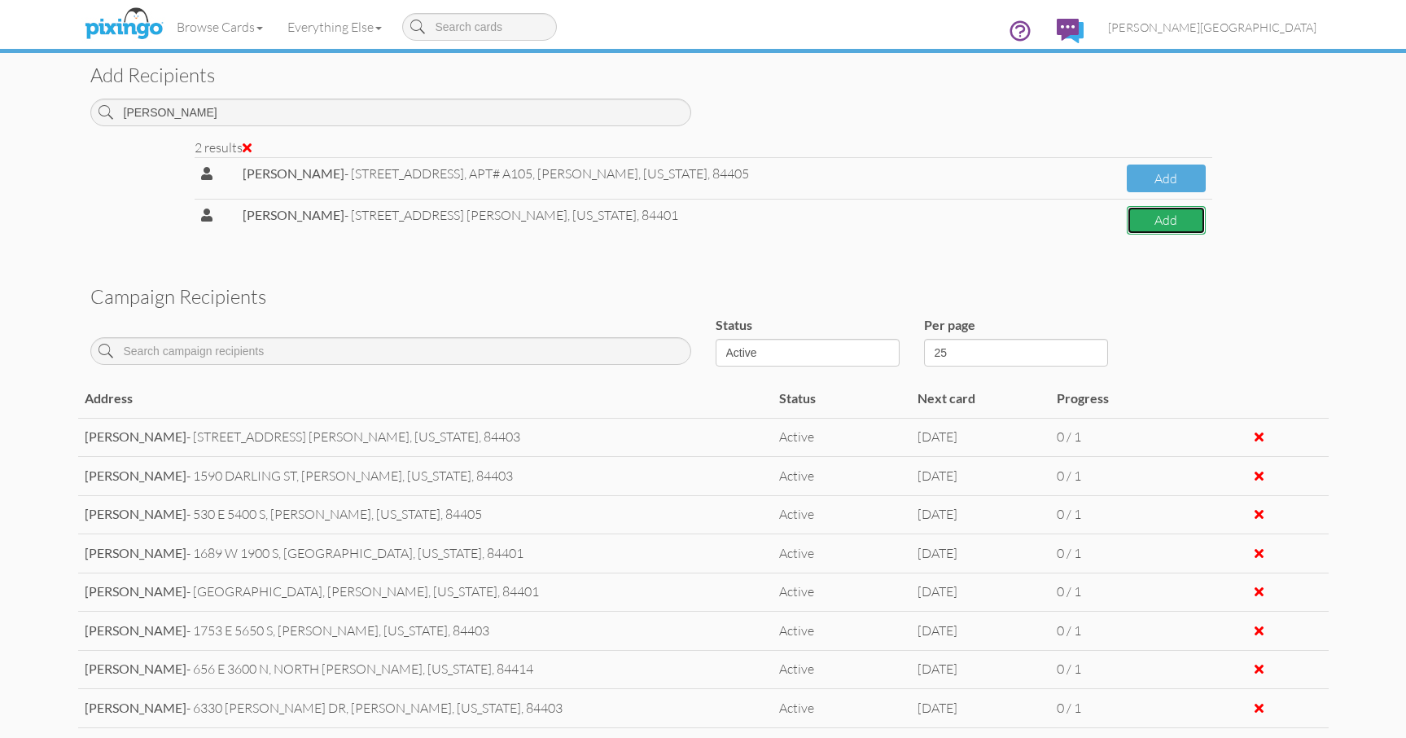
click at [1158, 222] on button "Add" at bounding box center [1166, 220] width 78 height 29
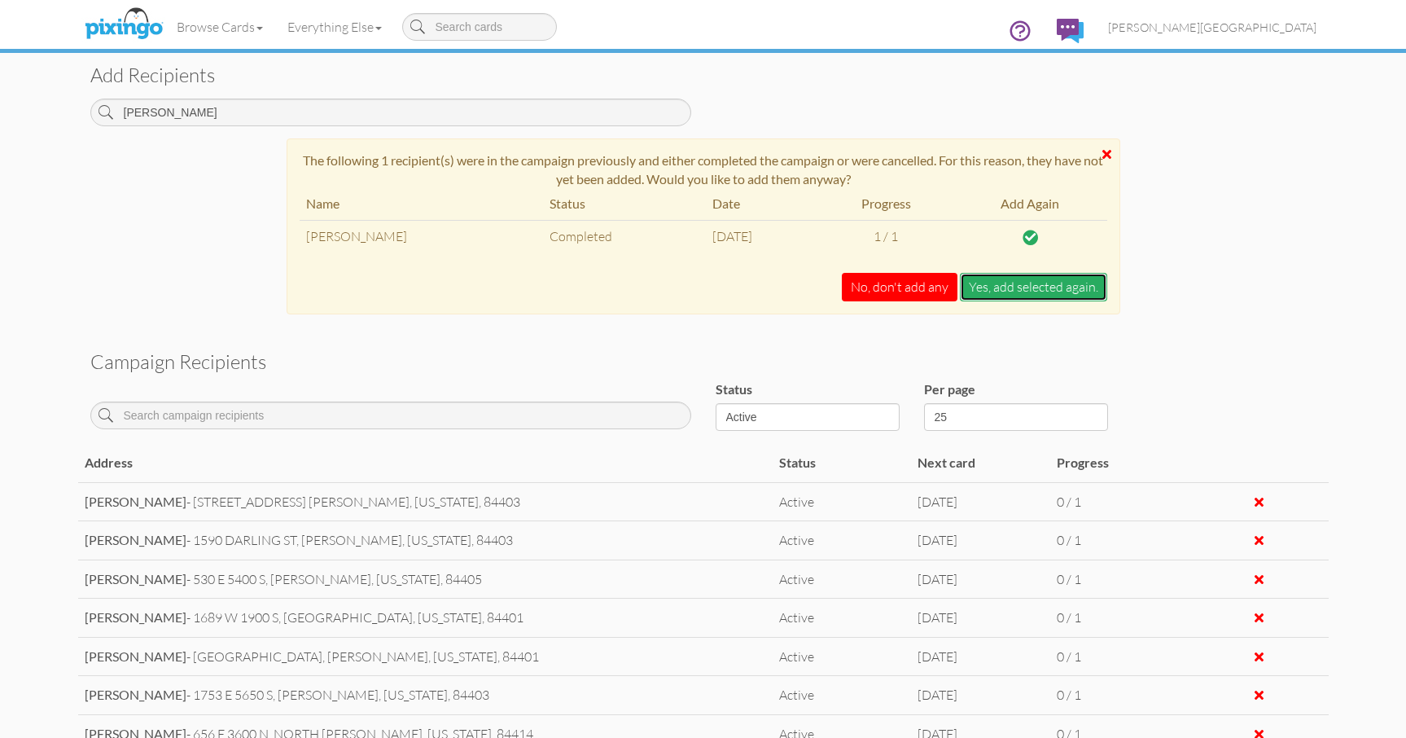
click at [1002, 288] on button "Yes, add selected again." at bounding box center [1033, 287] width 147 height 29
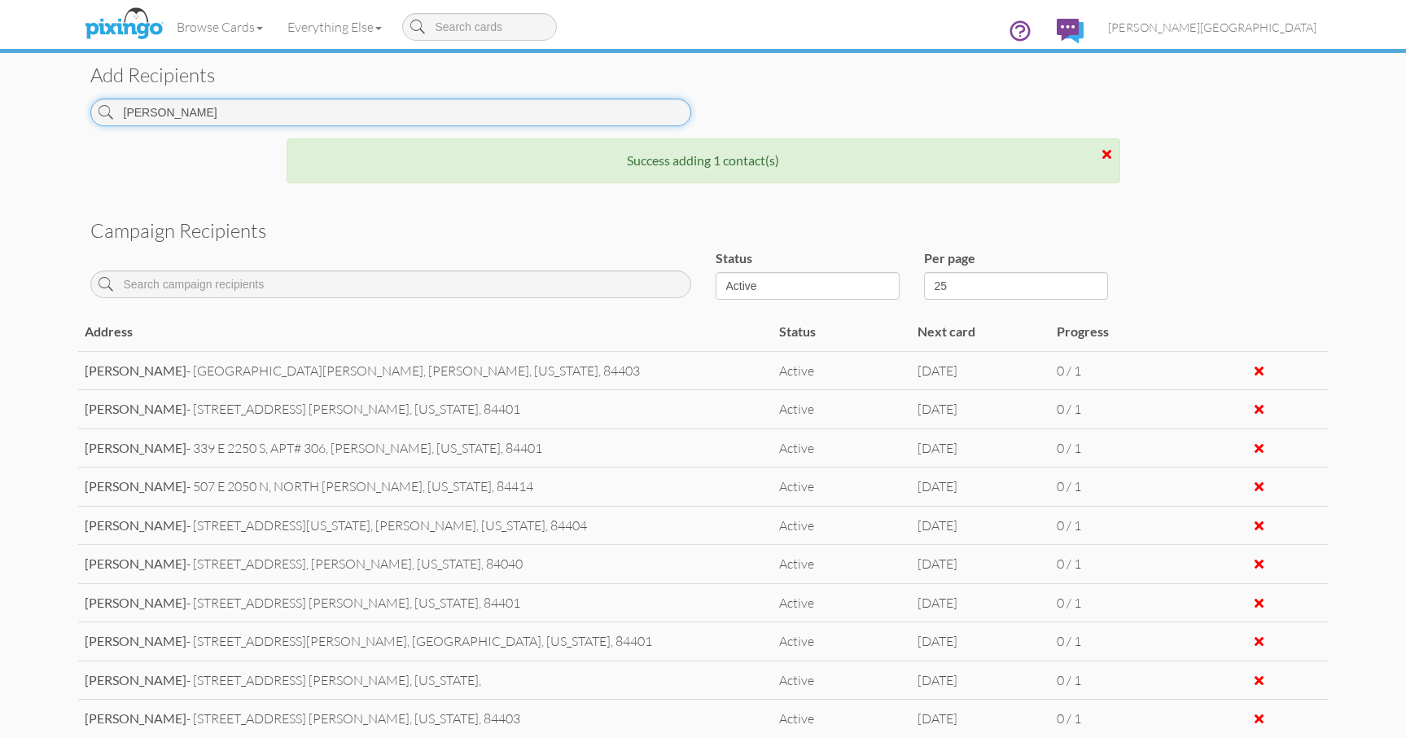
drag, startPoint x: 91, startPoint y: 122, endPoint x: 63, endPoint y: 123, distance: 28.5
click at [63, 123] on campaign-detail "Toggle navigation Visit Pixingo Mobile Browse Cards Business Accounting Automot…" at bounding box center [703, 188] width 1406 height 1605
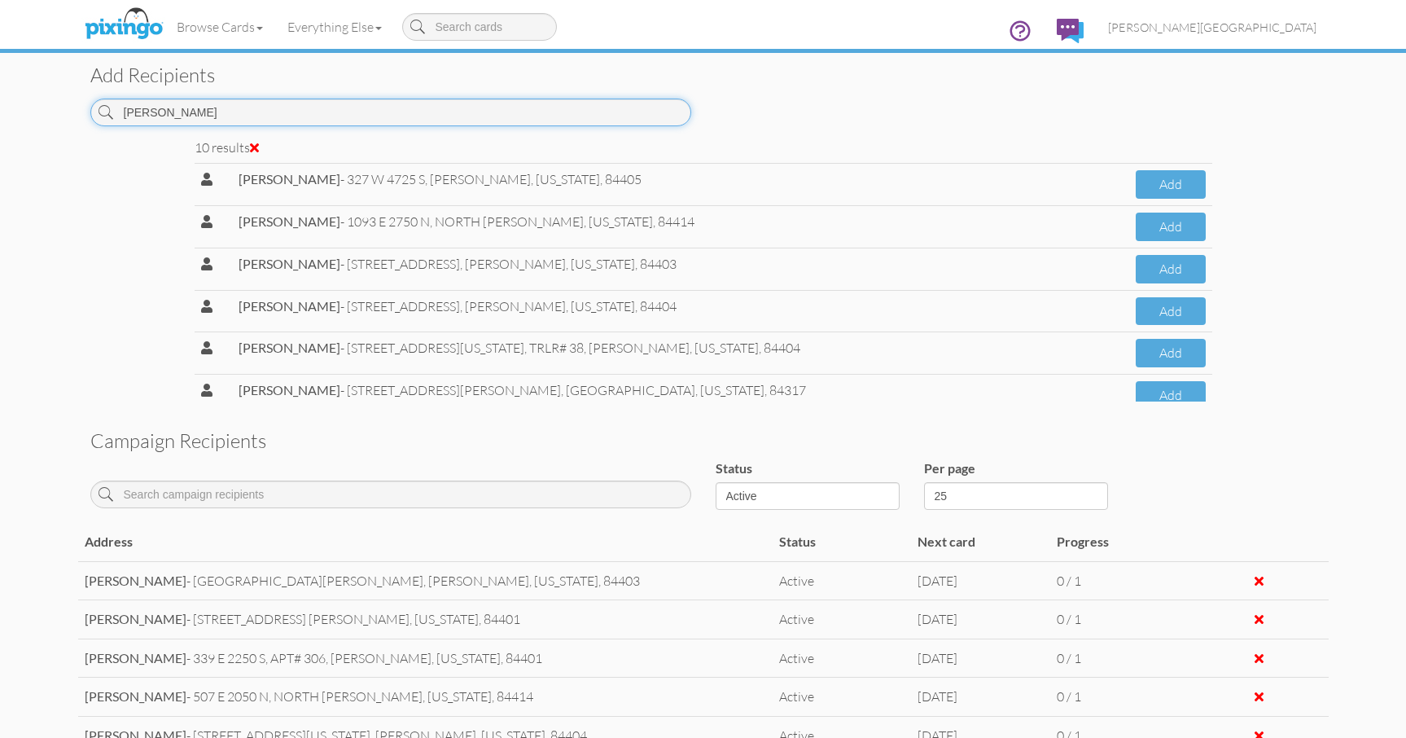
scroll to position [194, 0]
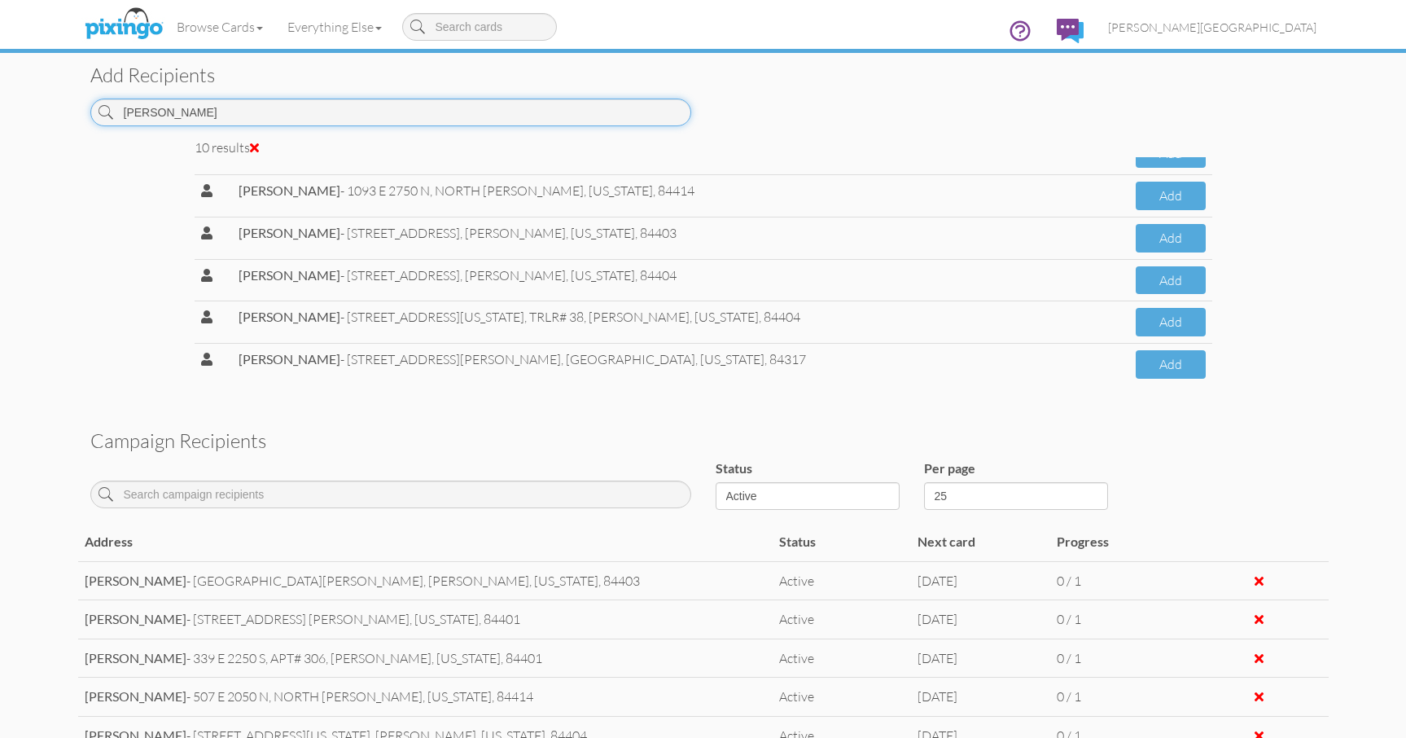
drag, startPoint x: 191, startPoint y: 116, endPoint x: 79, endPoint y: 111, distance: 112.5
click at [79, 111] on div "[PERSON_NAME]" at bounding box center [390, 119] width 625 height 40
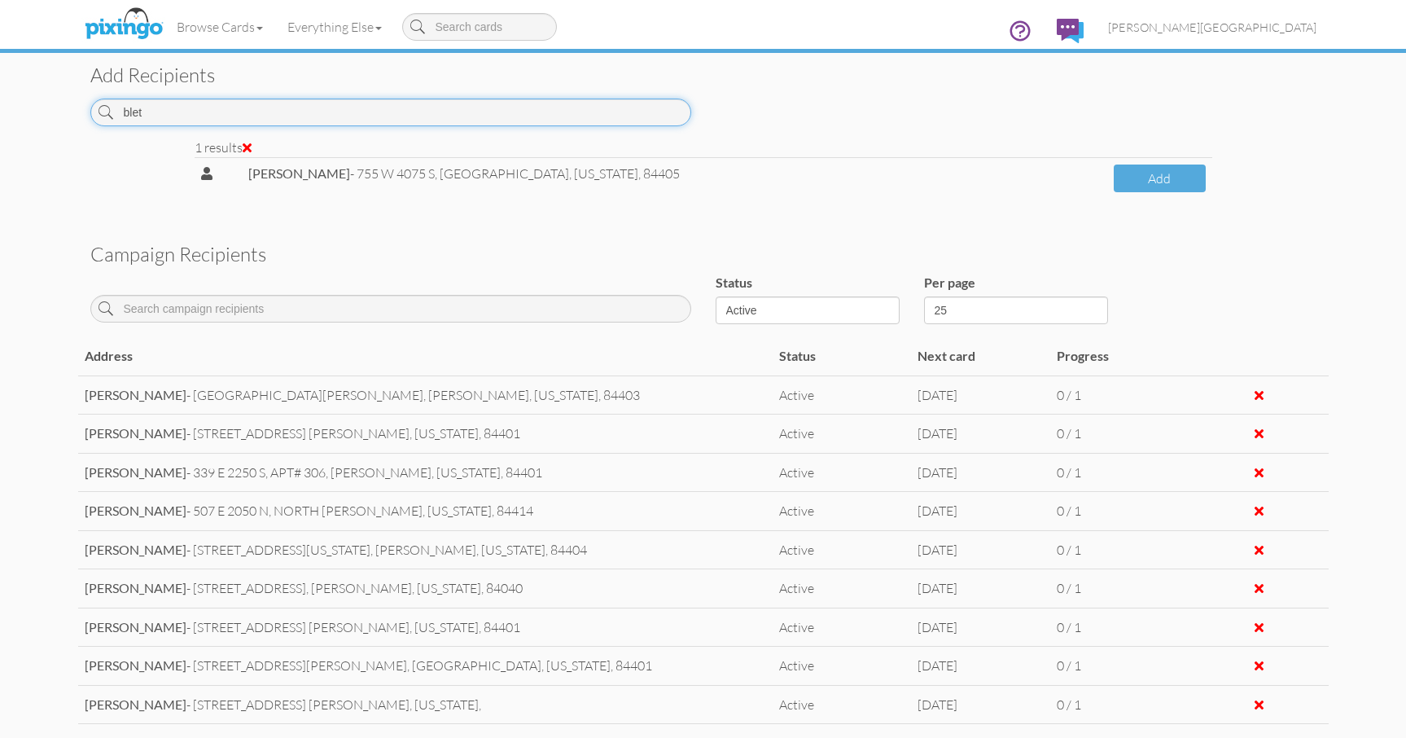
click at [258, 121] on input "blet" at bounding box center [390, 113] width 601 height 28
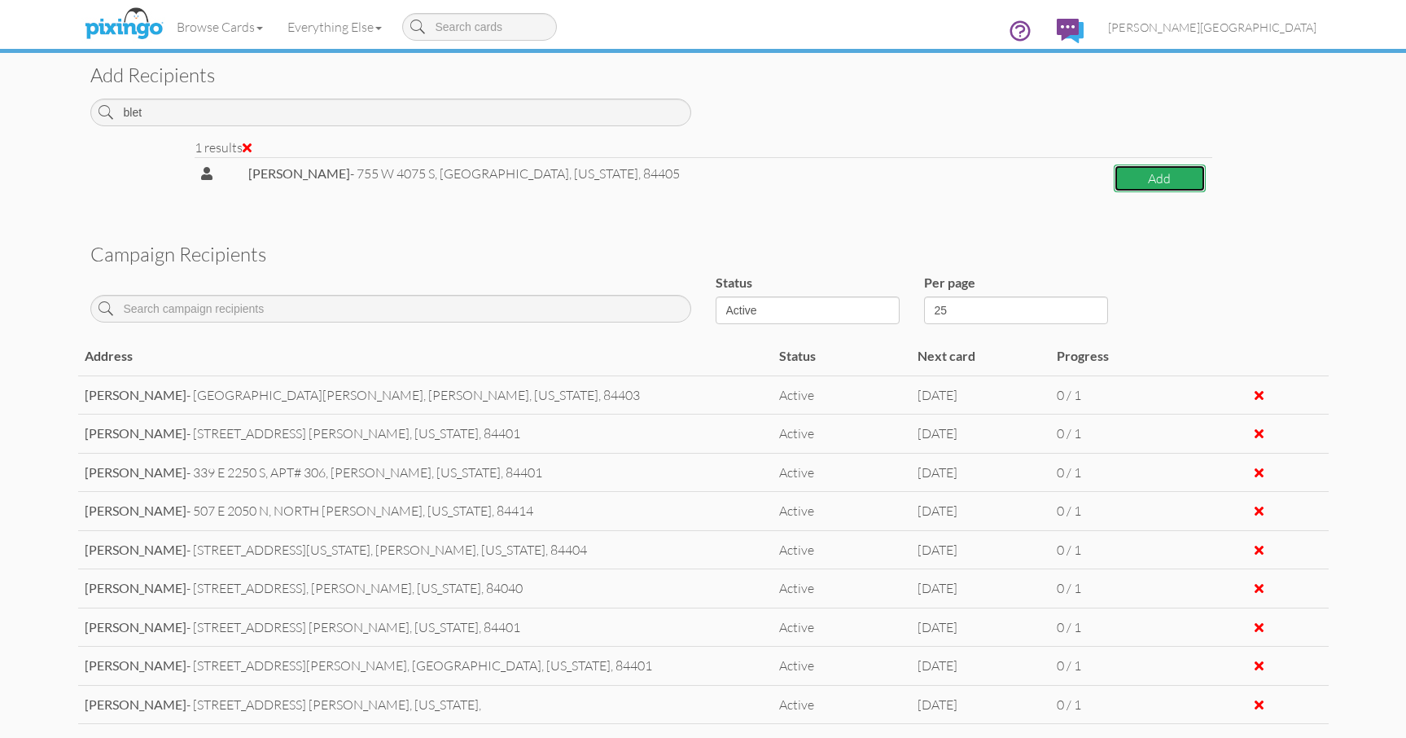
click at [1117, 174] on button "Add" at bounding box center [1160, 179] width 92 height 29
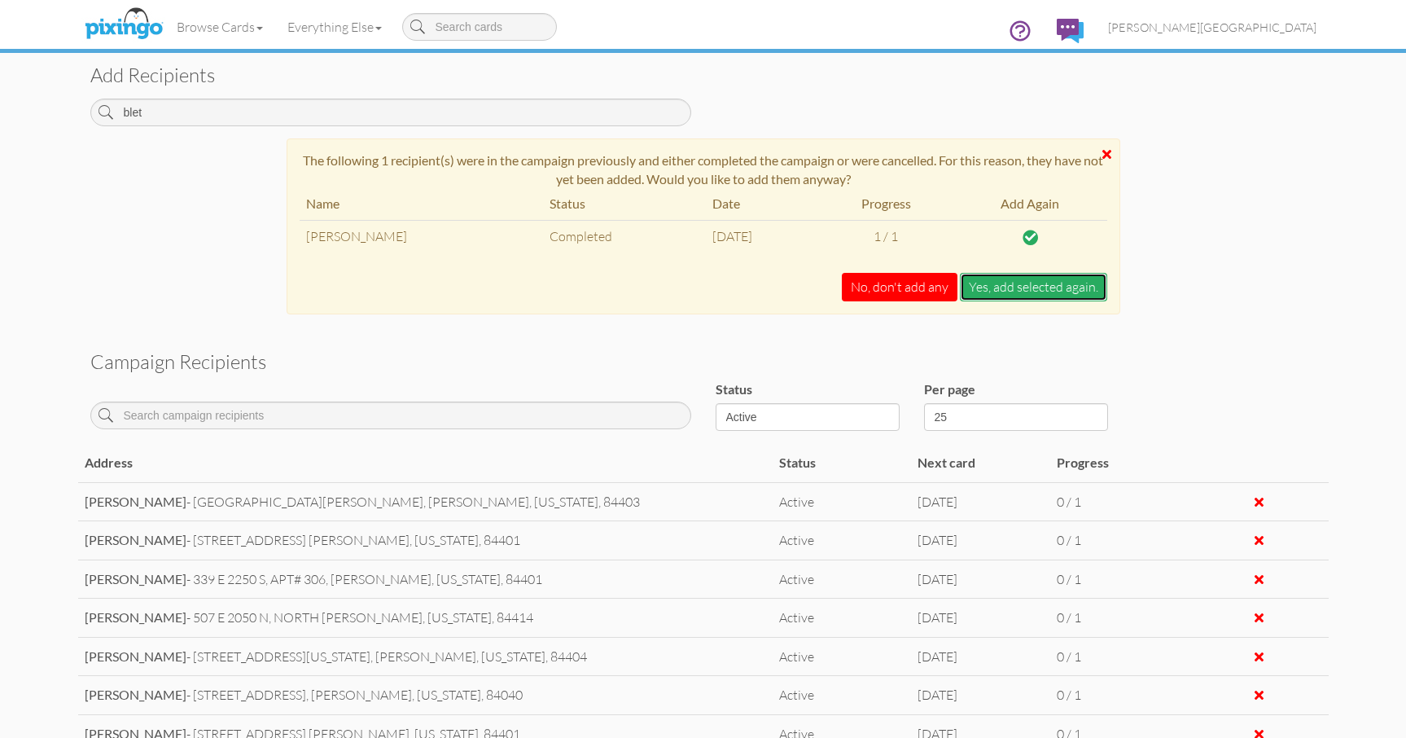
click at [1008, 285] on button "Yes, add selected again." at bounding box center [1033, 287] width 147 height 29
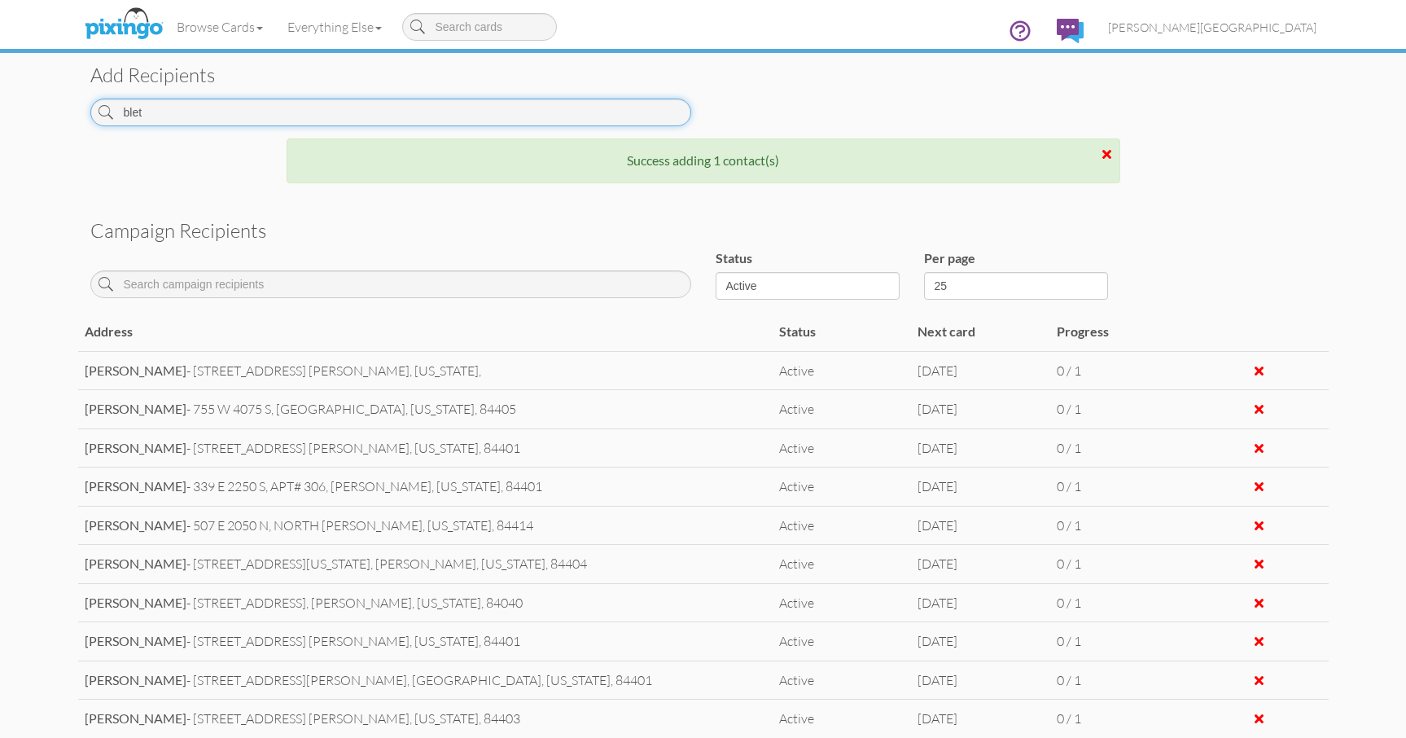
drag, startPoint x: 166, startPoint y: 106, endPoint x: 25, endPoint y: 112, distance: 141.0
click at [25, 112] on campaign-detail "Toggle navigation Visit Pixingo Mobile Browse Cards Business Accounting Automot…" at bounding box center [703, 188] width 1406 height 1605
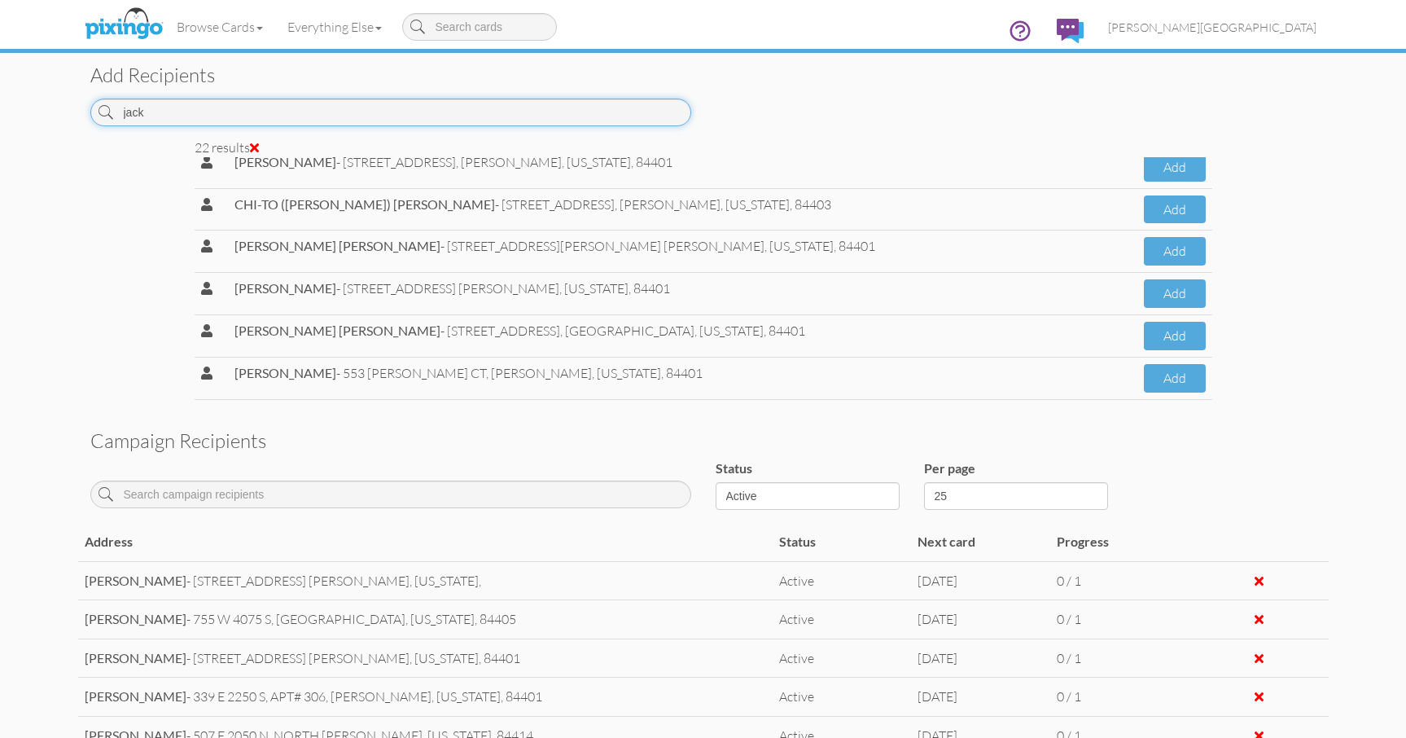
scroll to position [570, 0]
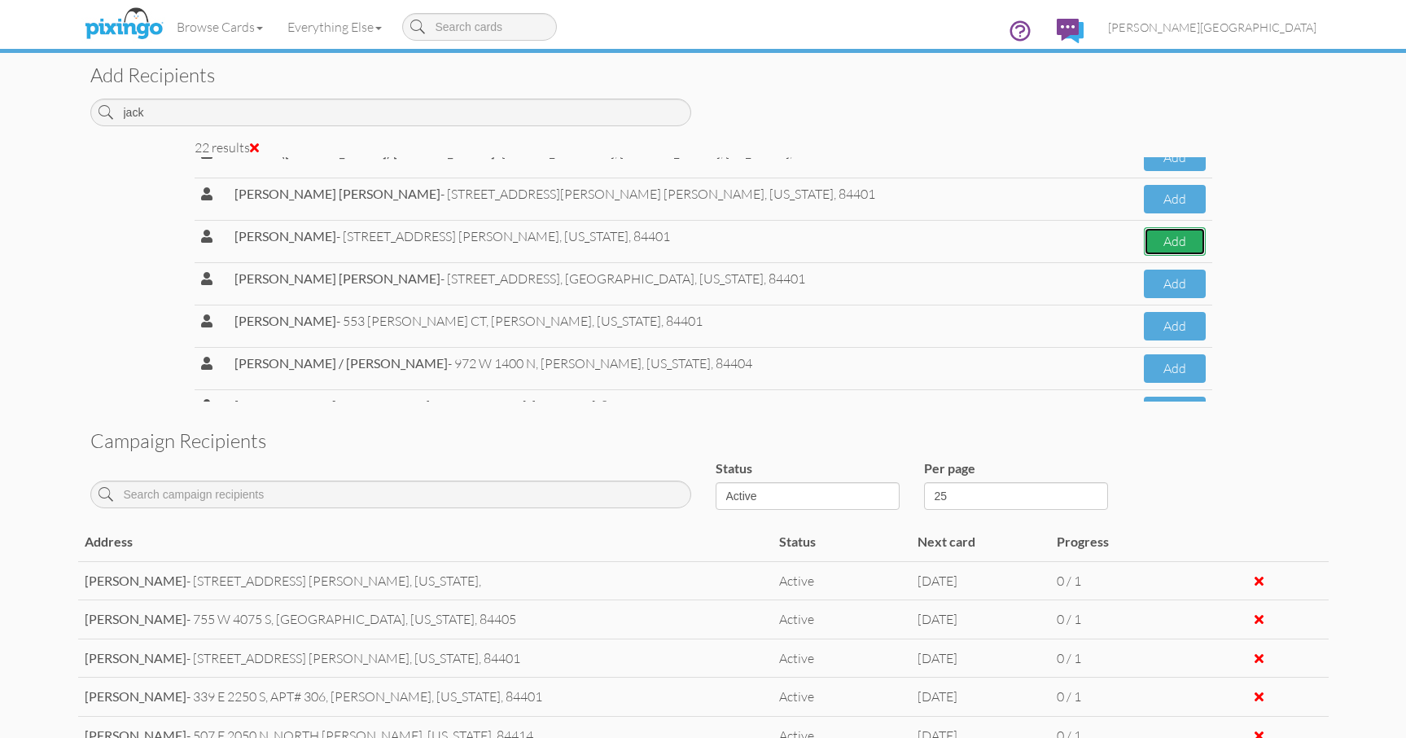
click at [1151, 243] on button "Add" at bounding box center [1175, 241] width 62 height 29
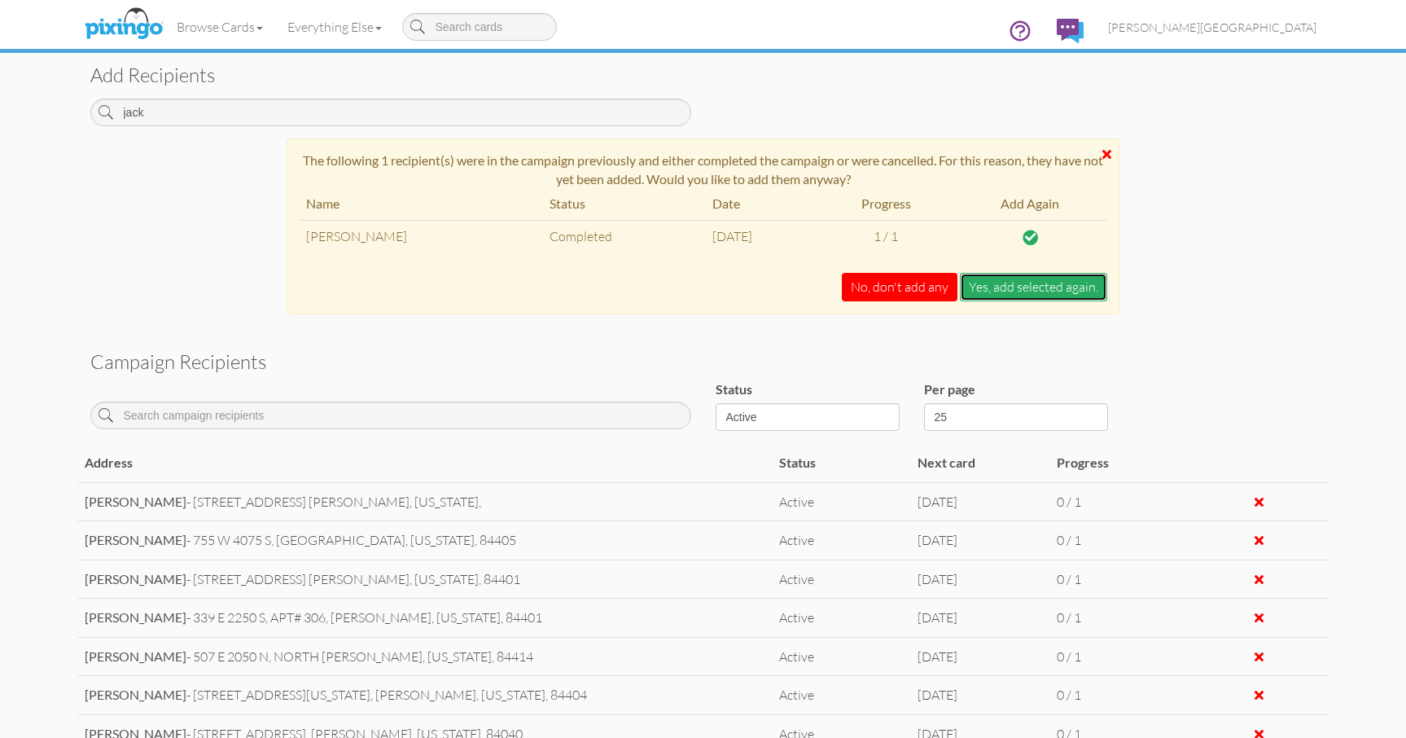
click at [1018, 287] on button "Yes, add selected again." at bounding box center [1033, 287] width 147 height 29
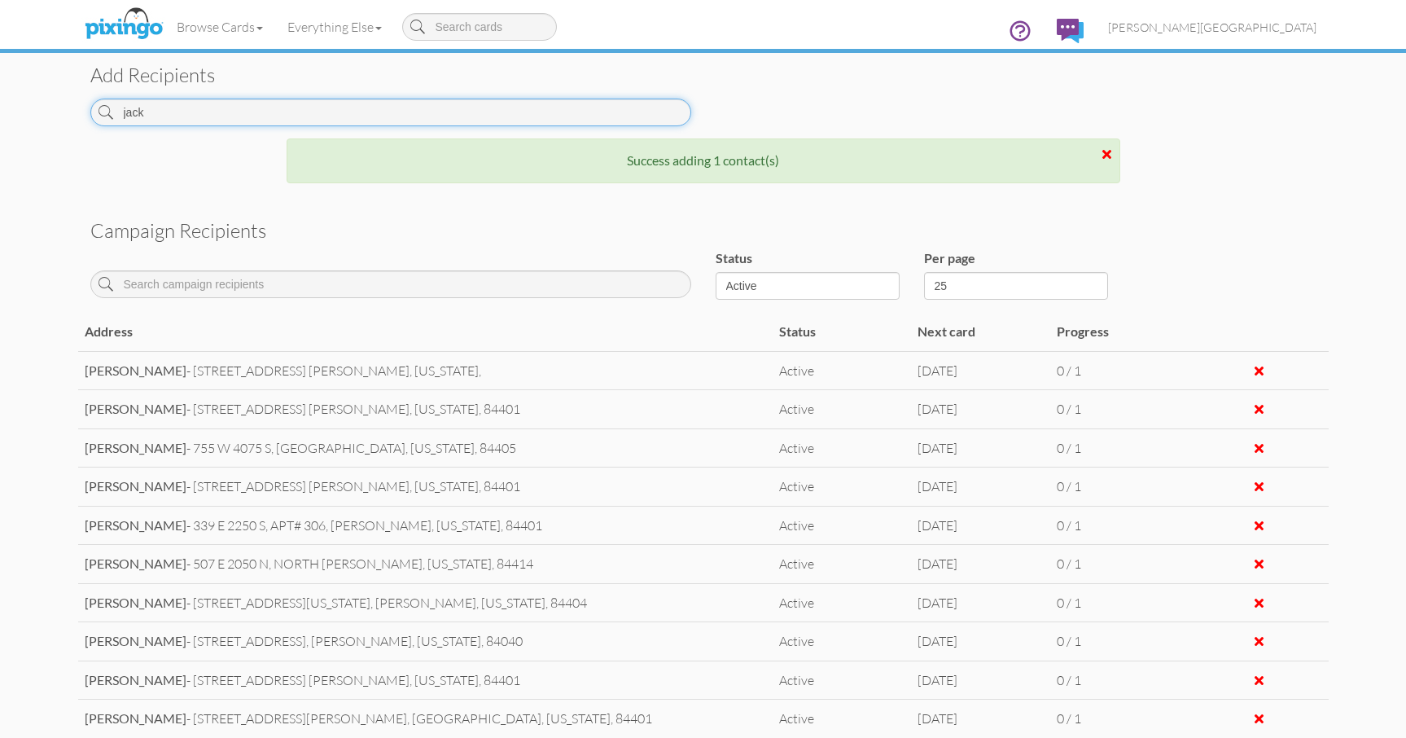
drag, startPoint x: 76, startPoint y: 116, endPoint x: 66, endPoint y: 118, distance: 9.9
click at [66, 118] on campaign-detail "Toggle navigation Visit Pixingo Mobile Browse Cards Business Accounting Automot…" at bounding box center [703, 188] width 1406 height 1605
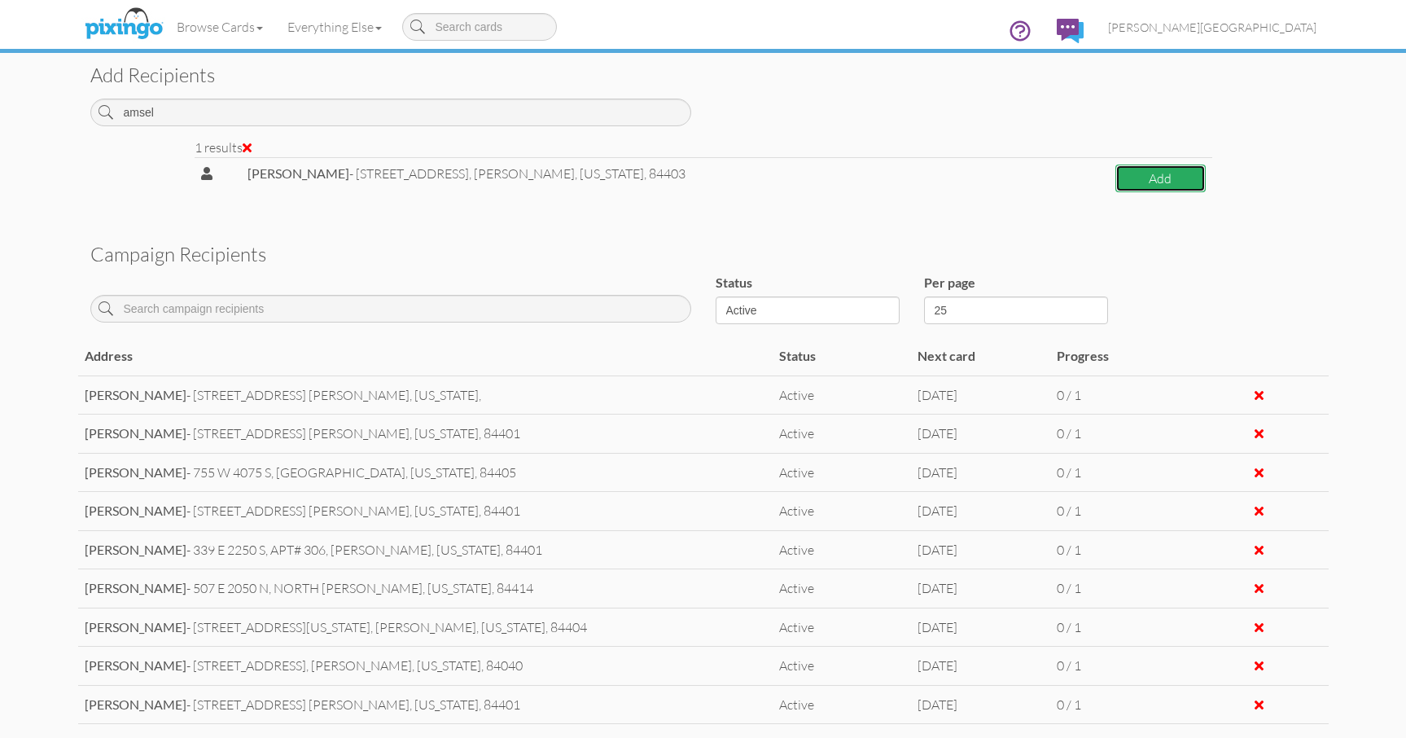
click at [1142, 185] on button "Add" at bounding box center [1161, 179] width 90 height 29
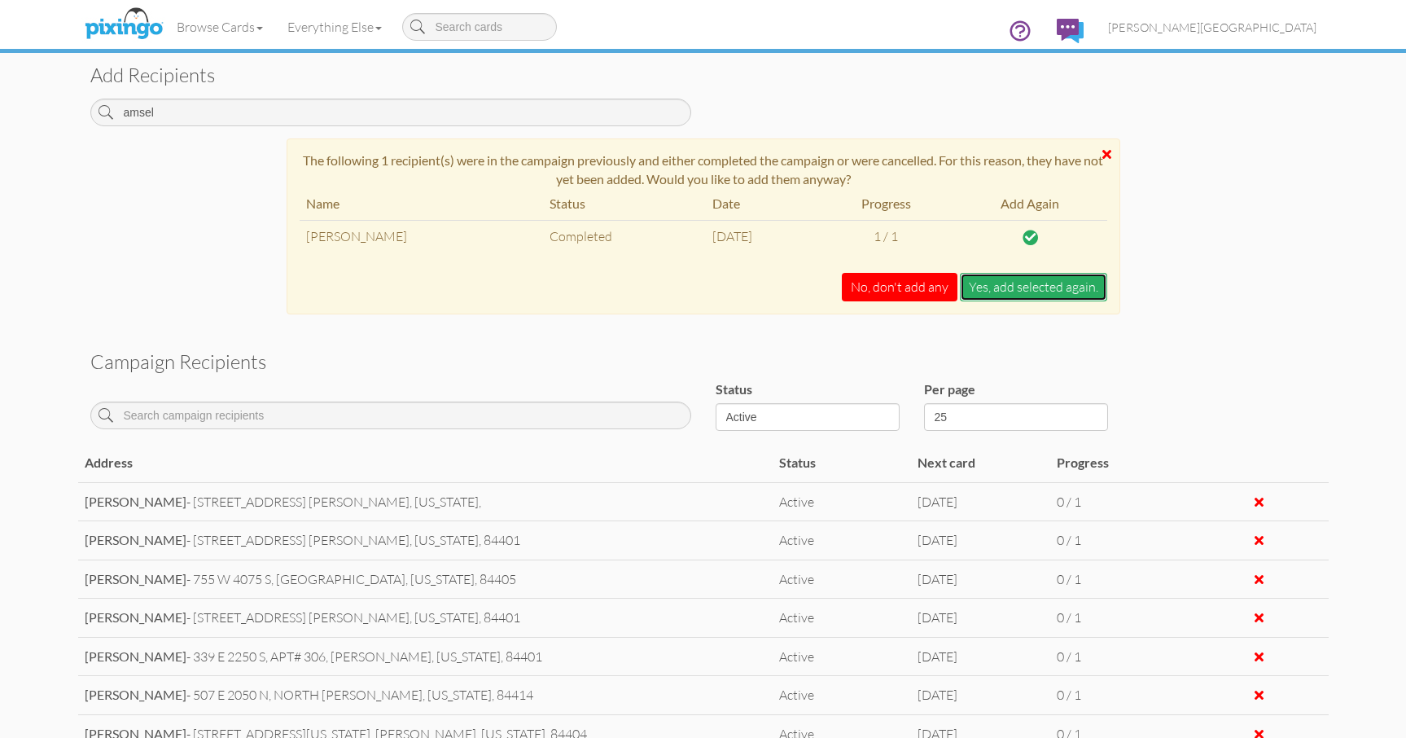
click at [1016, 291] on button "Yes, add selected again." at bounding box center [1033, 287] width 147 height 29
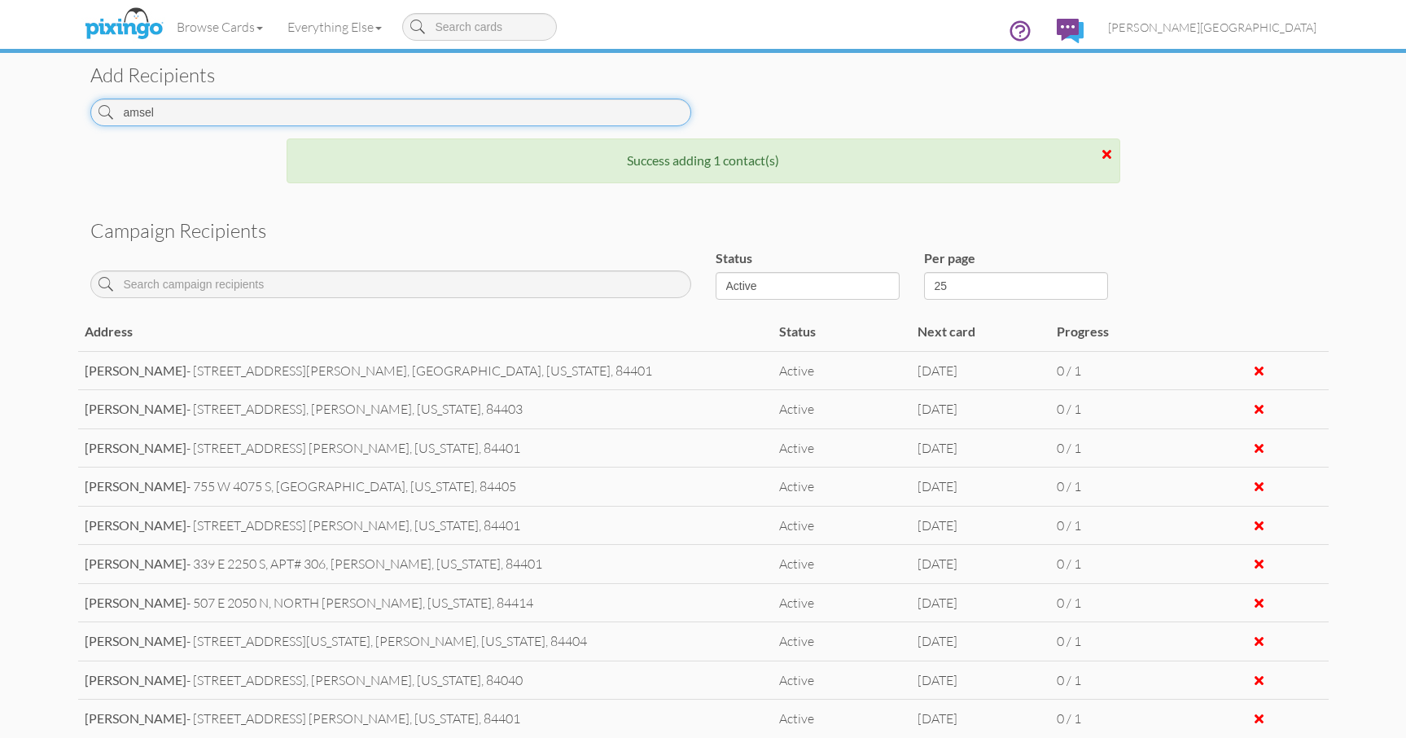
drag, startPoint x: 116, startPoint y: 116, endPoint x: 75, endPoint y: 116, distance: 41.5
click at [75, 116] on campaign-detail "Toggle navigation Visit Pixingo Mobile Browse Cards Business Accounting Automot…" at bounding box center [703, 188] width 1406 height 1605
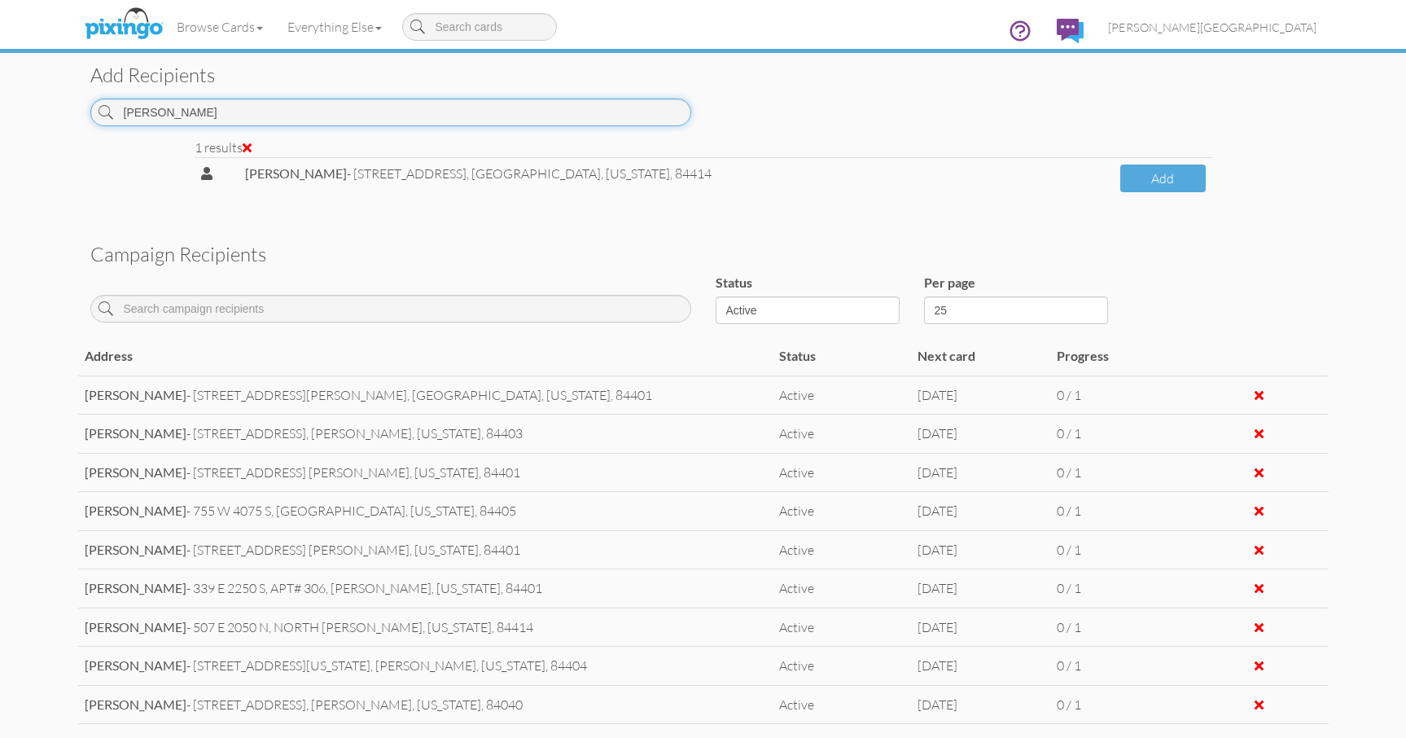
click at [255, 118] on input "[PERSON_NAME]" at bounding box center [390, 113] width 601 height 28
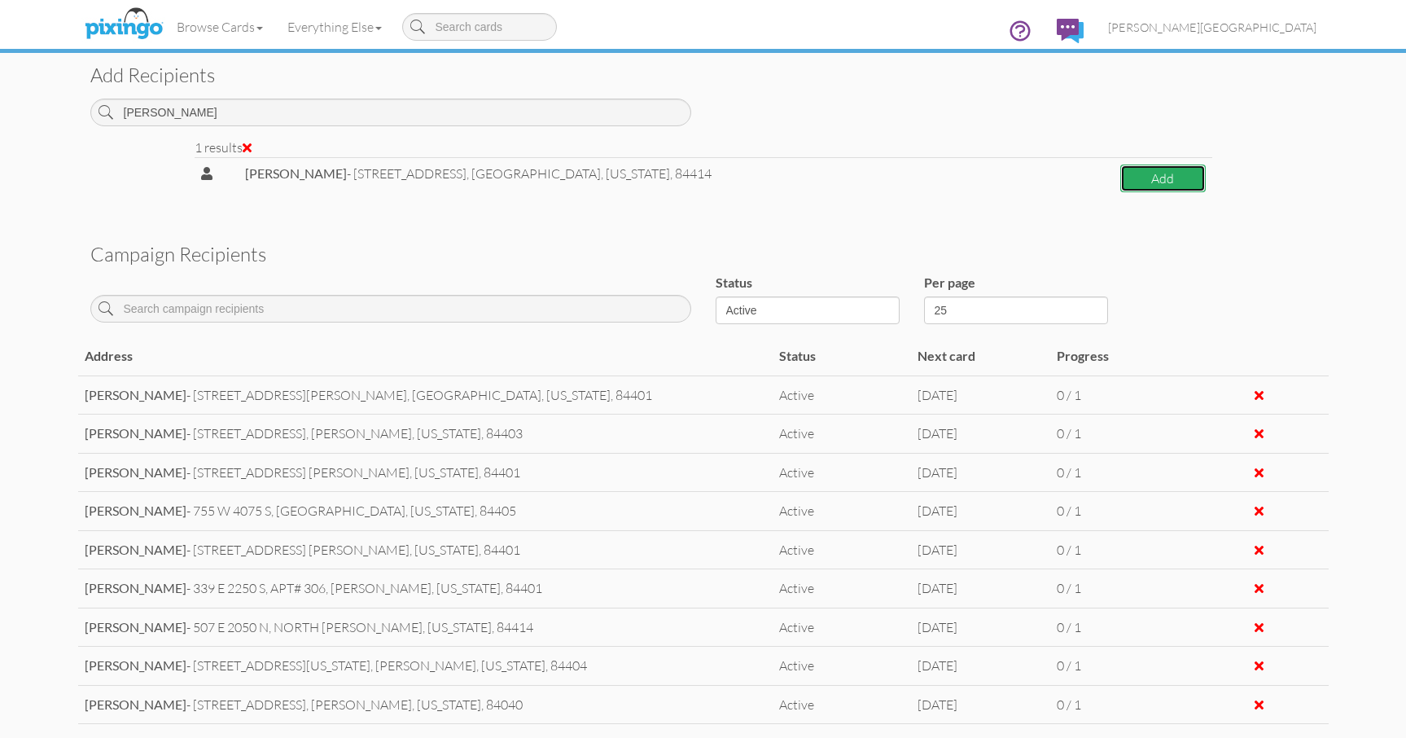
click at [1165, 185] on button "Add" at bounding box center [1163, 179] width 85 height 29
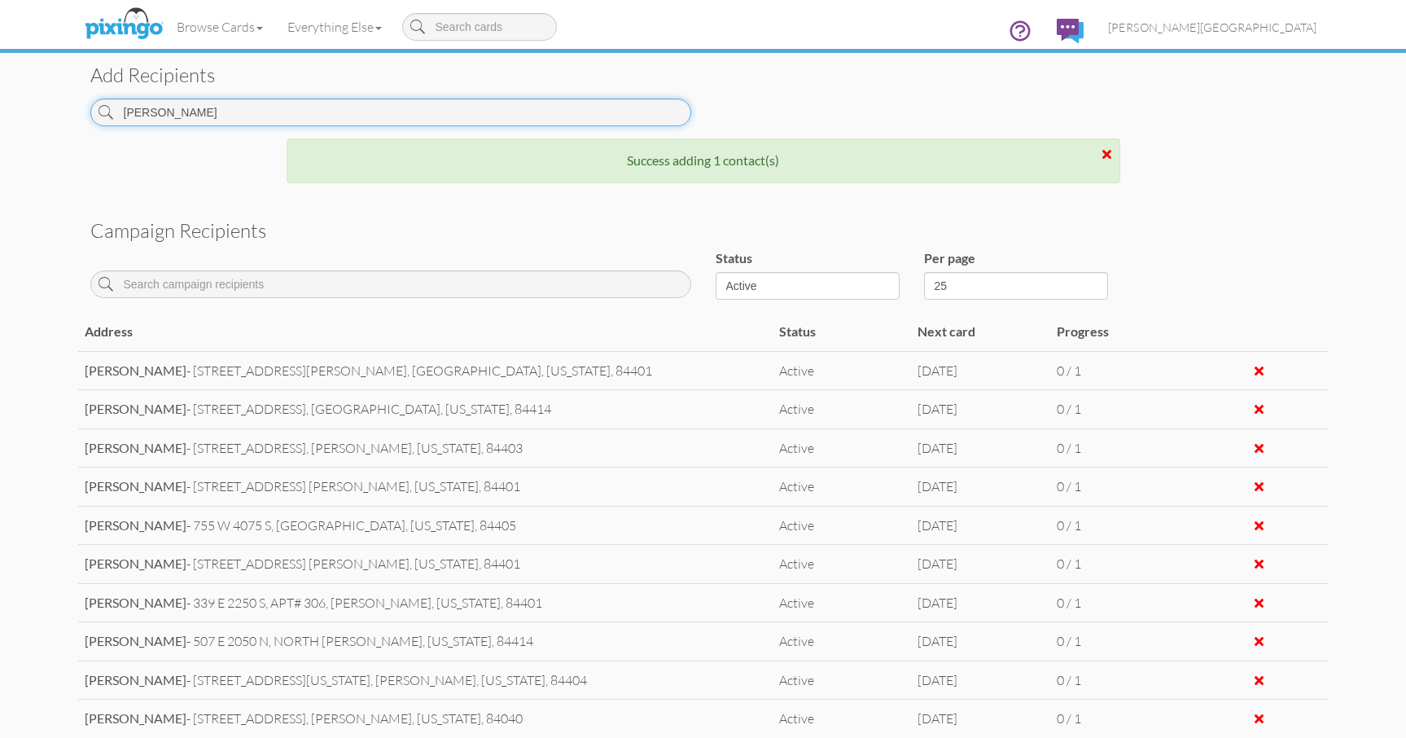
drag, startPoint x: 263, startPoint y: 113, endPoint x: 41, endPoint y: 126, distance: 222.7
click at [41, 126] on campaign-detail "Toggle navigation Visit Pixingo Mobile Browse Cards Business Accounting Automot…" at bounding box center [703, 188] width 1406 height 1605
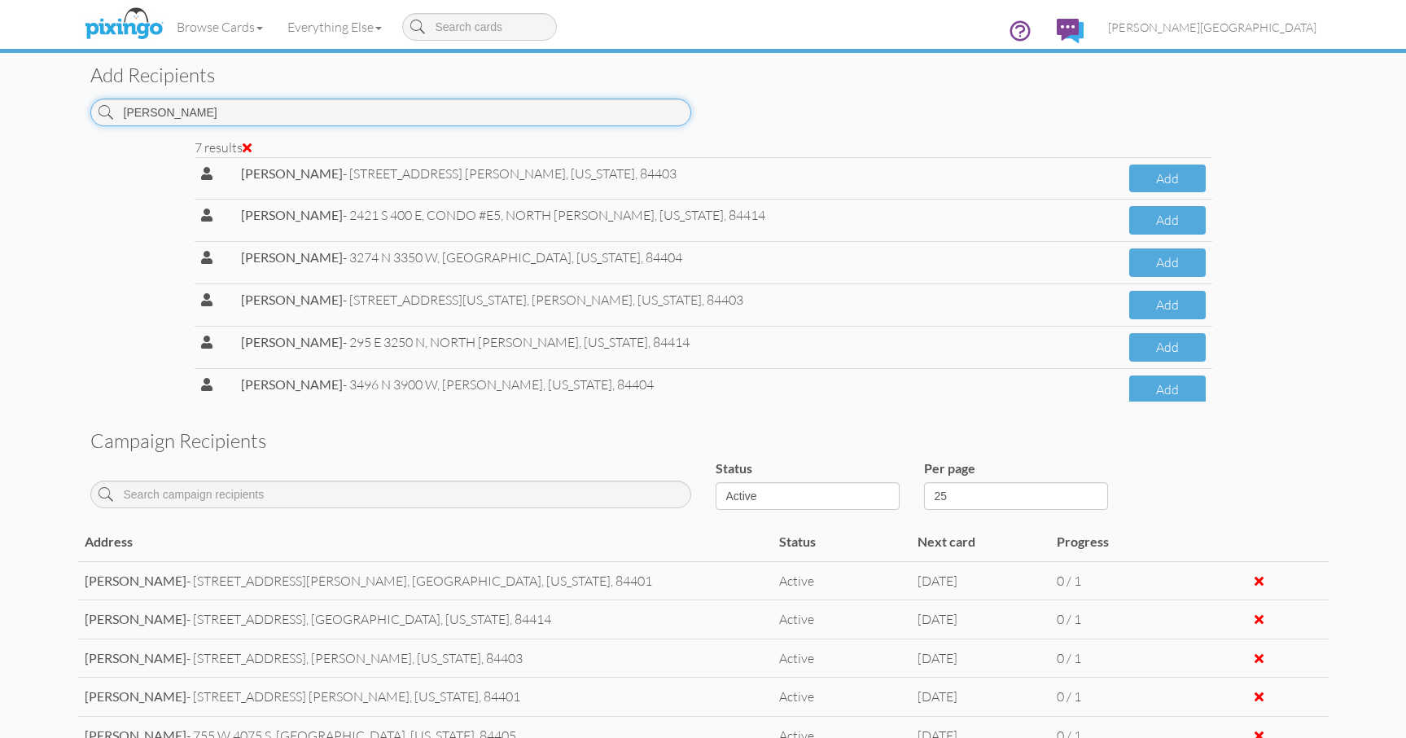
scroll to position [68, 0]
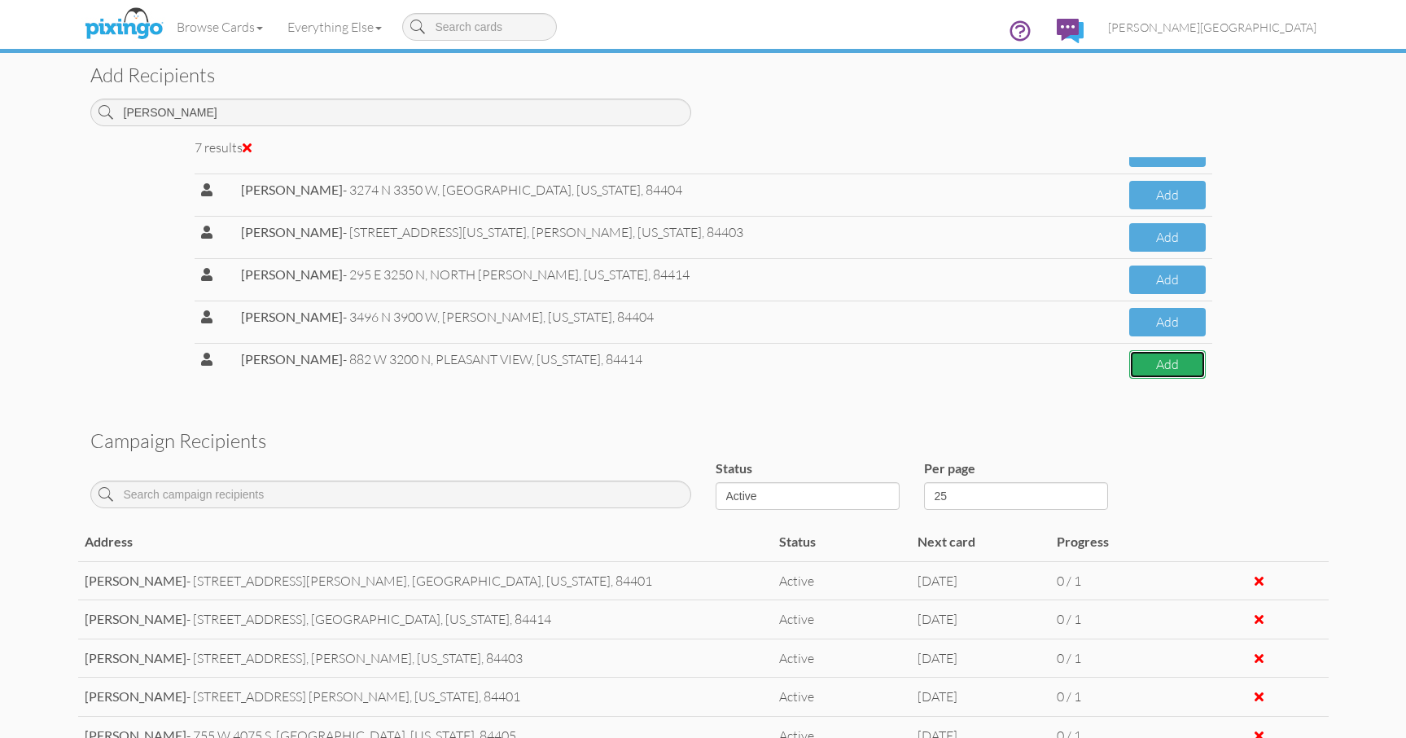
click at [1132, 358] on button "Add" at bounding box center [1168, 364] width 76 height 29
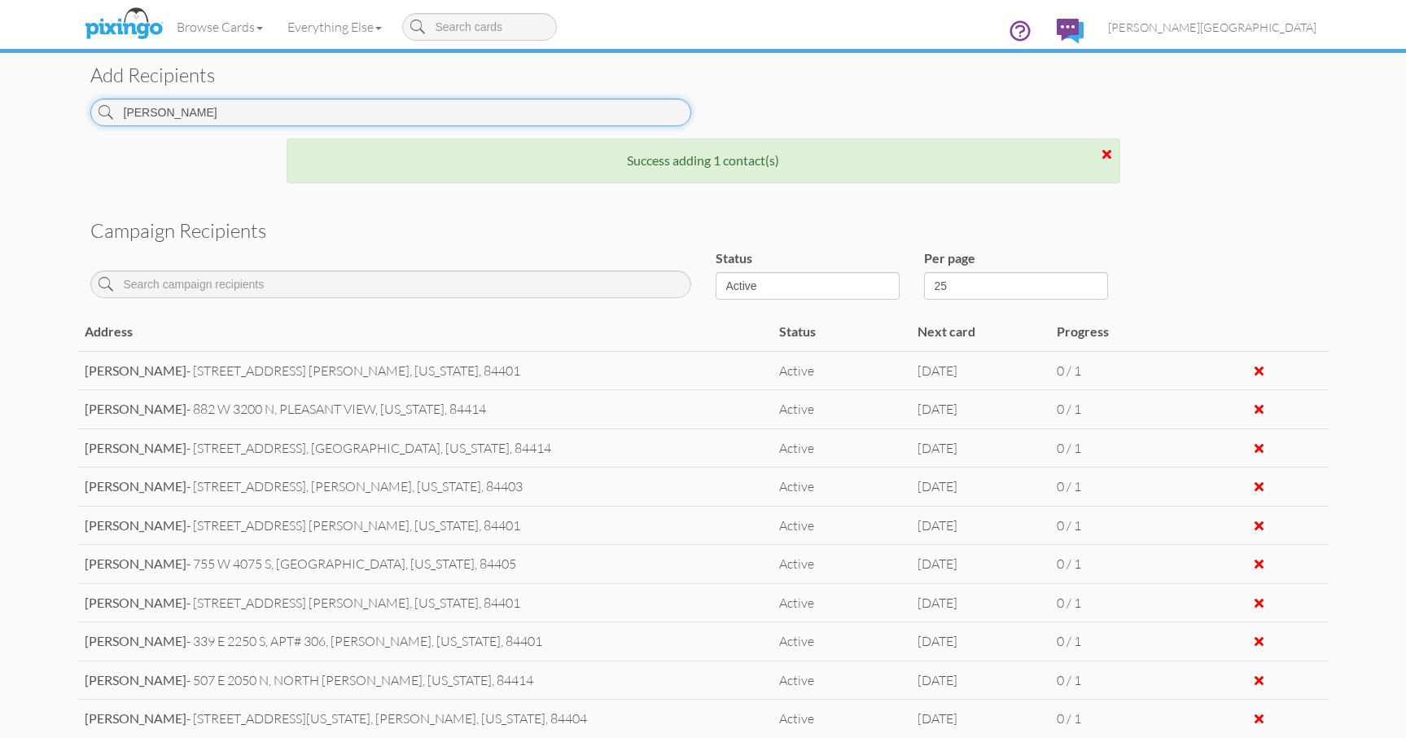
drag, startPoint x: 188, startPoint y: 119, endPoint x: 50, endPoint y: 107, distance: 138.9
click at [51, 107] on campaign-detail "Toggle navigation Visit Pixingo Mobile Browse Cards Business Accounting Automot…" at bounding box center [703, 188] width 1406 height 1605
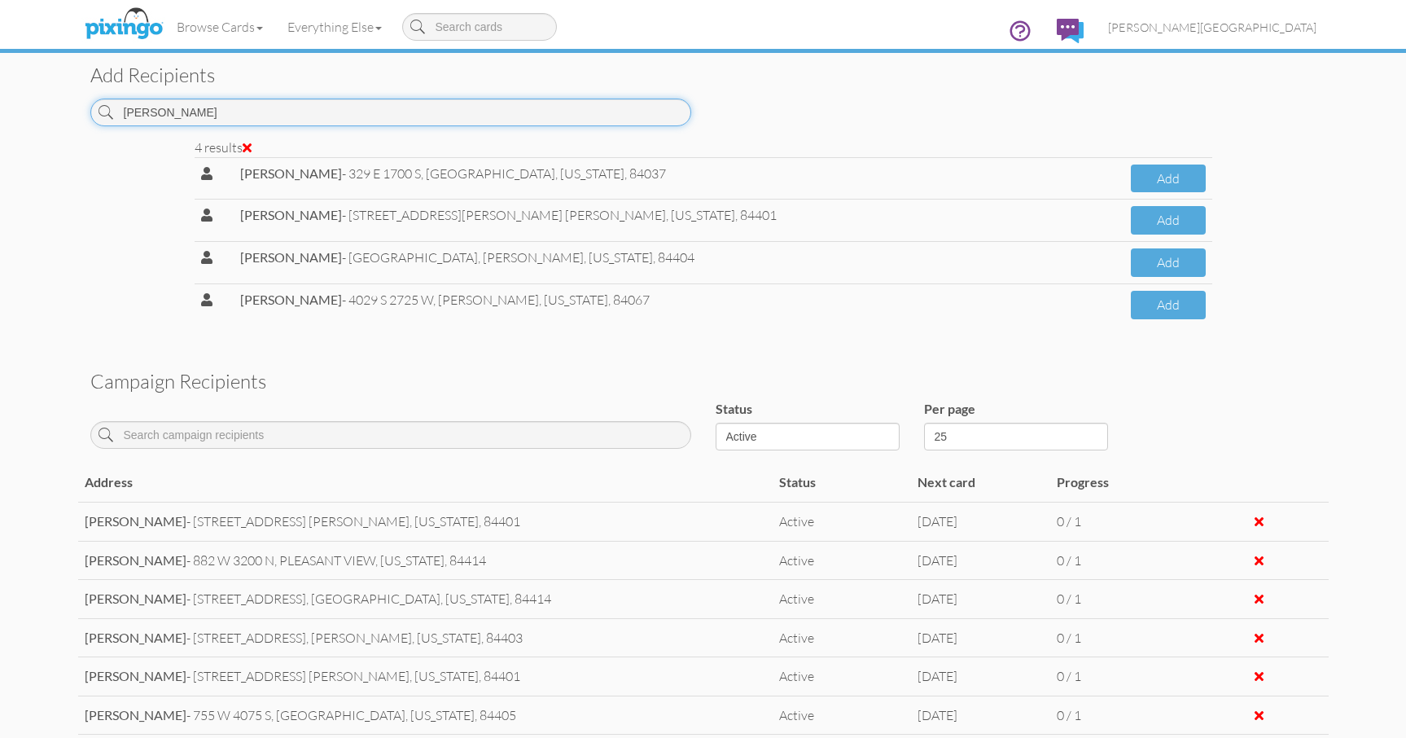
scroll to position [695, 0]
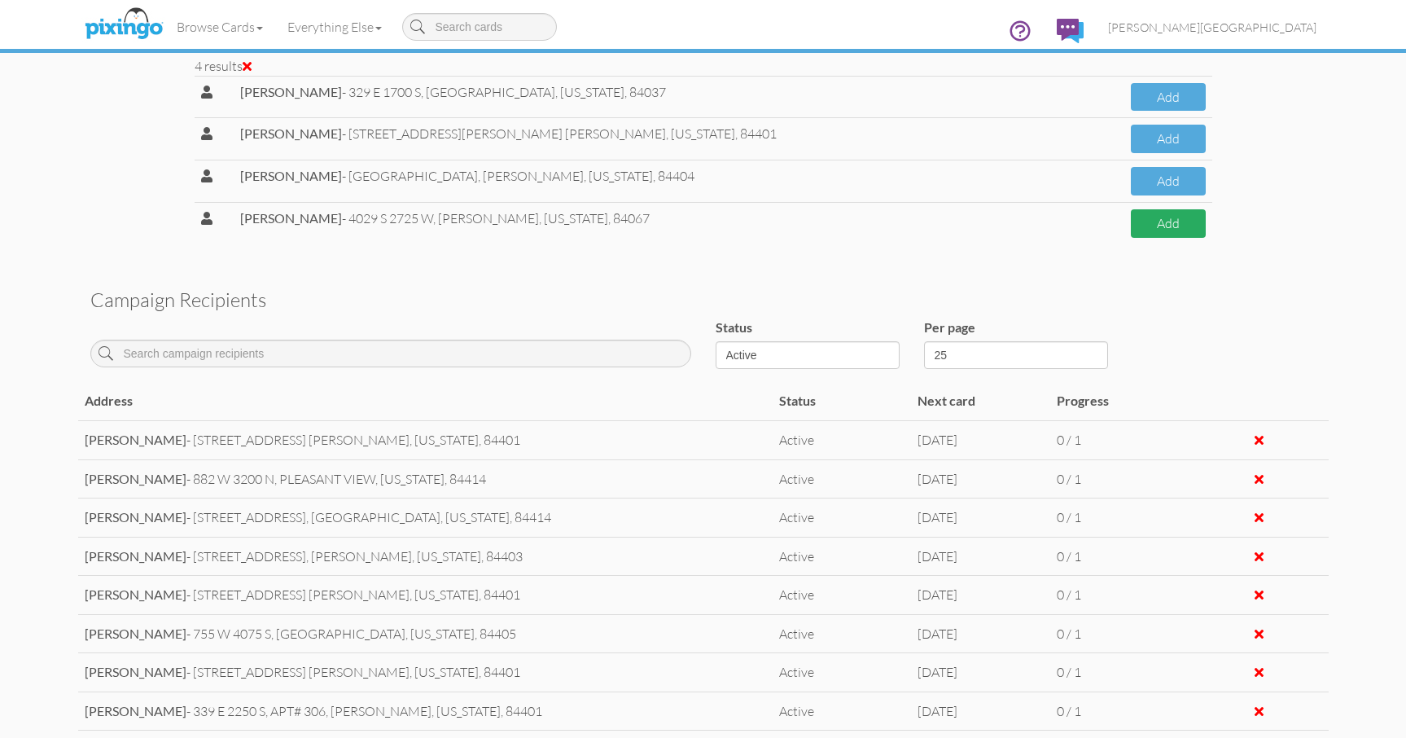
type input "[PERSON_NAME]"
click at [1161, 227] on button "Add" at bounding box center [1168, 223] width 74 height 29
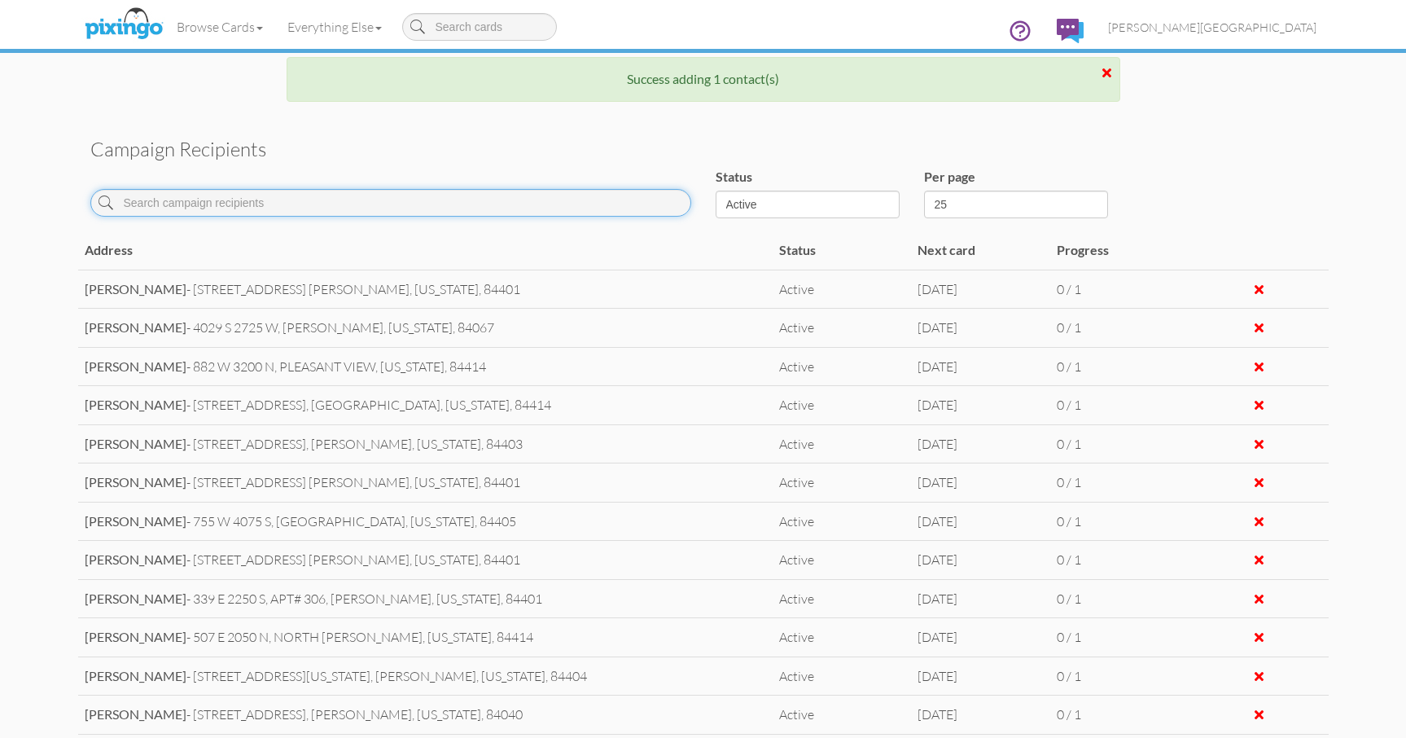
click at [243, 202] on input at bounding box center [390, 203] width 601 height 28
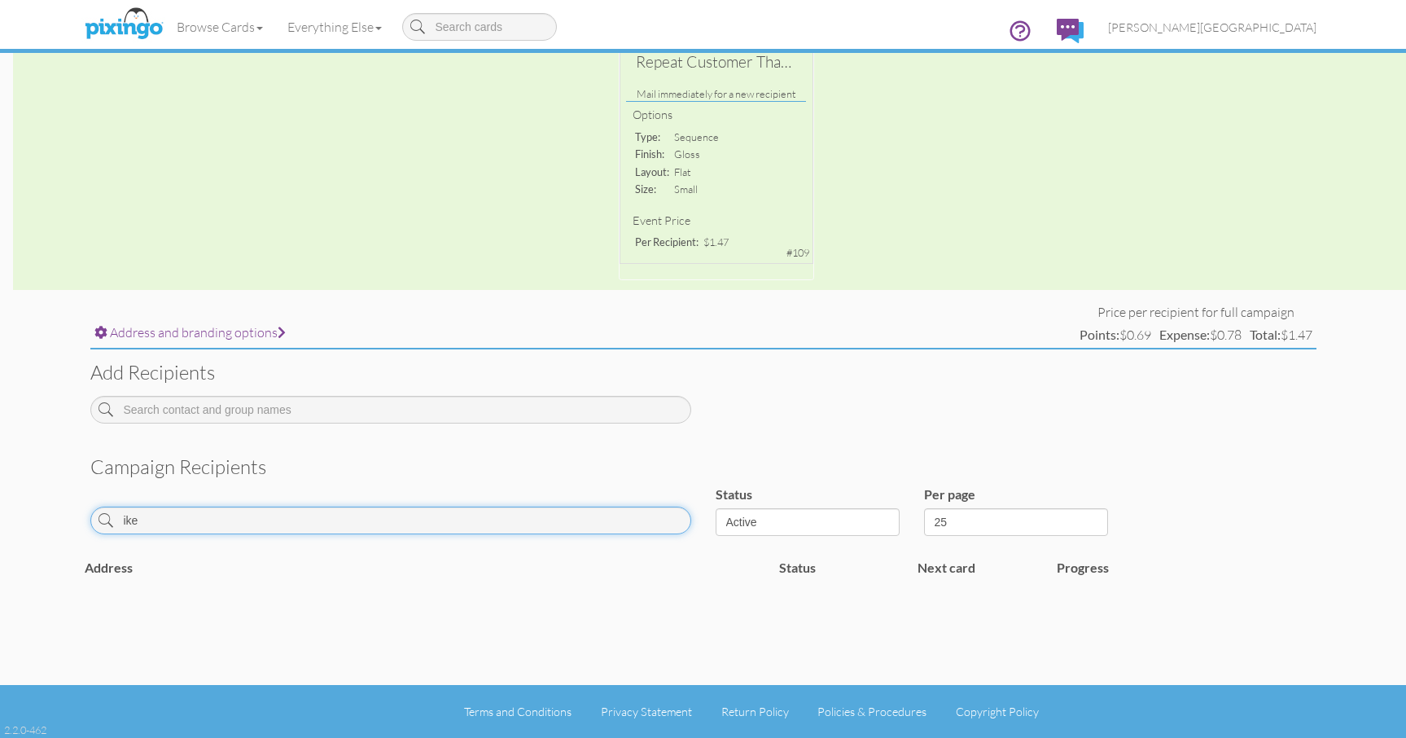
scroll to position [317, 0]
type input "ike"
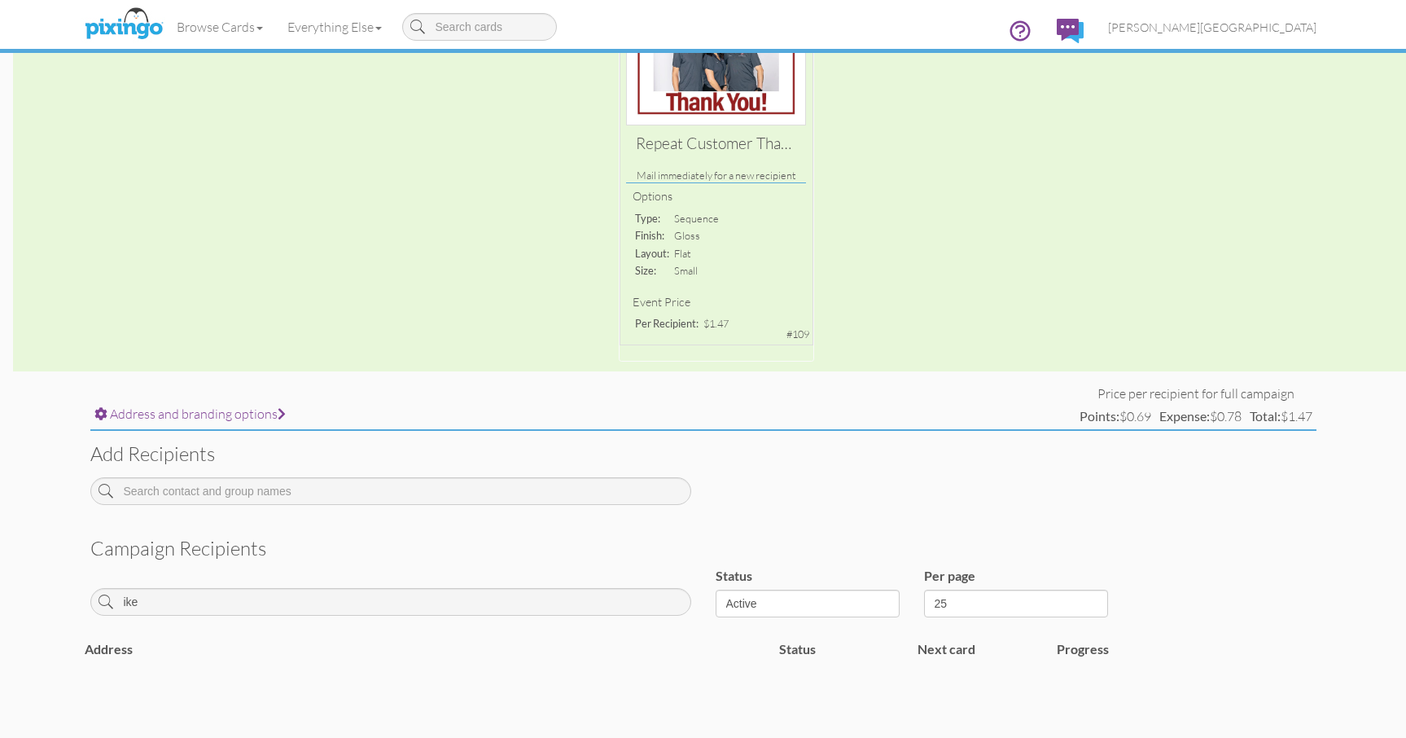
scroll to position [244, 0]
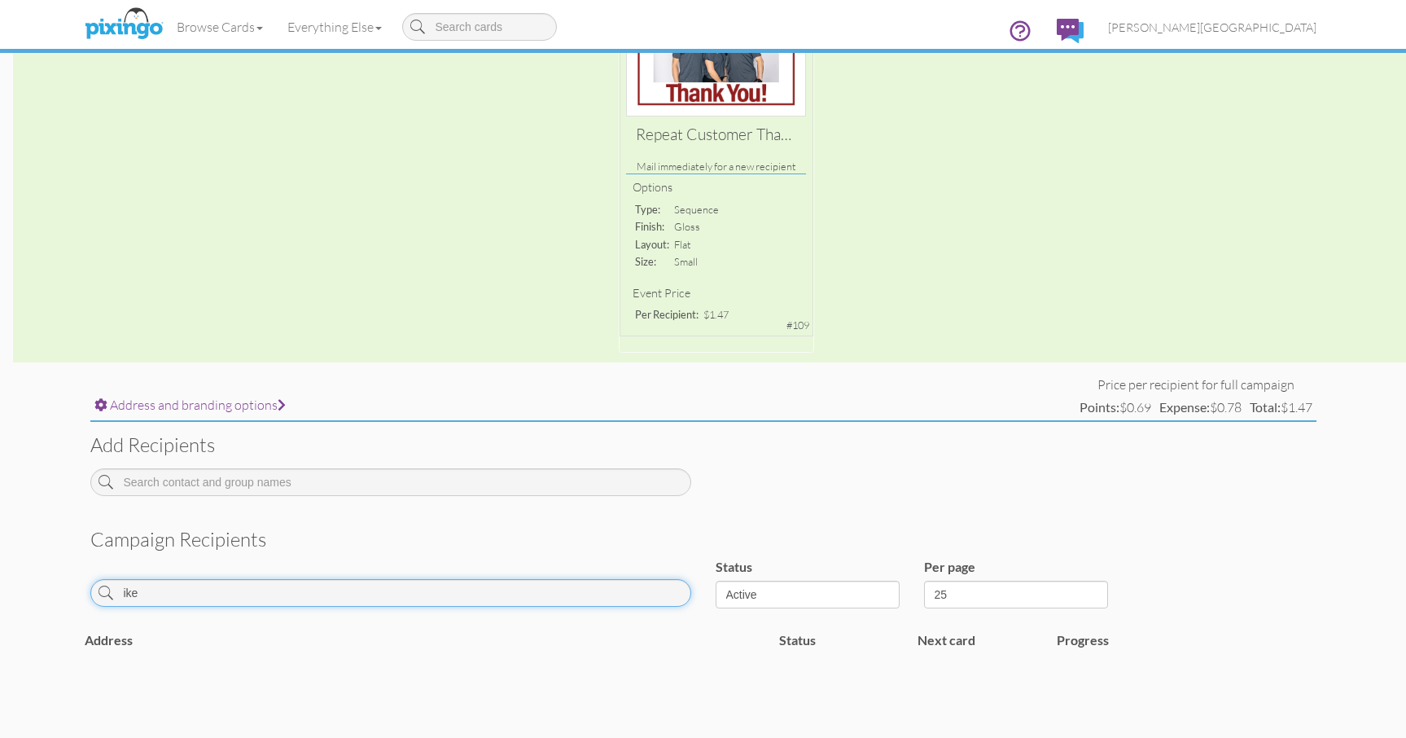
drag, startPoint x: 170, startPoint y: 591, endPoint x: 32, endPoint y: 612, distance: 140.1
click at [32, 612] on campaign-detail "Toggle navigation Visit Pixingo Mobile Browse Cards Business Accounting Automot…" at bounding box center [703, 283] width 1406 height 1055
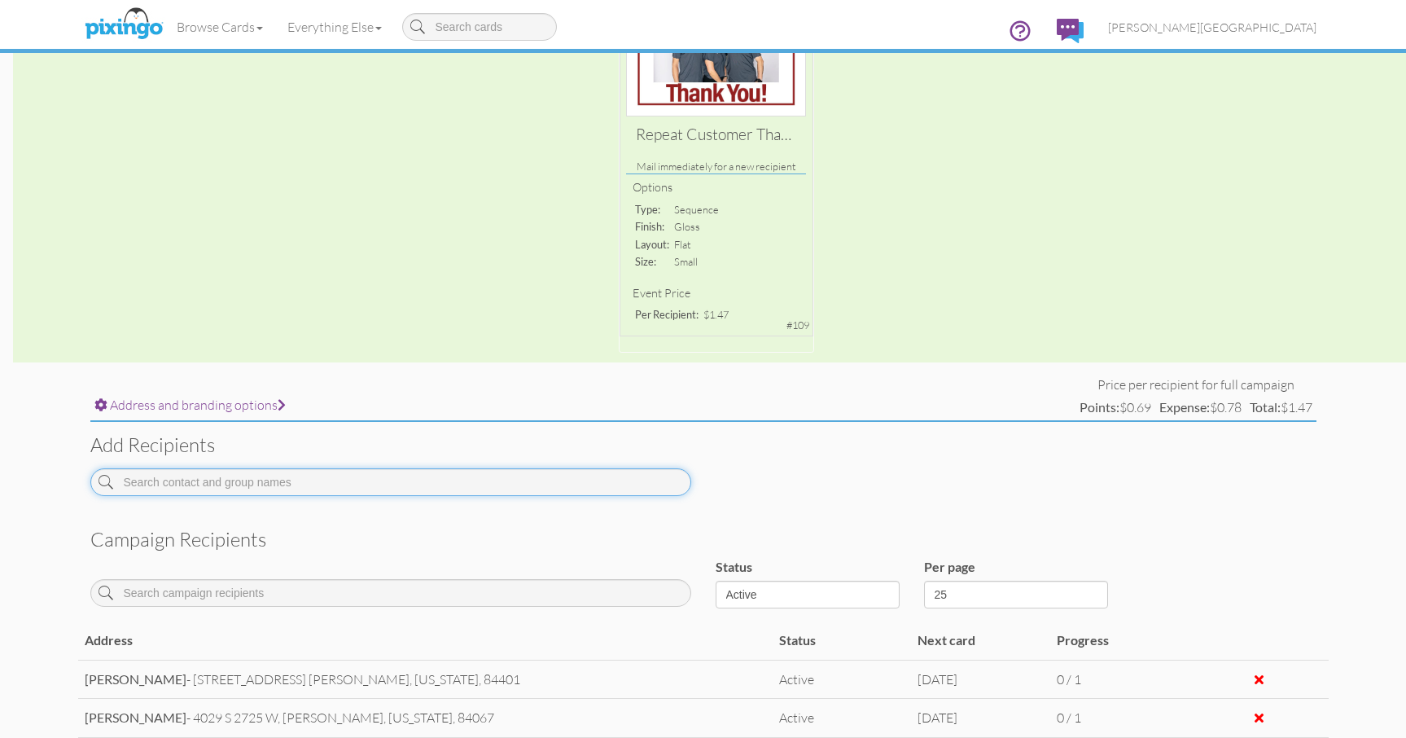
click at [223, 489] on input at bounding box center [390, 482] width 601 height 28
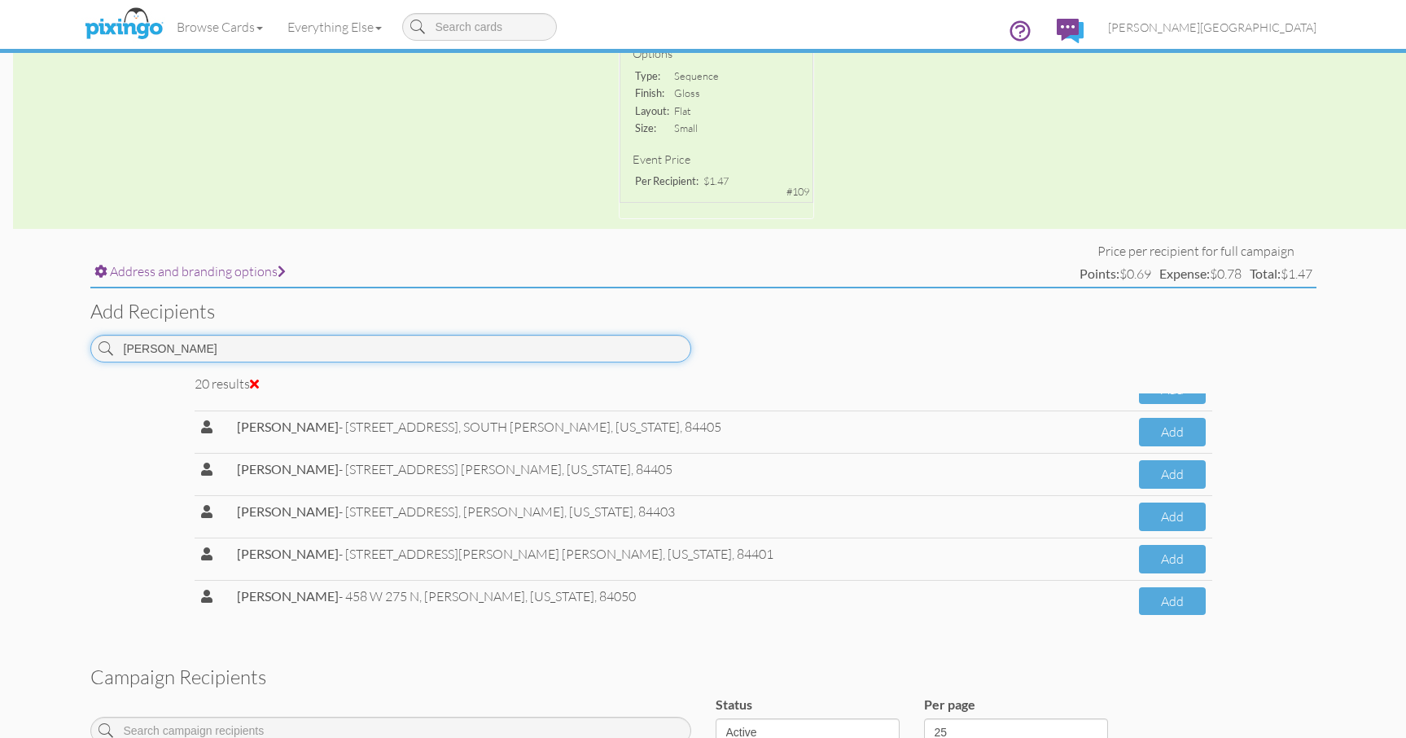
scroll to position [407, 0]
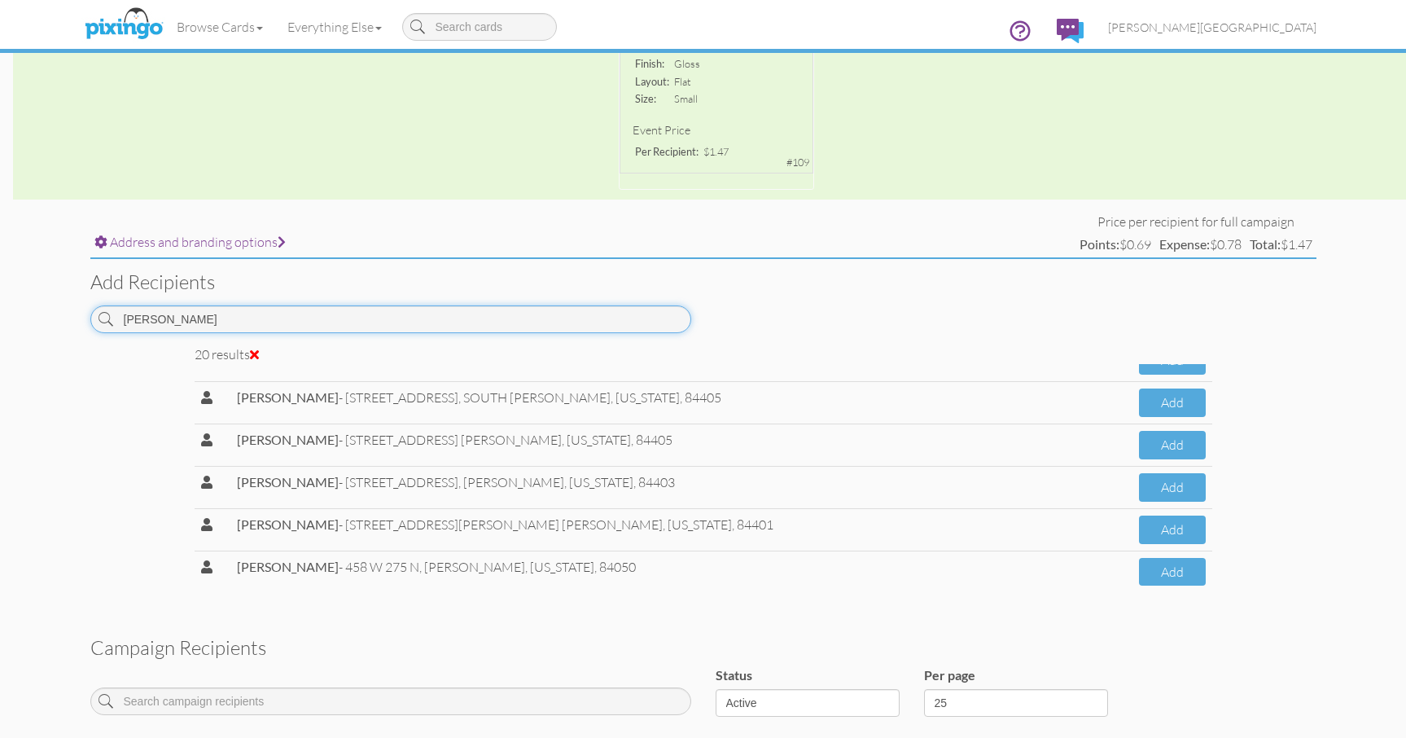
drag, startPoint x: 250, startPoint y: 327, endPoint x: -47, endPoint y: 326, distance: 297.3
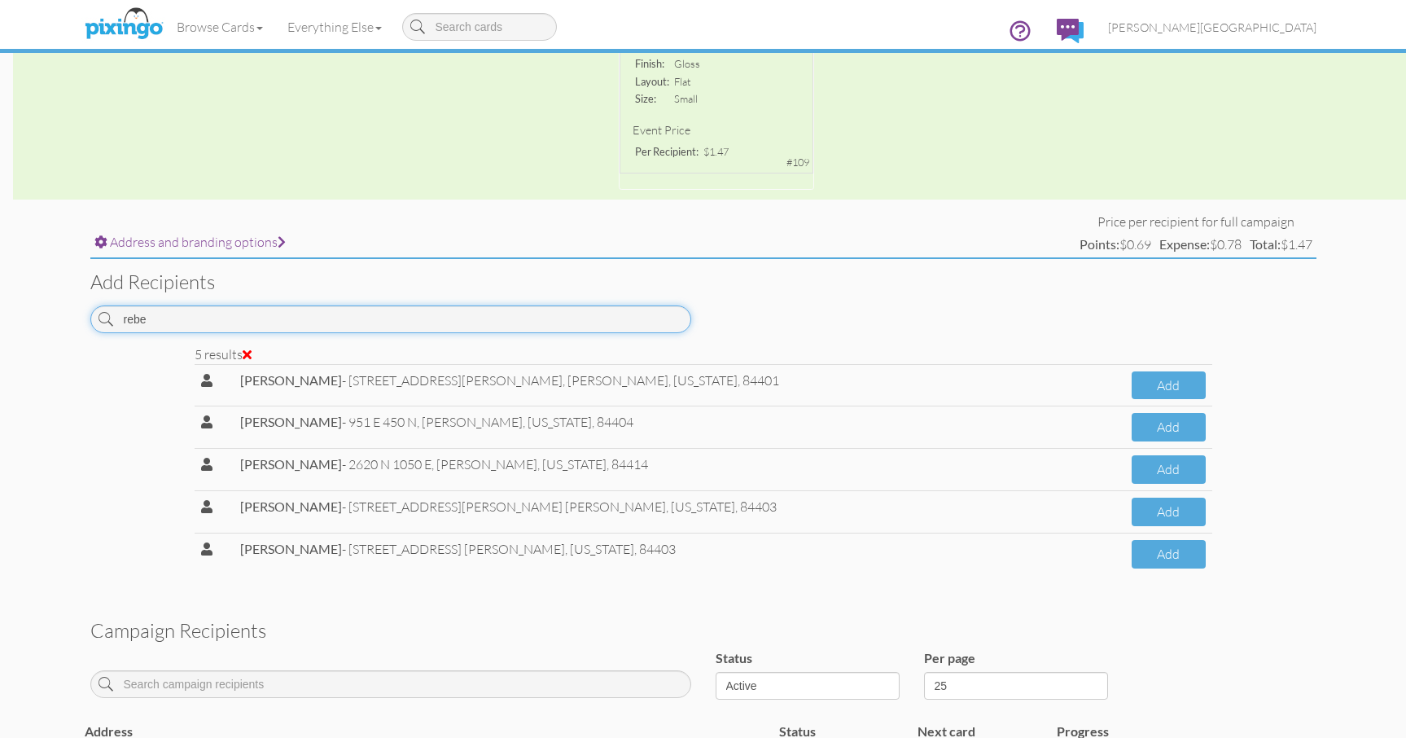
scroll to position [0, 0]
drag, startPoint x: 200, startPoint y: 327, endPoint x: 51, endPoint y: 314, distance: 149.5
click at [51, 314] on campaign-detail "Toggle navigation Visit Pixingo Mobile Browse Cards Business Accounting Automot…" at bounding box center [703, 492] width 1406 height 1798
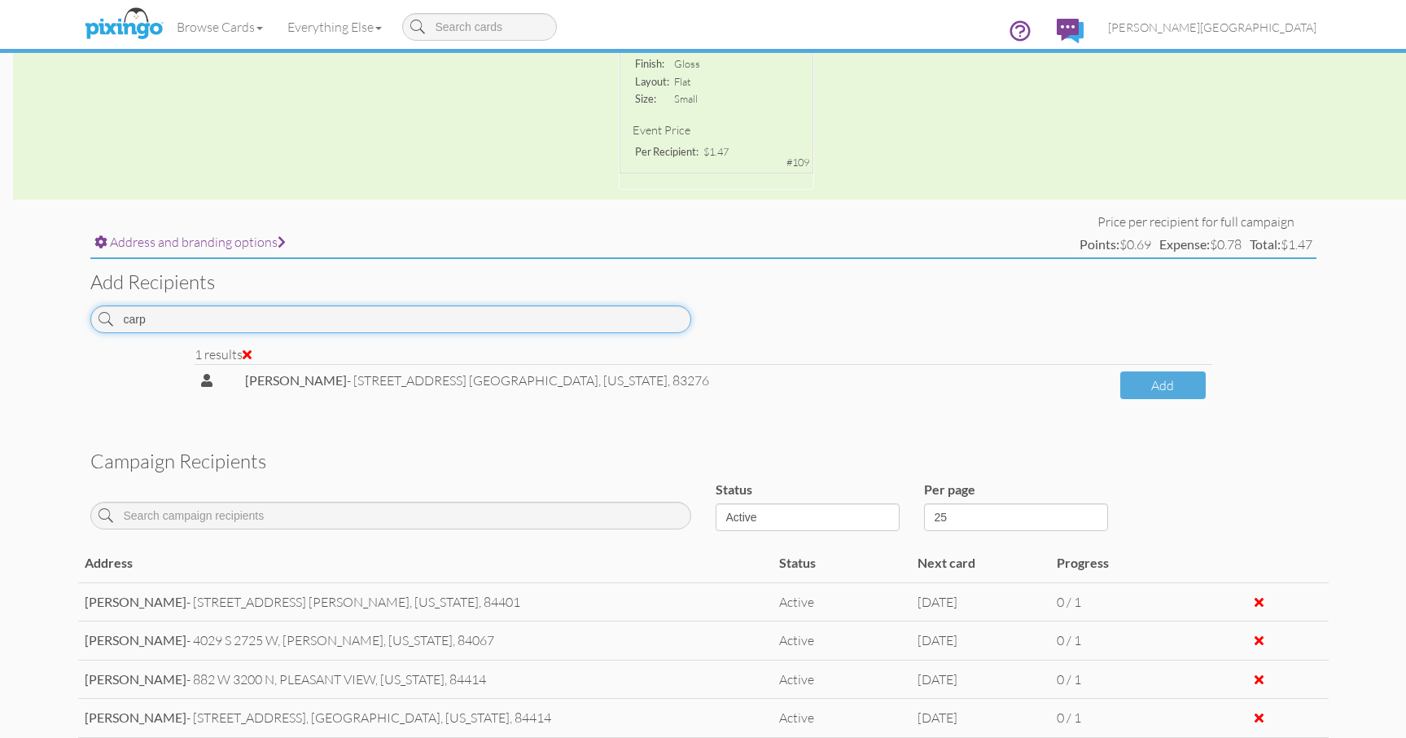
drag, startPoint x: 162, startPoint y: 314, endPoint x: 77, endPoint y: 326, distance: 86.3
click at [77, 326] on campaign-detail "Toggle navigation Visit Pixingo Mobile Browse Cards Business Accounting Automot…" at bounding box center [703, 408] width 1406 height 1630
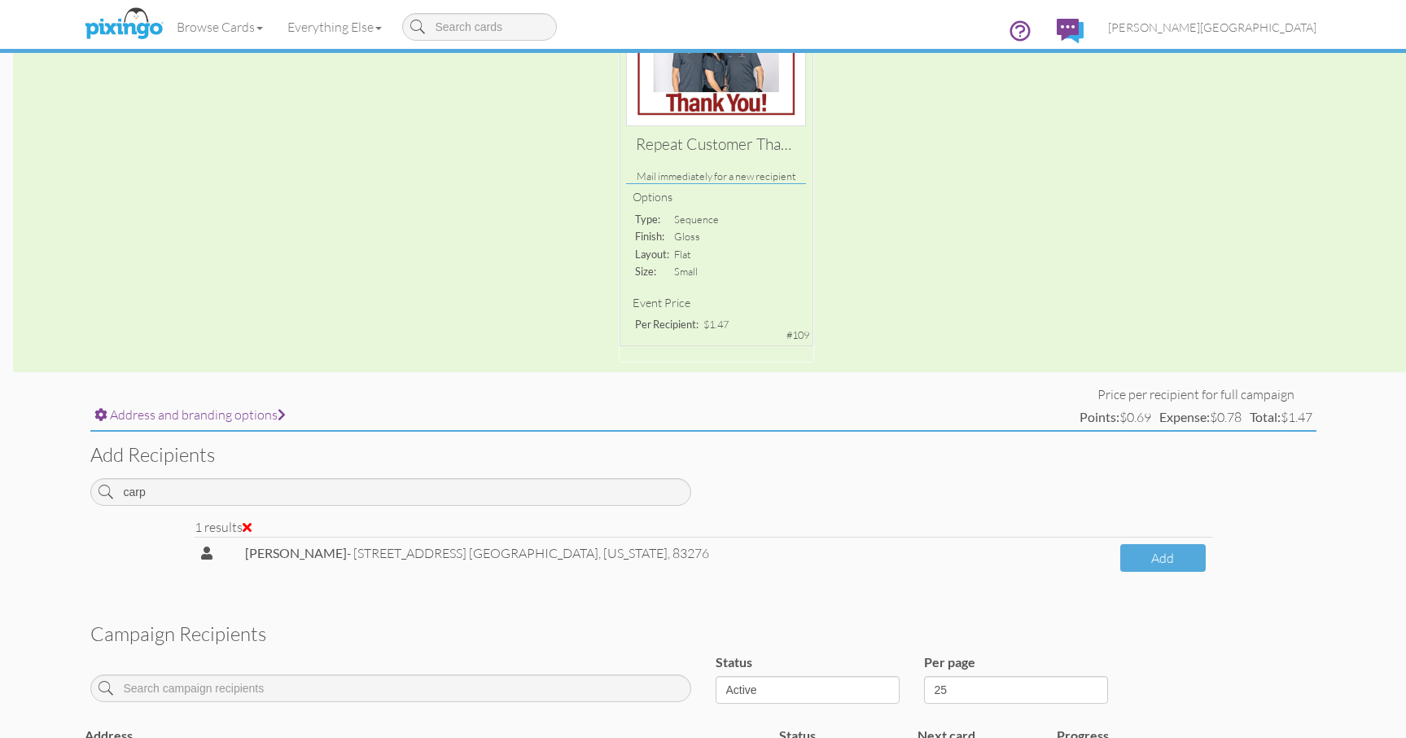
scroll to position [244, 0]
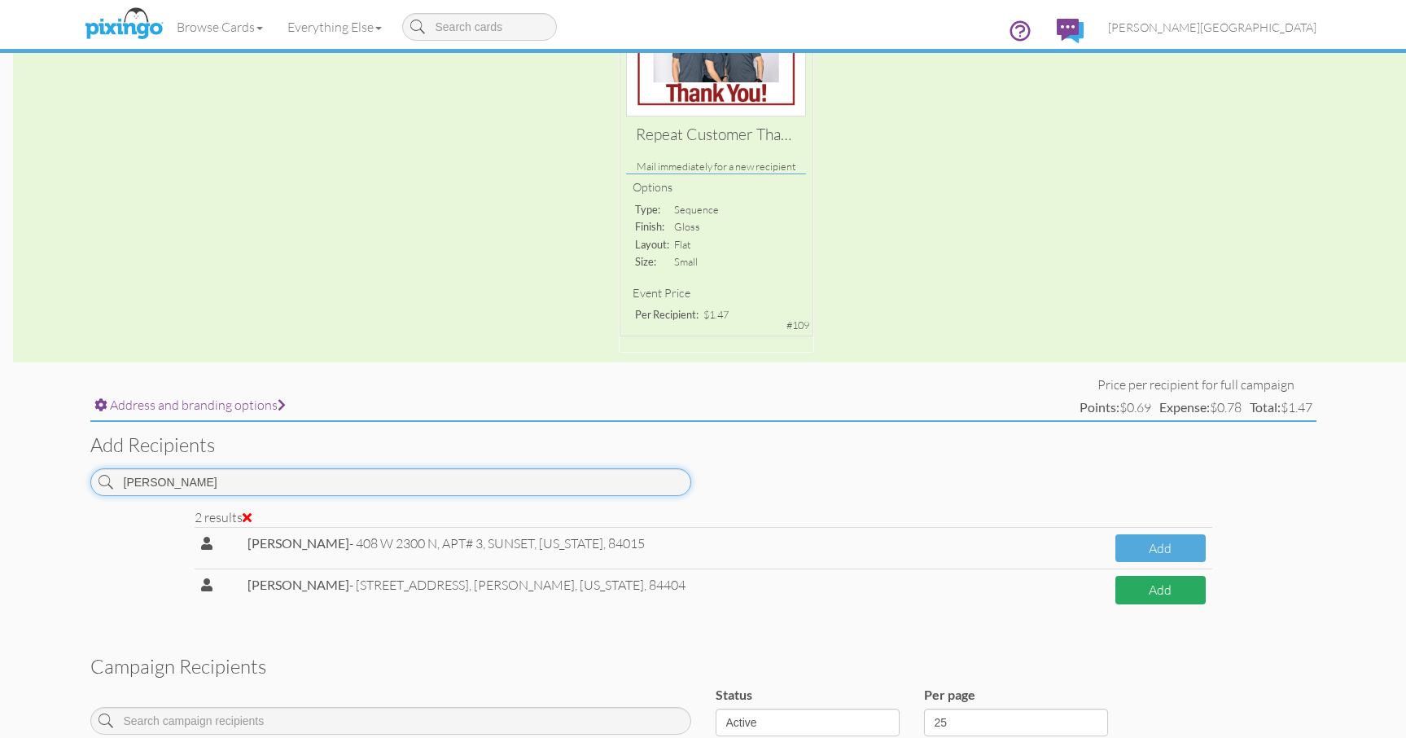
type input "[PERSON_NAME]"
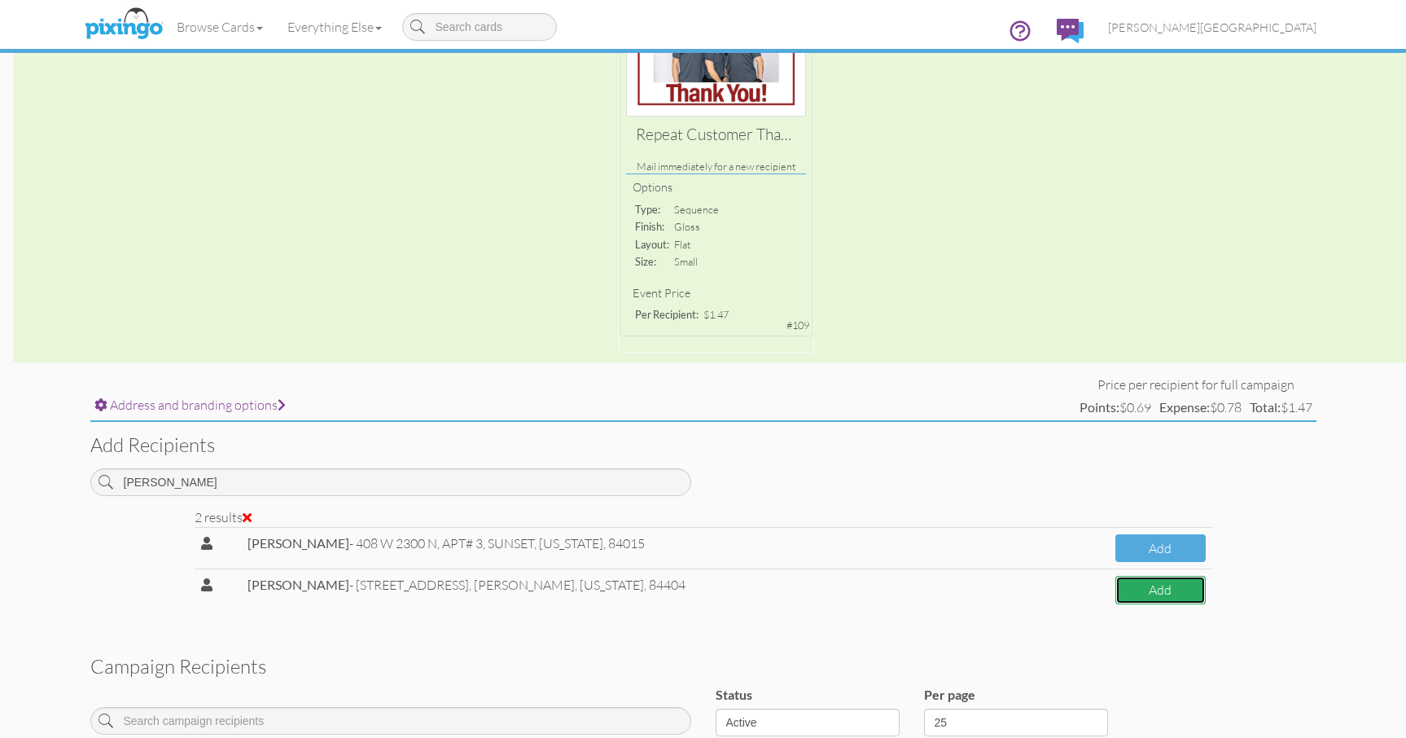
click at [1169, 592] on button "Add" at bounding box center [1161, 590] width 90 height 29
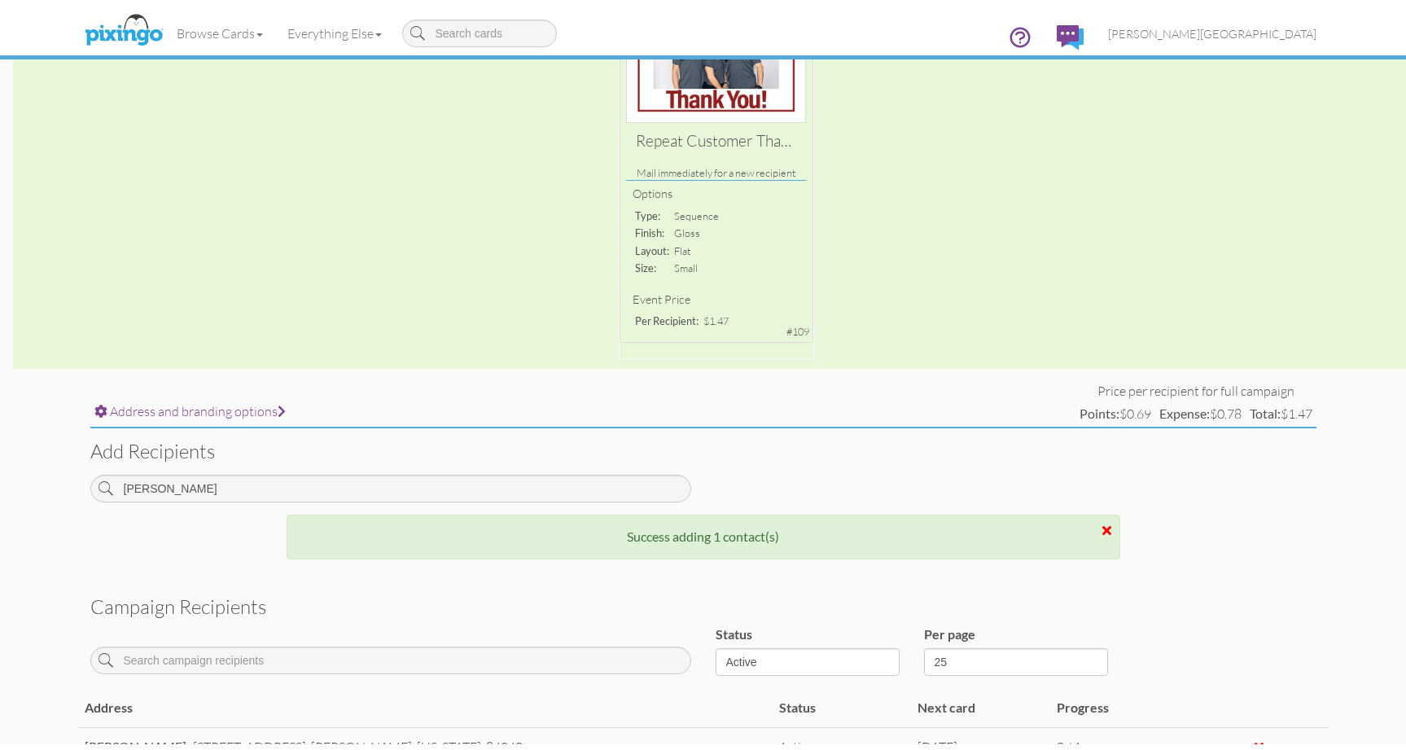
scroll to position [0, 0]
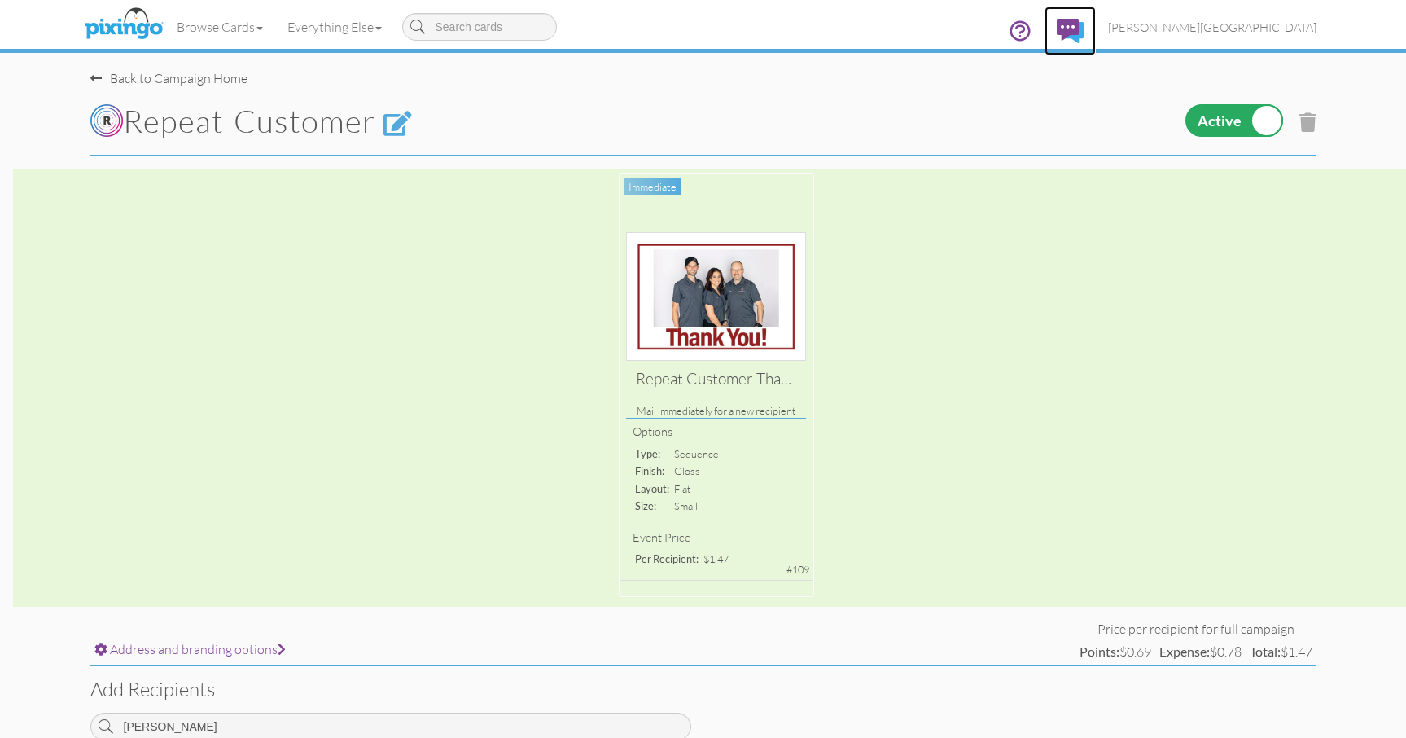
click at [1096, 35] on link at bounding box center [1070, 31] width 51 height 49
click at [1265, 25] on span "[PERSON_NAME][GEOGRAPHIC_DATA]" at bounding box center [1212, 27] width 208 height 14
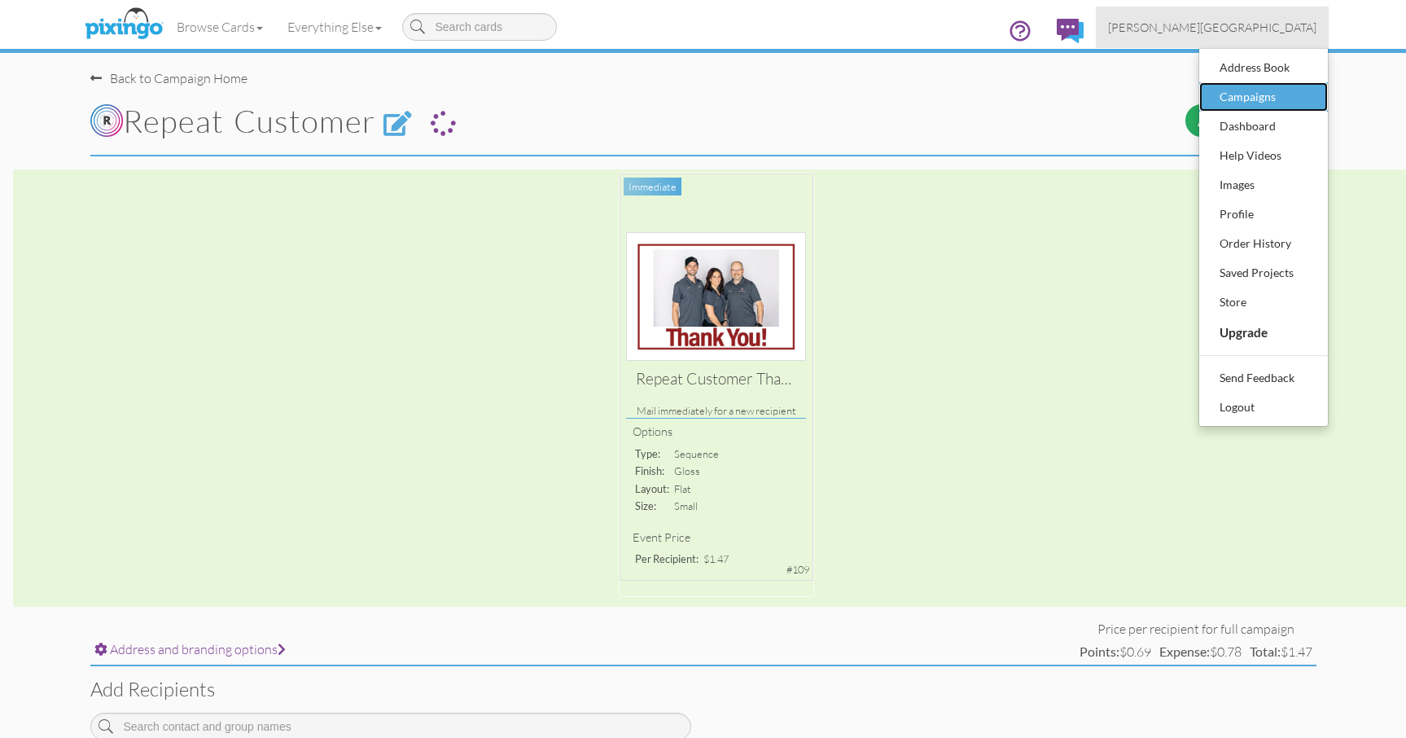
click at [1244, 97] on div "Campaigns" at bounding box center [1264, 97] width 96 height 24
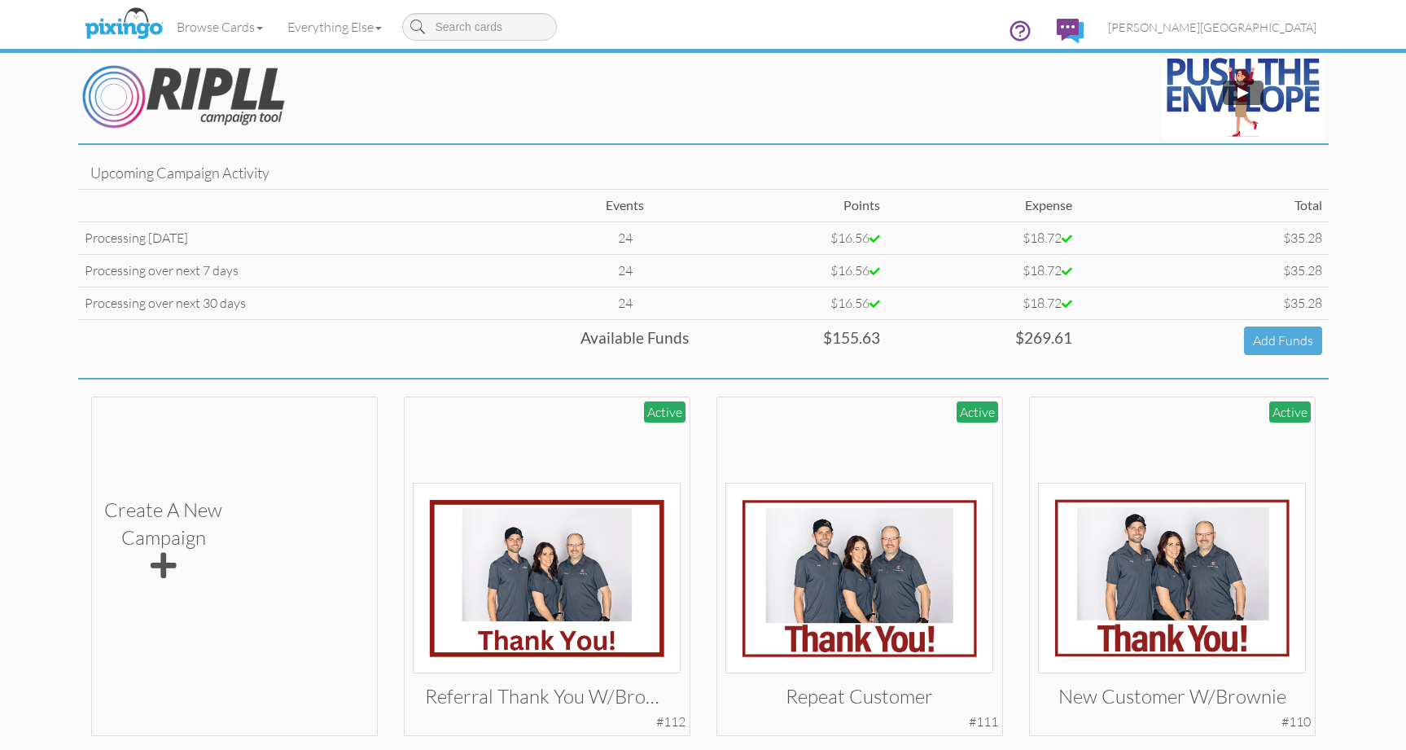
scroll to position [76, 0]
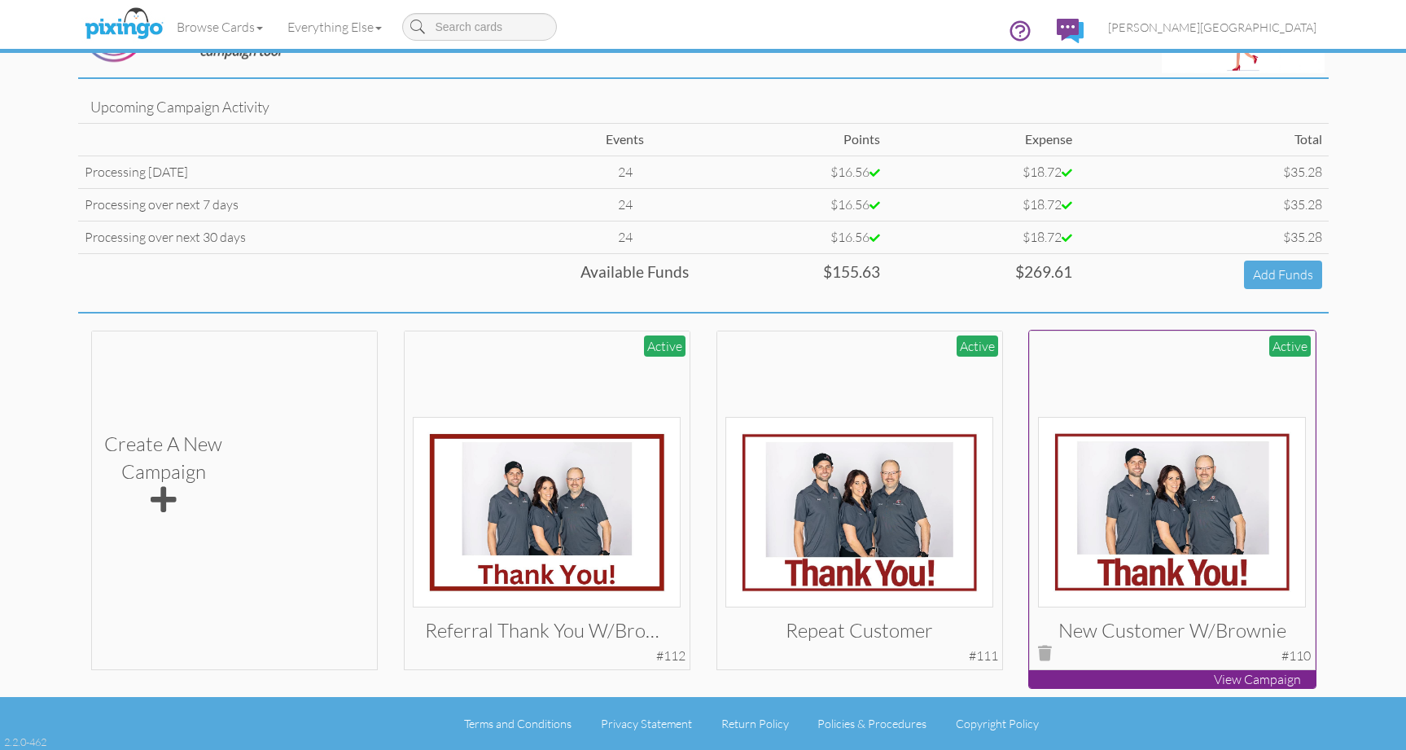
click at [1108, 483] on img at bounding box center [1172, 512] width 268 height 191
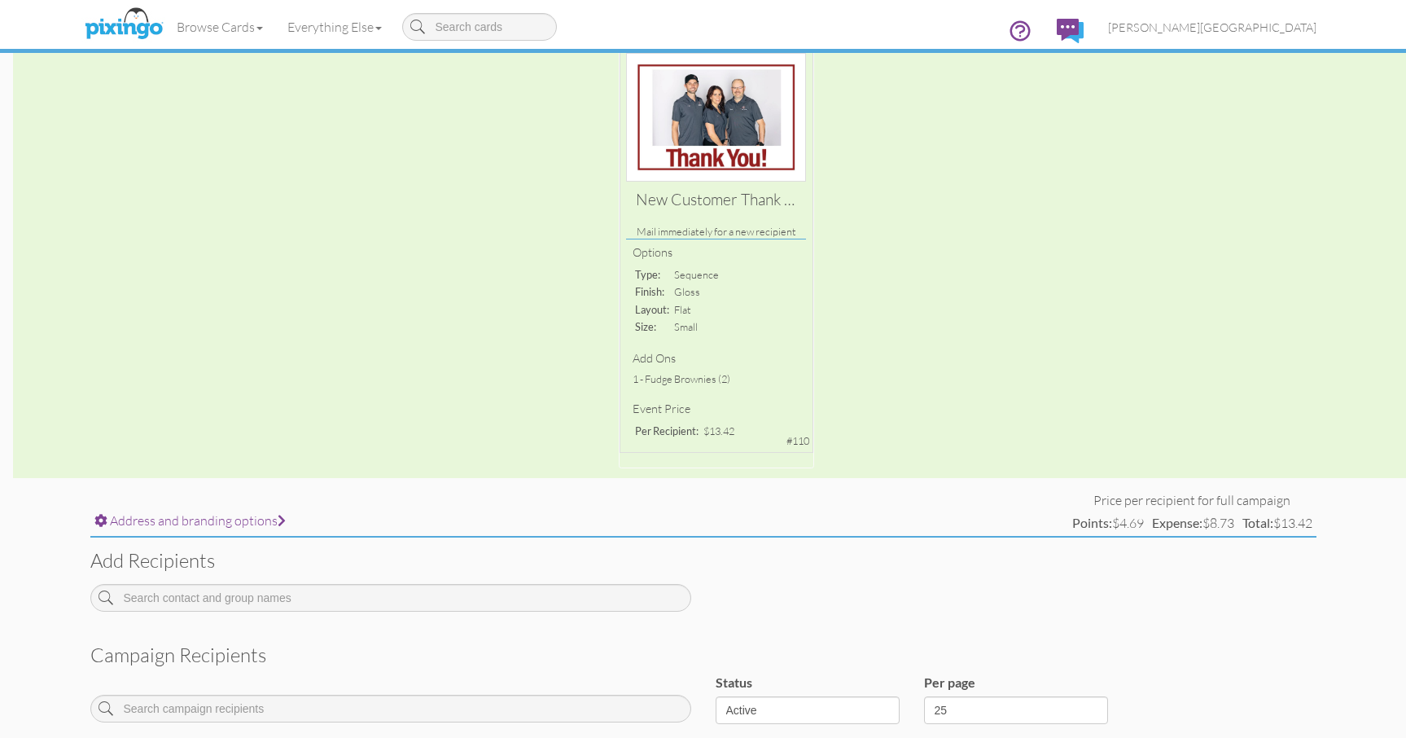
scroll to position [274, 0]
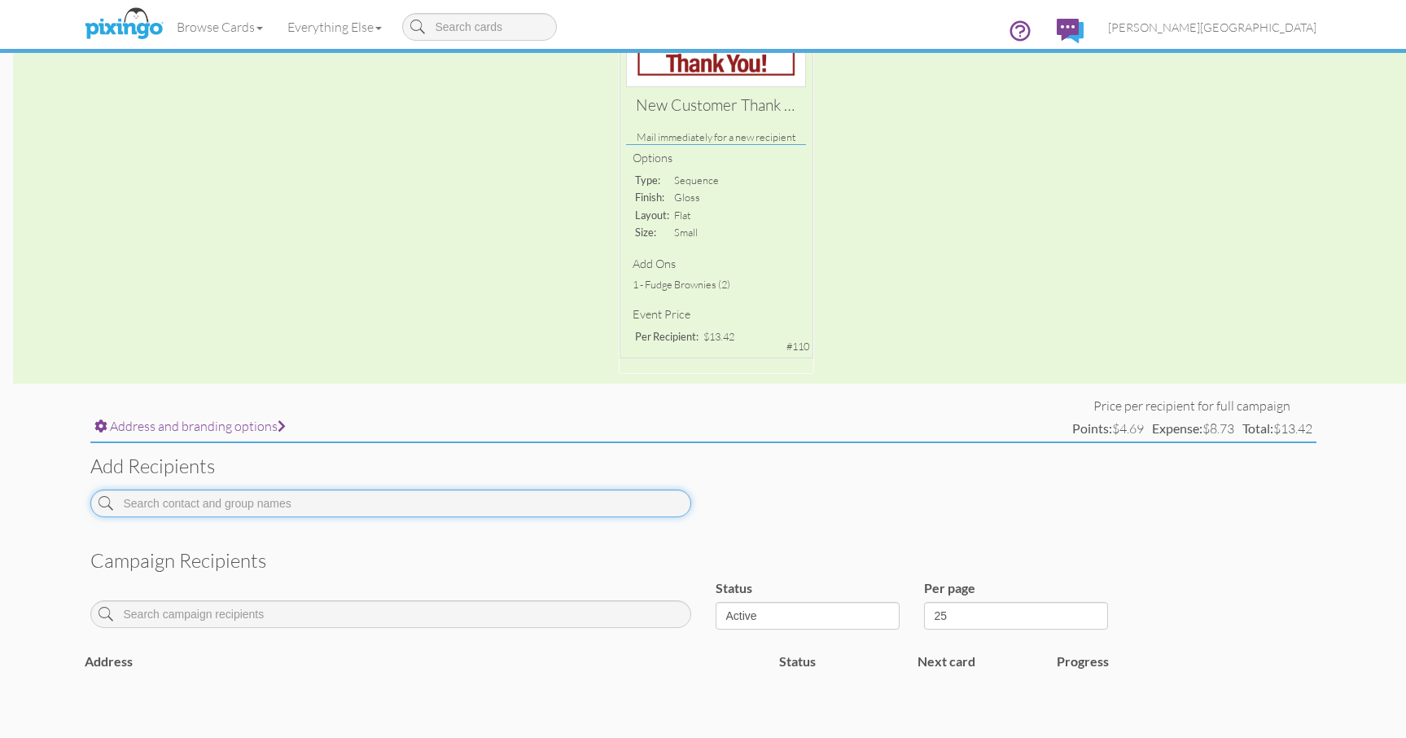
click at [240, 510] on input at bounding box center [390, 503] width 601 height 28
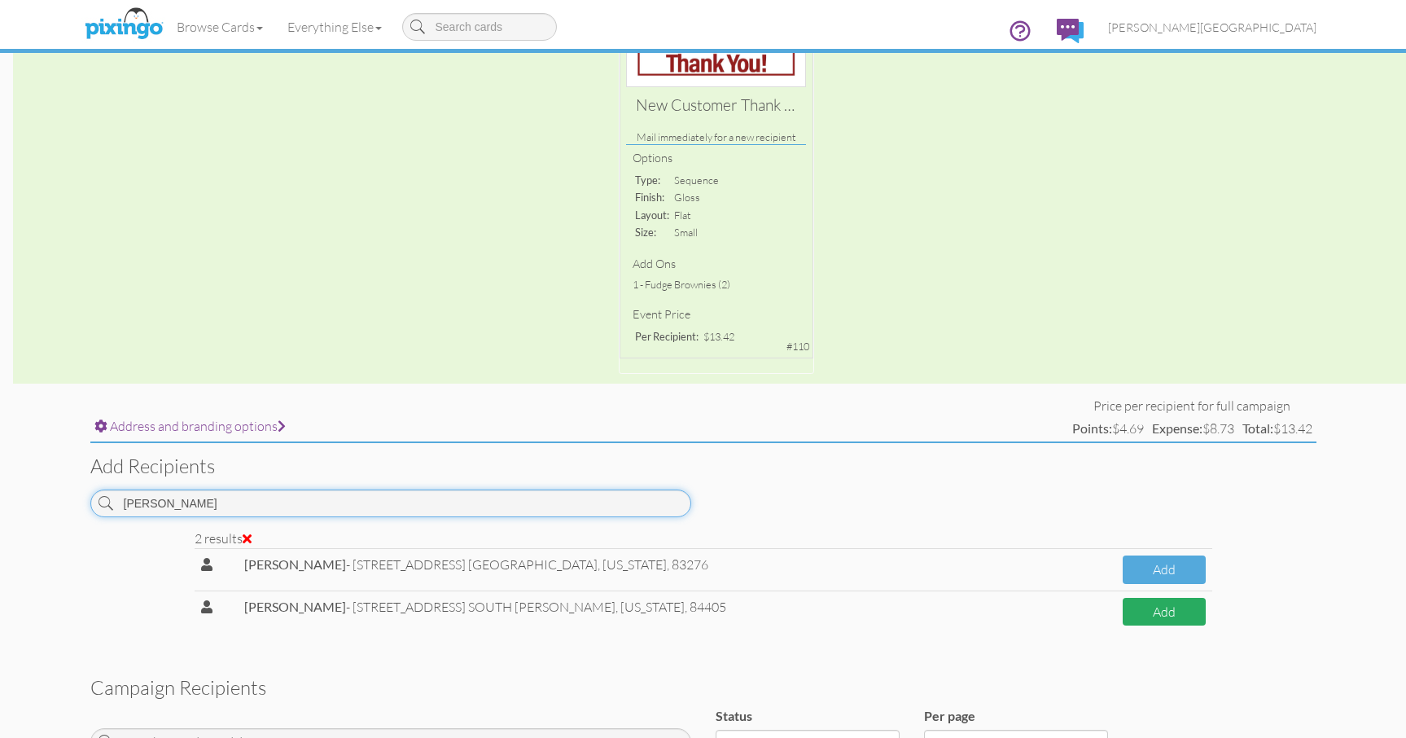
type input "[PERSON_NAME]"
click at [1137, 612] on button "Add" at bounding box center [1164, 612] width 82 height 29
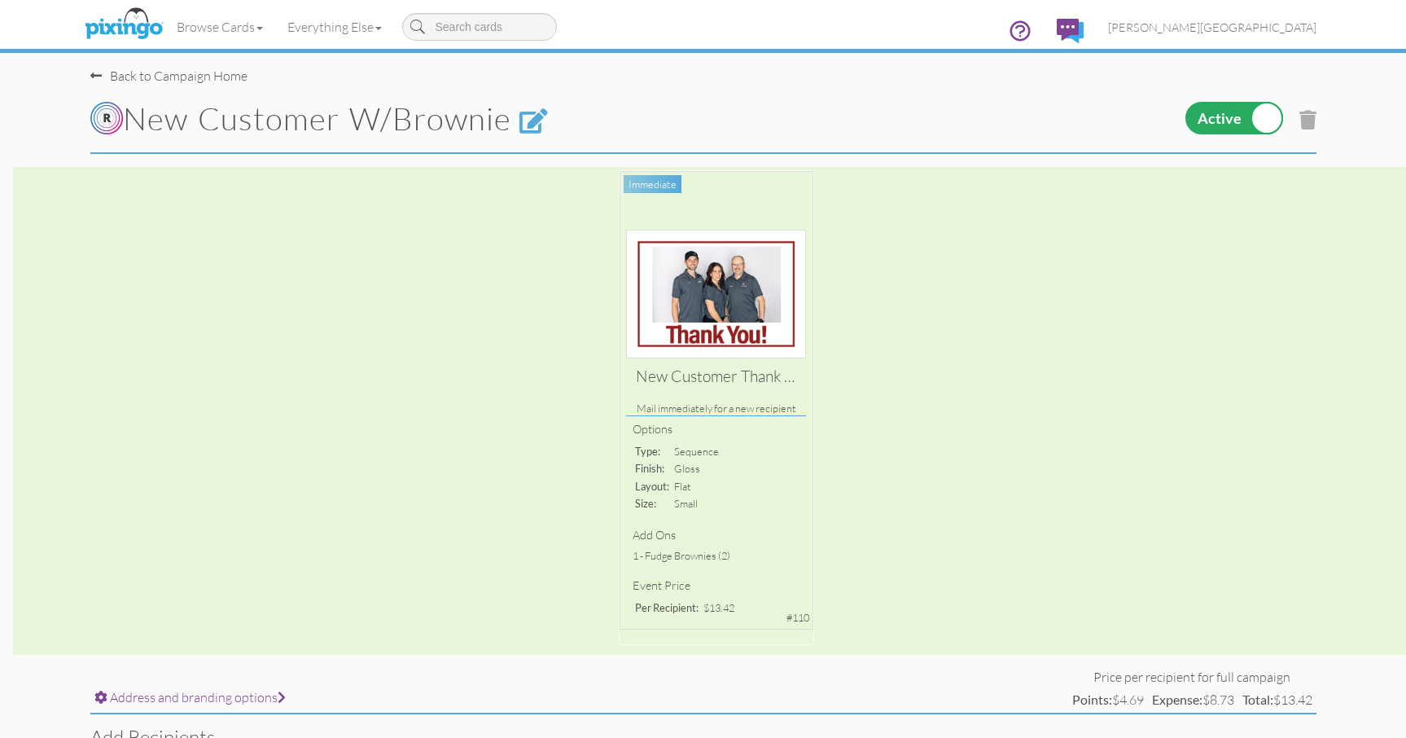
scroll to position [0, 0]
